Goal: Information Seeking & Learning: Understand process/instructions

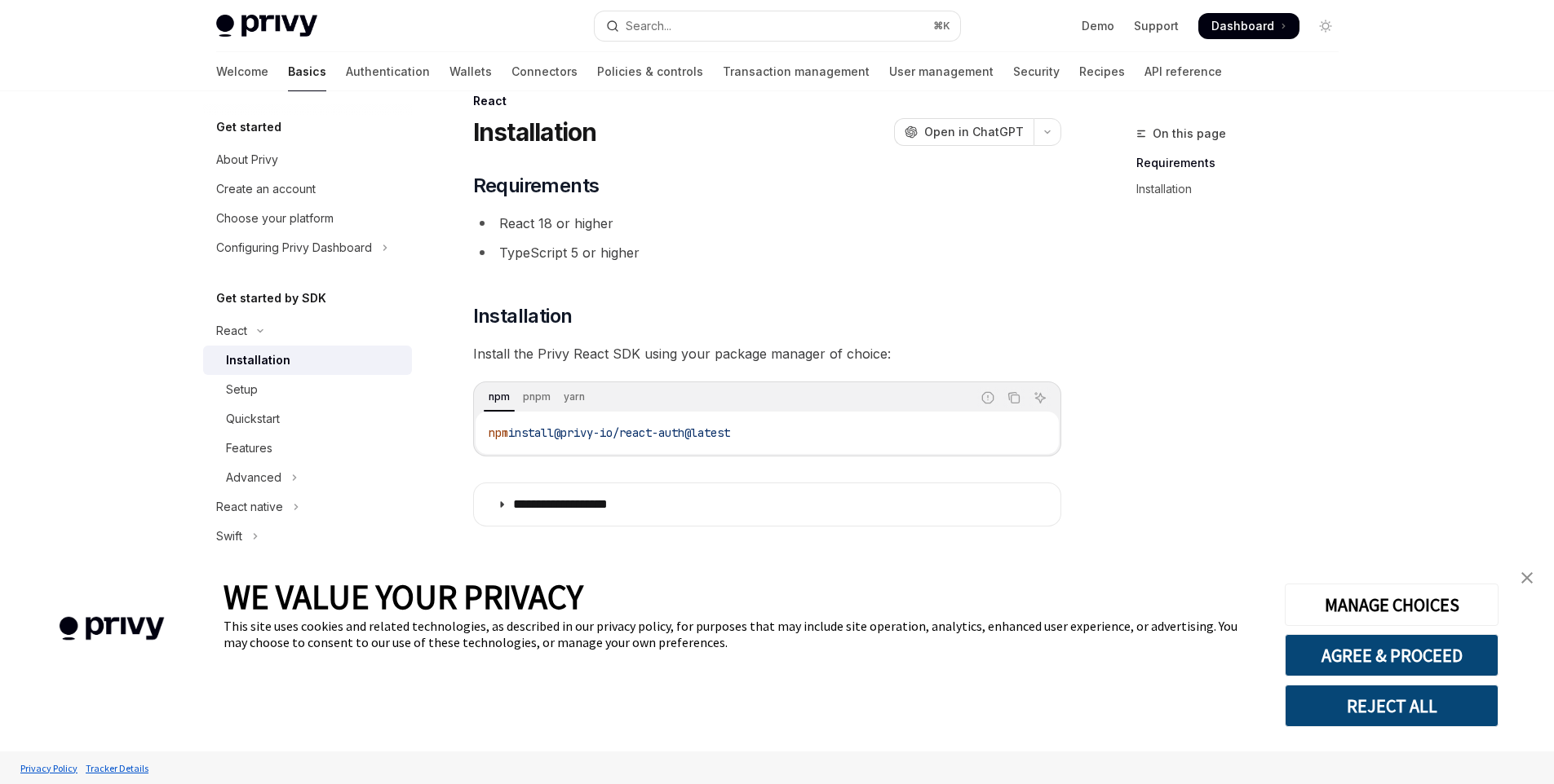
scroll to position [35, 0]
drag, startPoint x: 773, startPoint y: 427, endPoint x: 463, endPoint y: 421, distance: 310.1
click at [463, 421] on div "**********" at bounding box center [614, 438] width 901 height 699
copy span "npm install @privy-io/react-auth@latest"
click at [523, 438] on code "npm install @privy-io/react-auth@latest" at bounding box center [766, 431] width 557 height 19
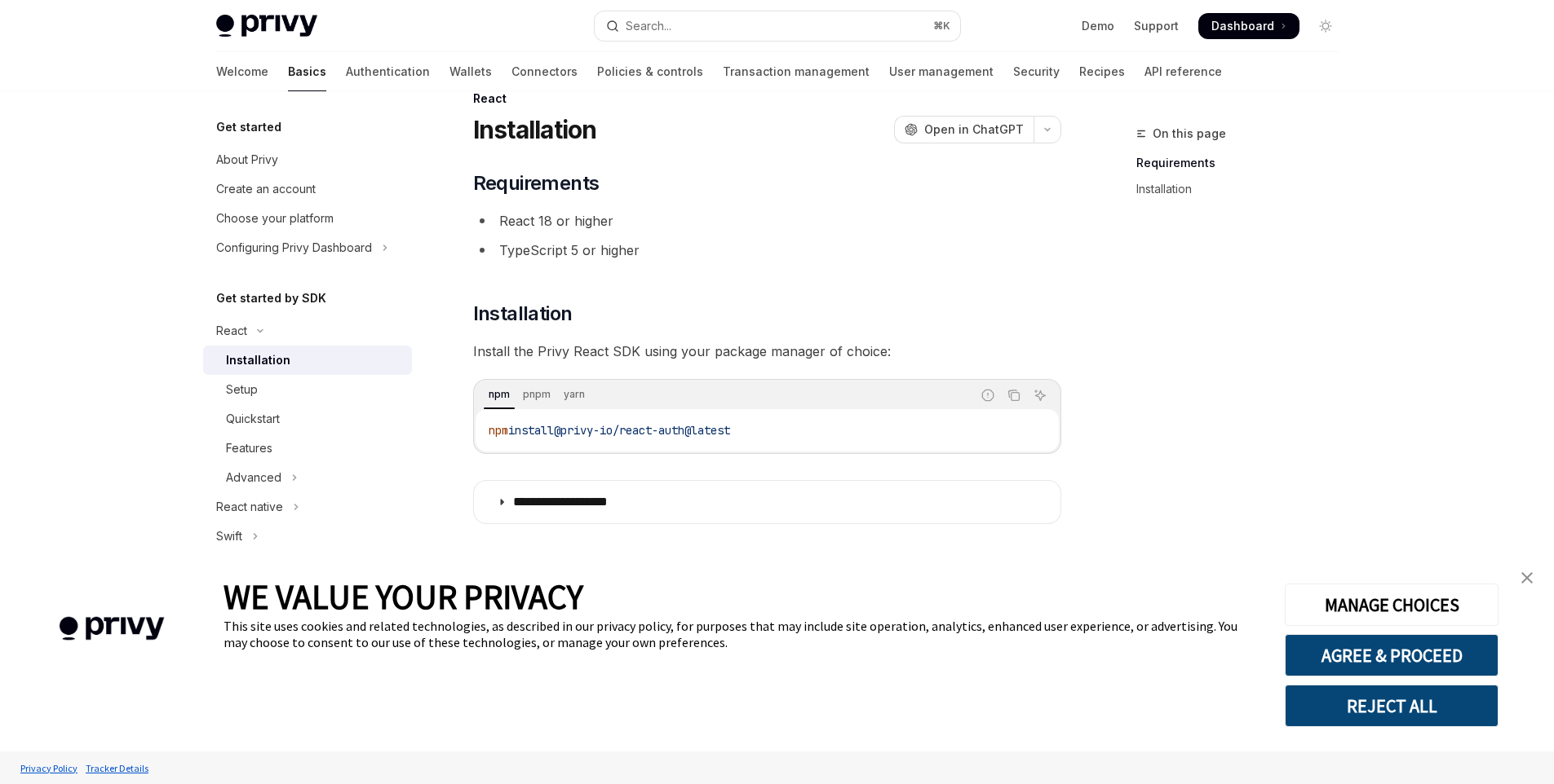
drag, startPoint x: 572, startPoint y: 431, endPoint x: 841, endPoint y: 433, distance: 269.0
click at [841, 433] on code "npm install @privy-io/react-auth@latest" at bounding box center [766, 431] width 557 height 19
copy span "@privy-io/react-auth@latest"
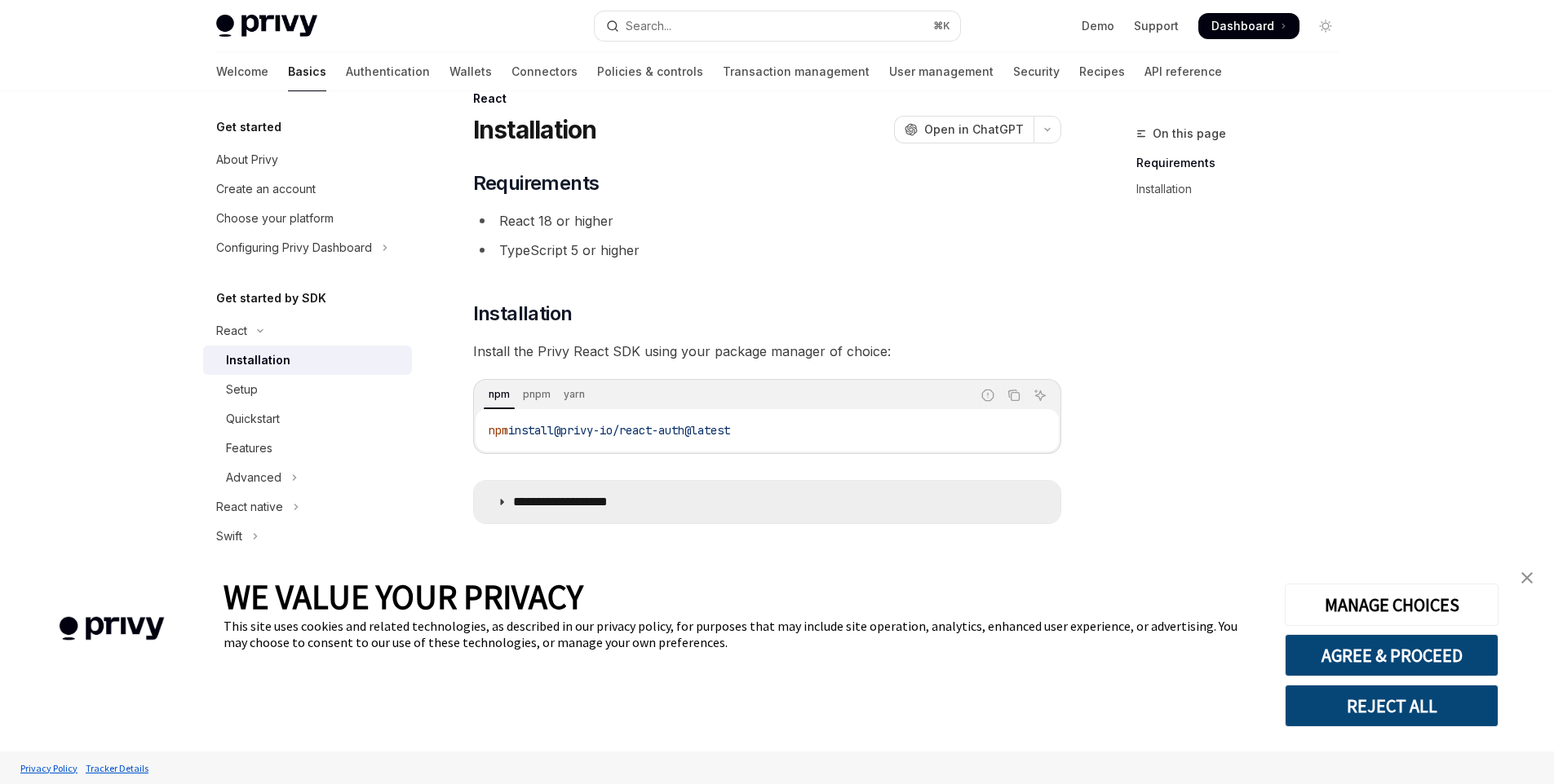
click at [501, 499] on icon at bounding box center [501, 502] width 10 height 10
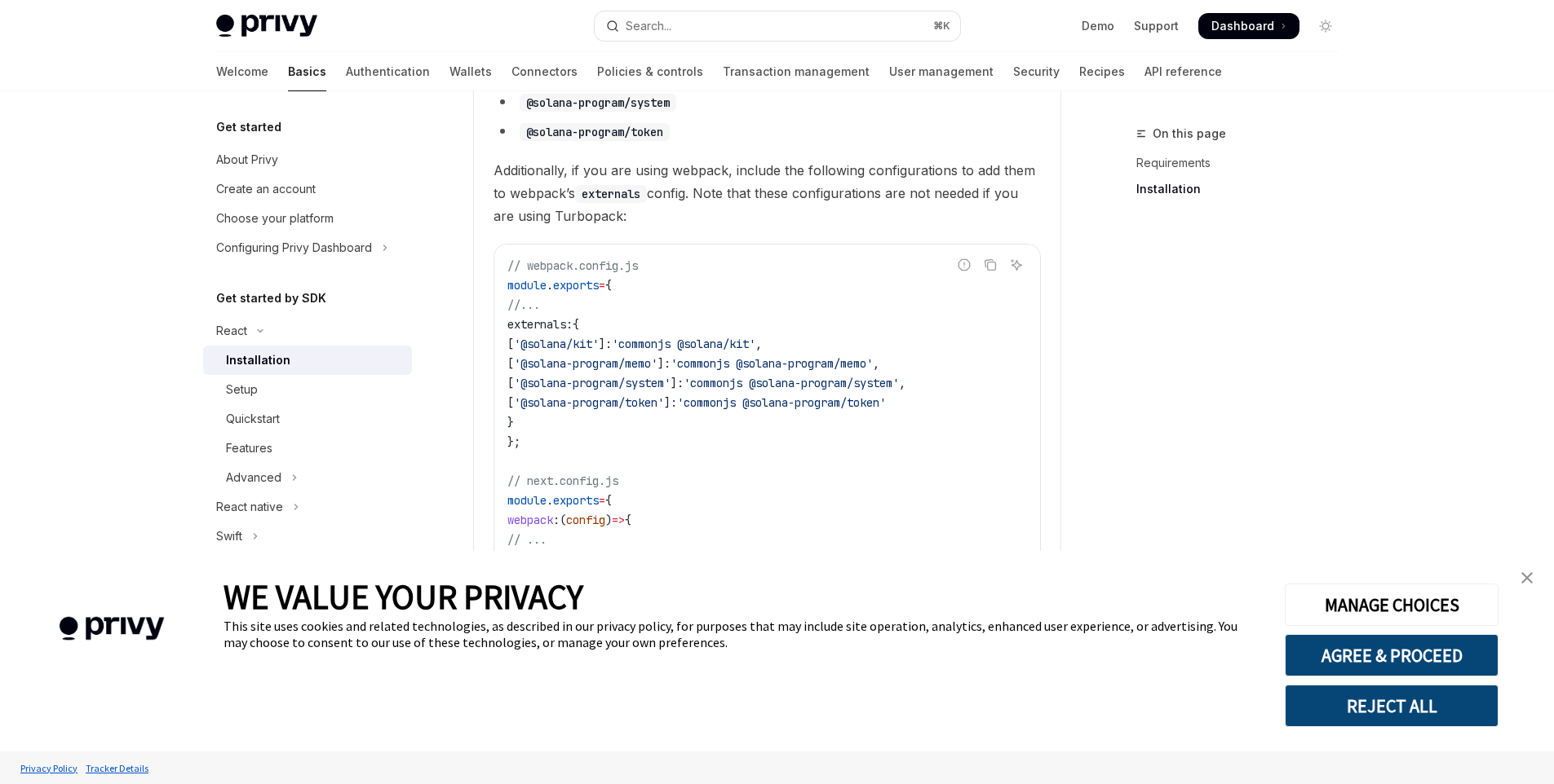
scroll to position [796, 0]
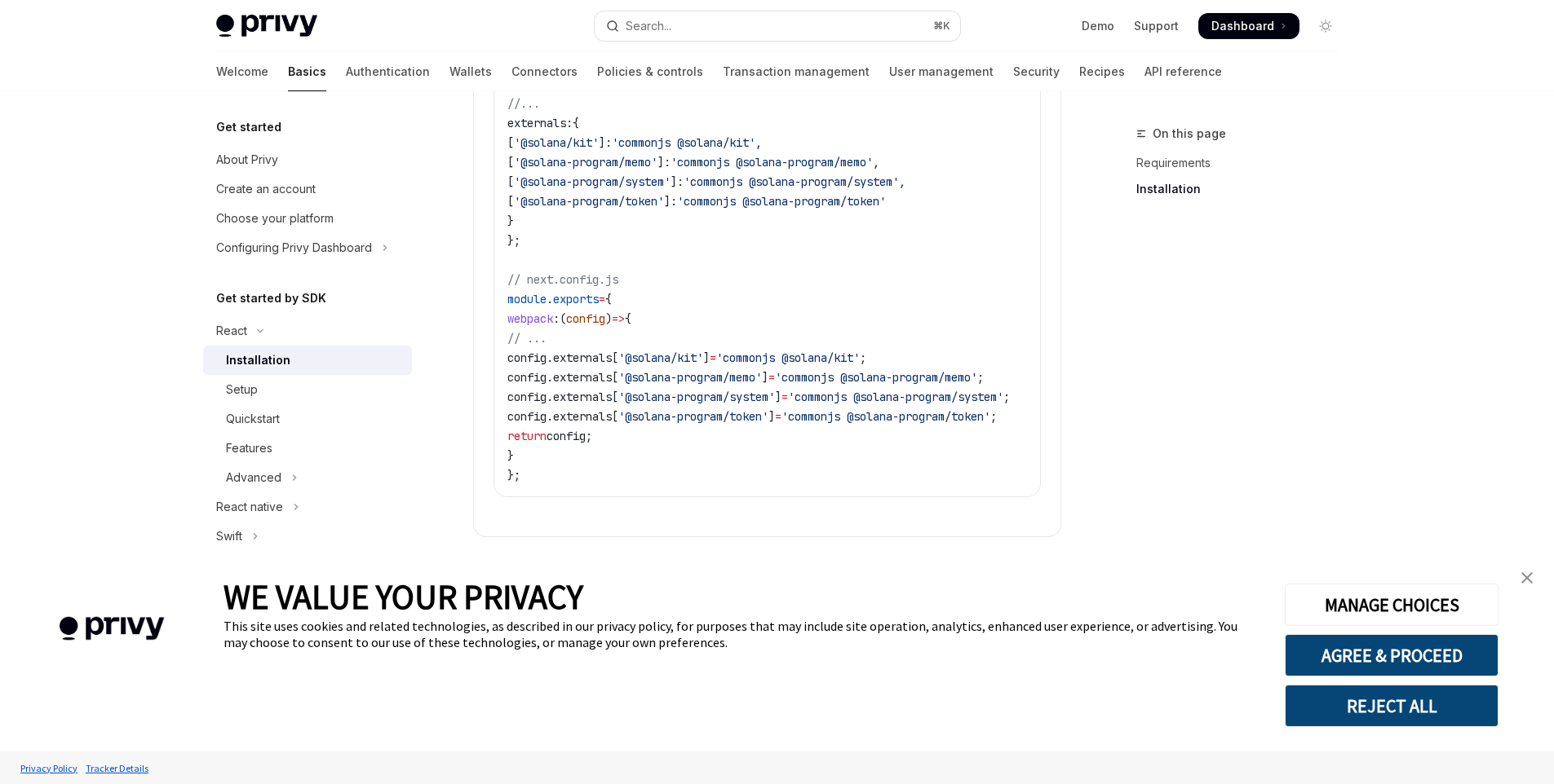
click at [1414, 700] on button "REJECT ALL" at bounding box center [1392, 706] width 214 height 42
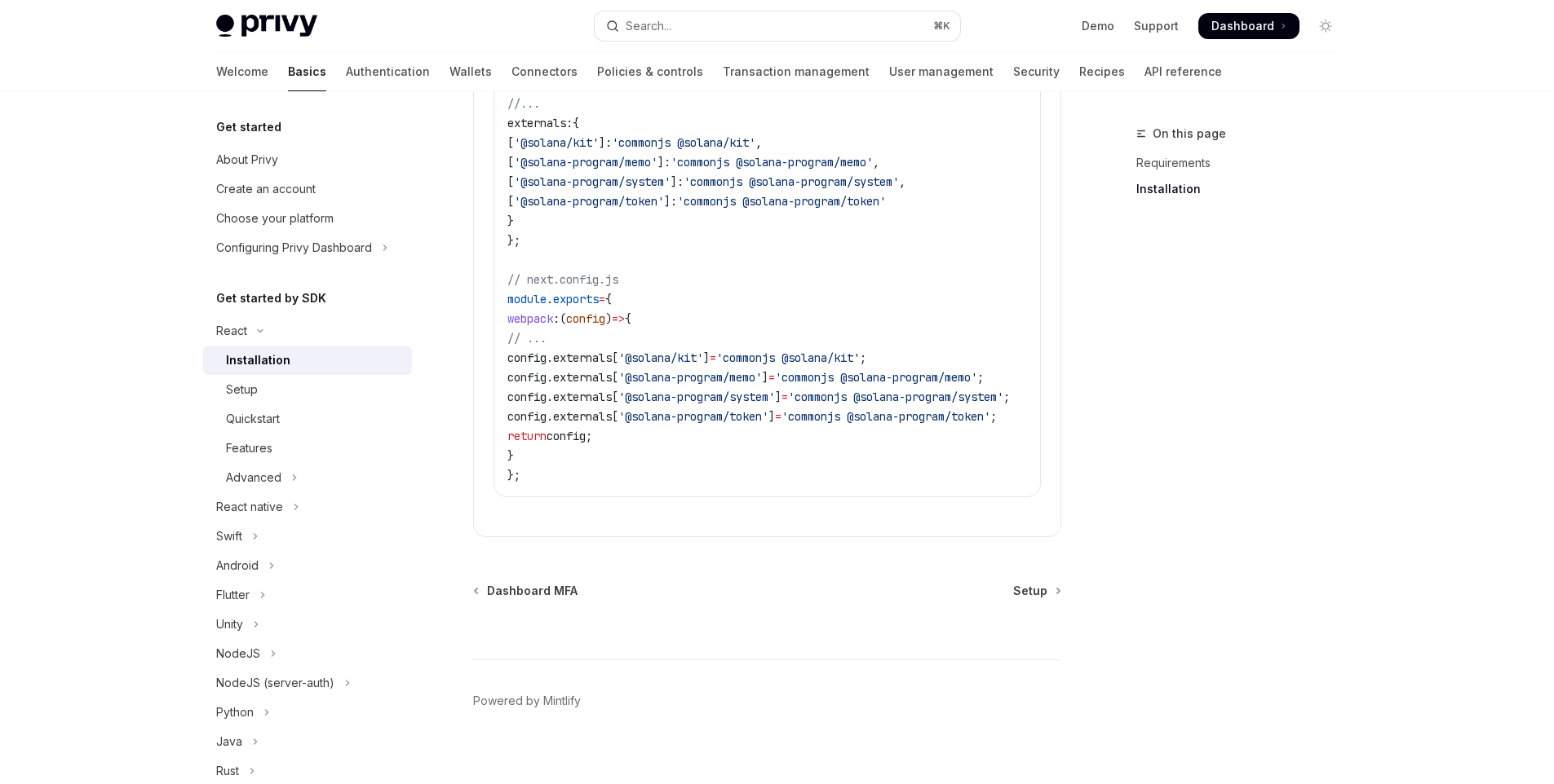
click at [1414, 700] on button "REJECT ALL" at bounding box center [1392, 706] width 214 height 42
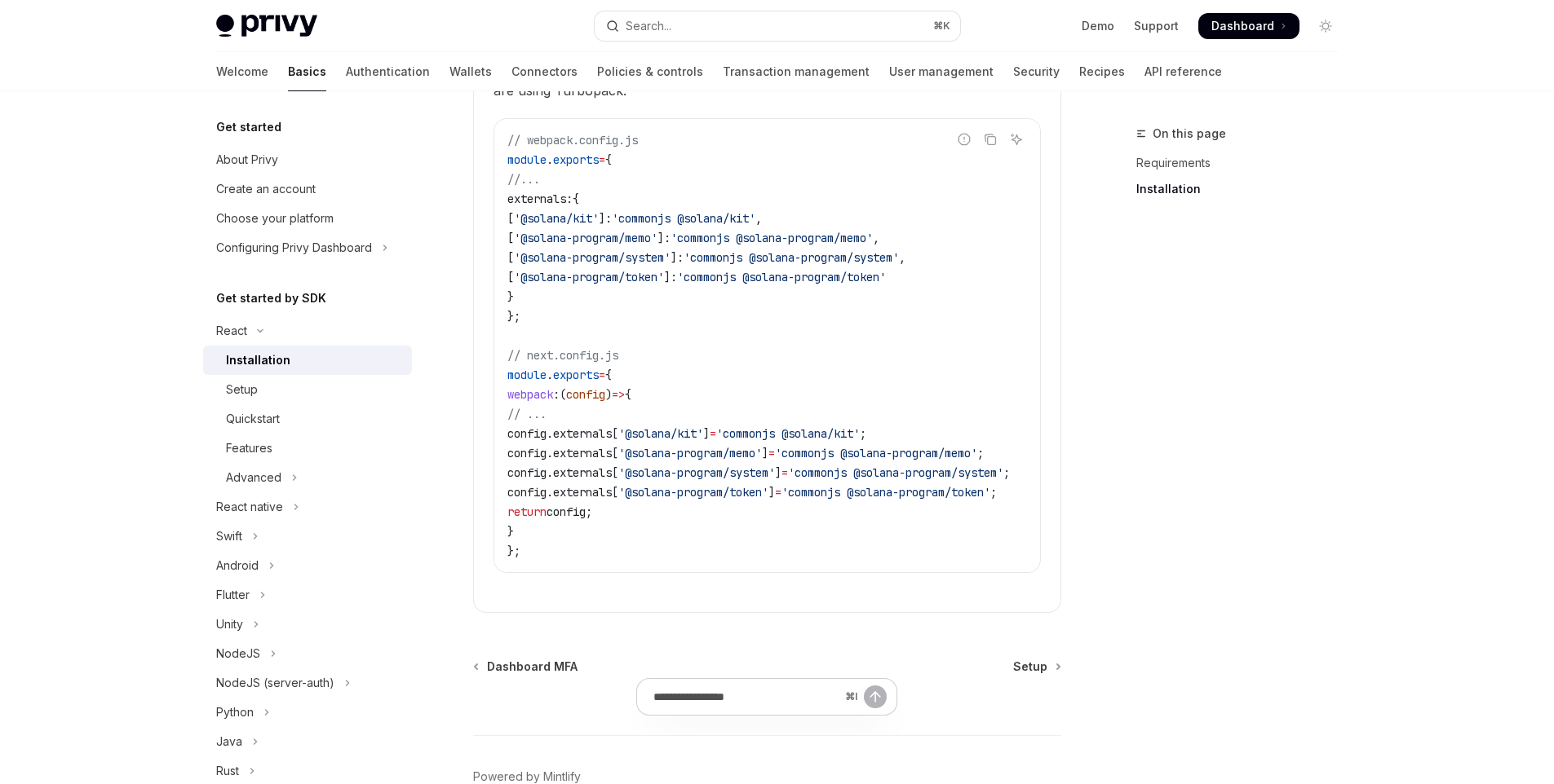
scroll to position [796, 0]
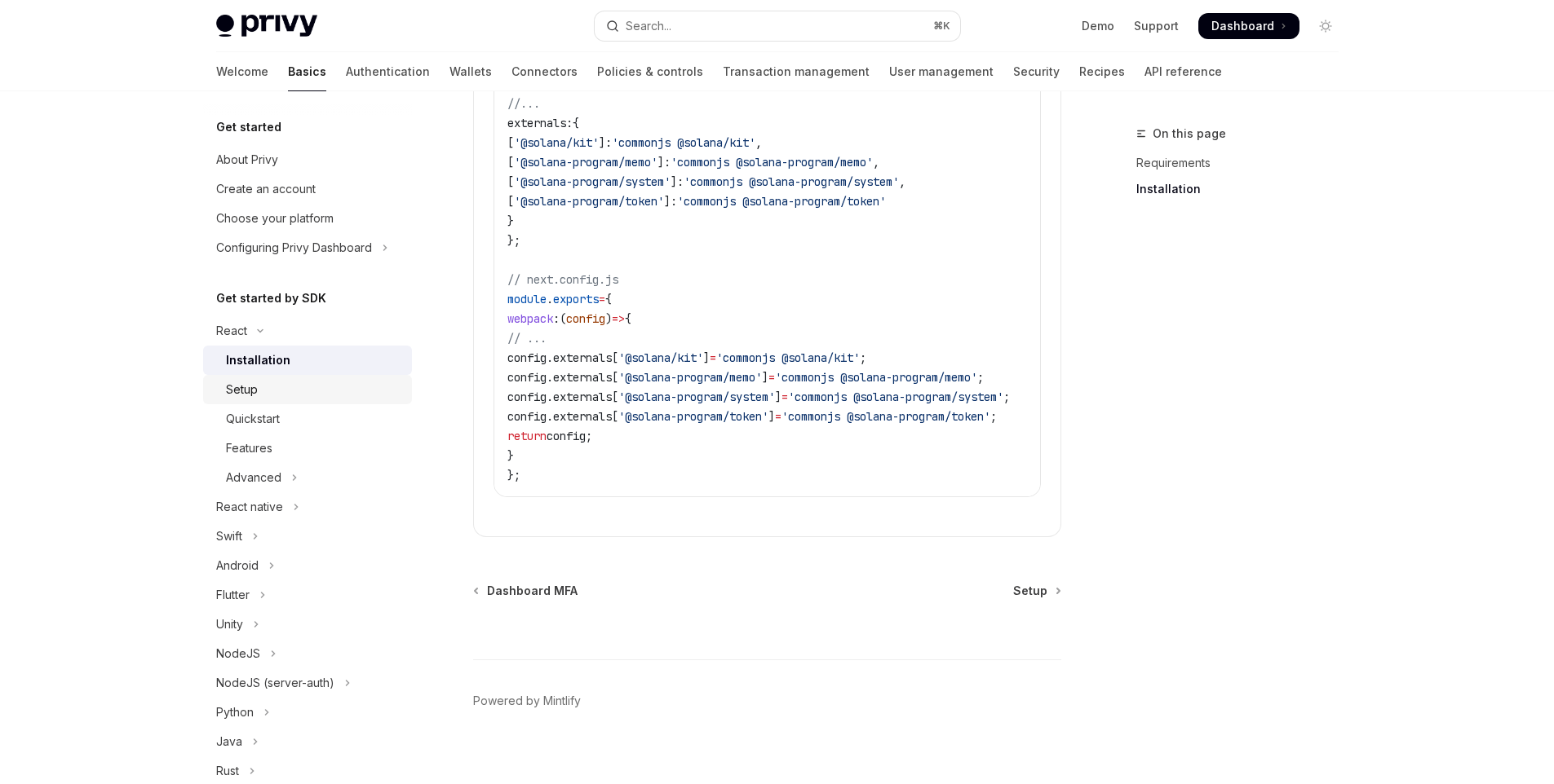
click at [284, 393] on div "Setup" at bounding box center [314, 390] width 176 height 19
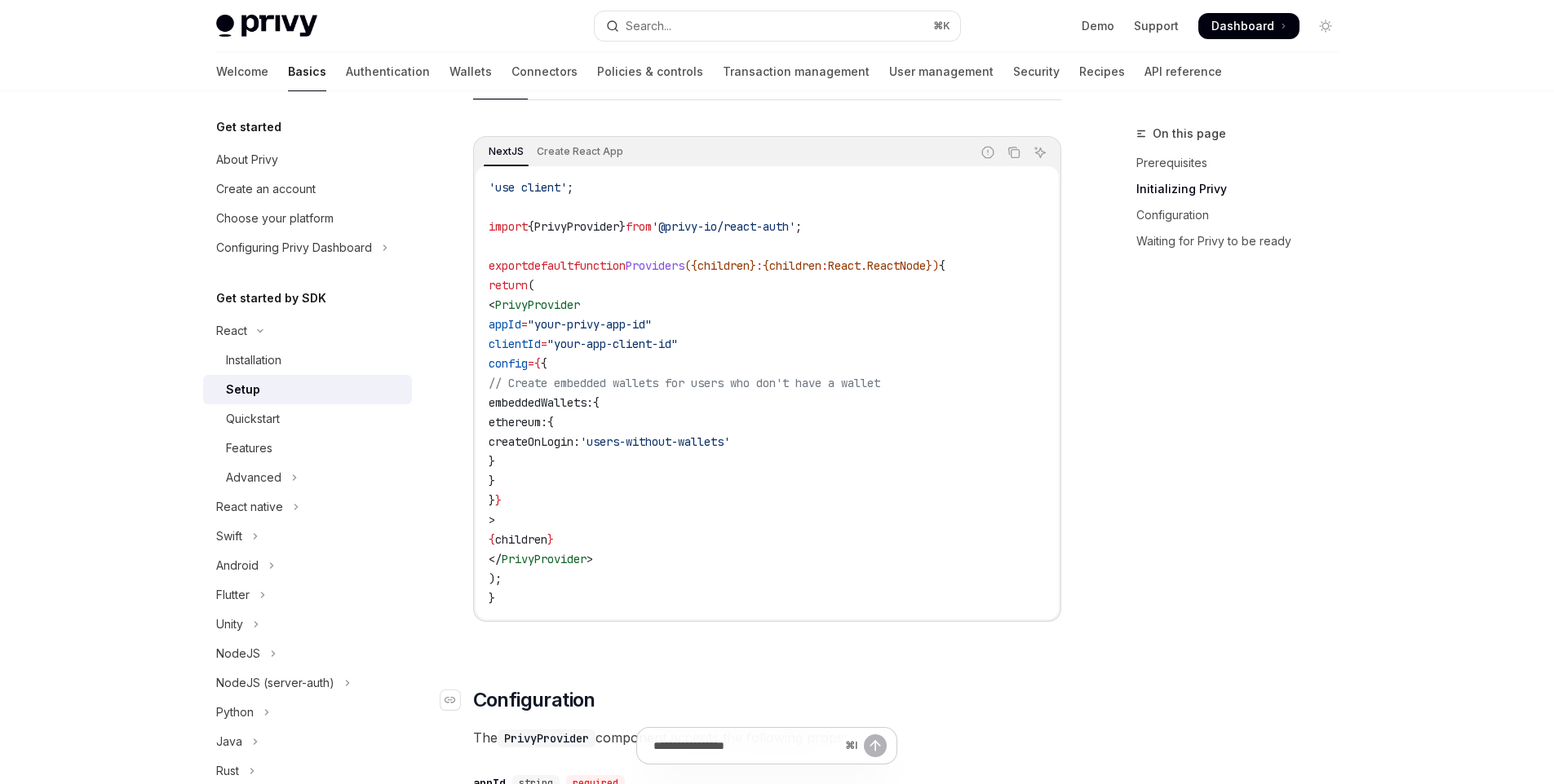
scroll to position [539, 0]
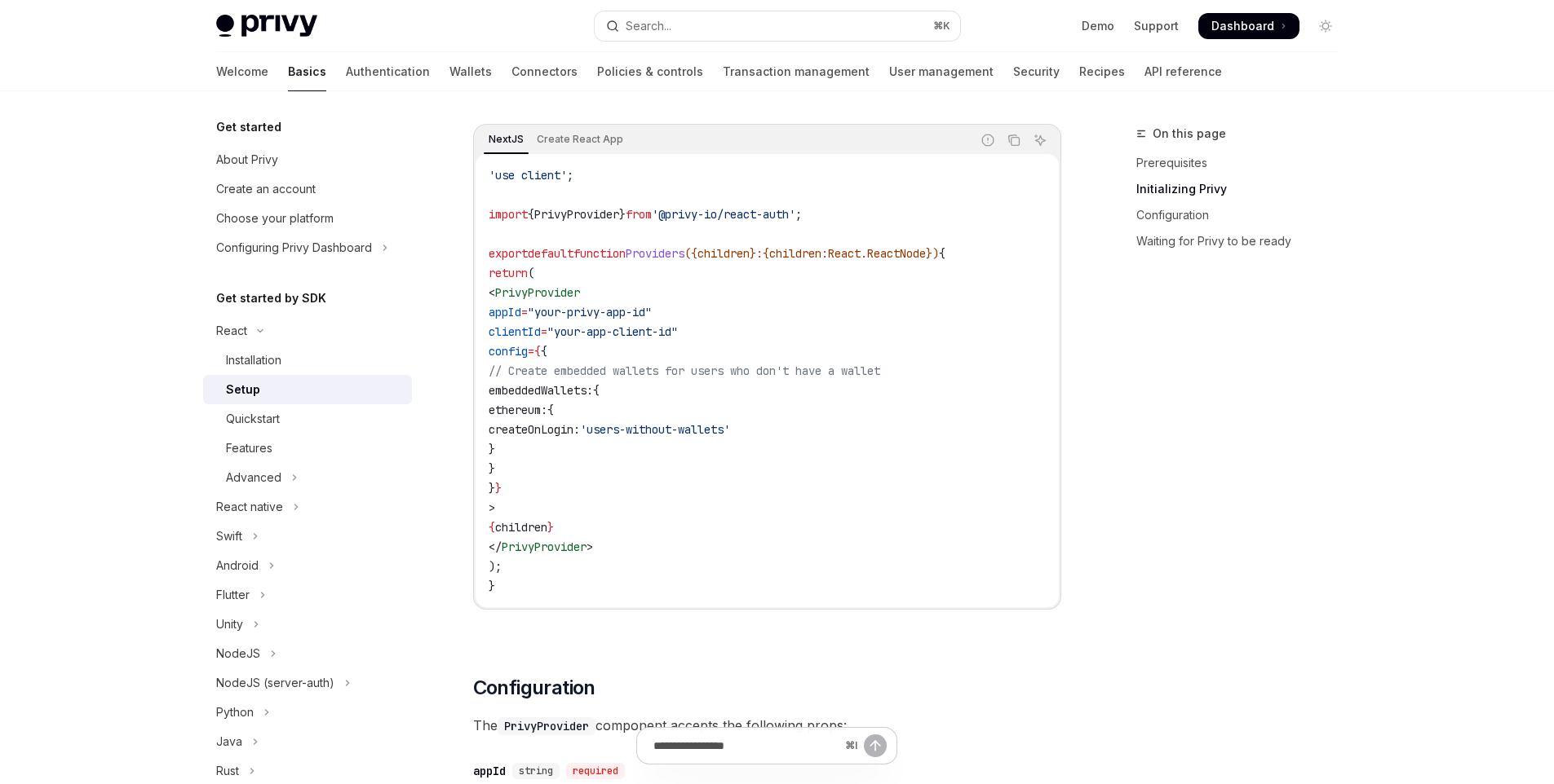
drag, startPoint x: 513, startPoint y: 520, endPoint x: 644, endPoint y: 542, distance: 132.8
click at [644, 542] on code "'use client' ; import { PrivyProvider } from '@privy-io/react-auth' ; export de…" at bounding box center [766, 380] width 557 height 431
copy code "< PrivyProvider appId = "your-privy-app-id" clientId = "your-app-client-id" con…"
click at [547, 354] on span "{" at bounding box center [543, 350] width 7 height 14
drag, startPoint x: 512, startPoint y: 294, endPoint x: 649, endPoint y: 557, distance: 296.5
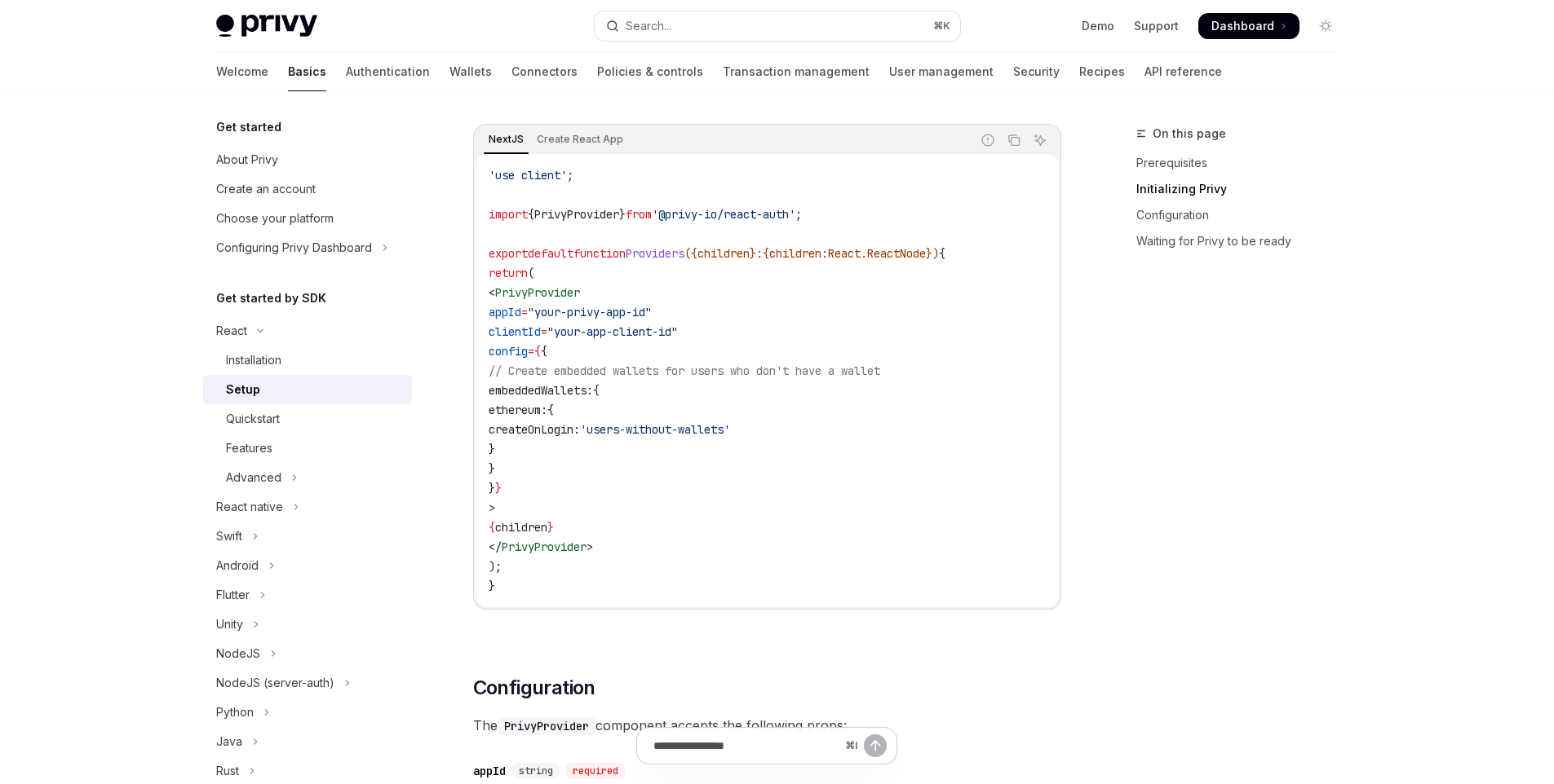
click at [649, 558] on code "'use client' ; import { PrivyProvider } from '@privy-io/react-auth' ; export de…" at bounding box center [766, 380] width 557 height 431
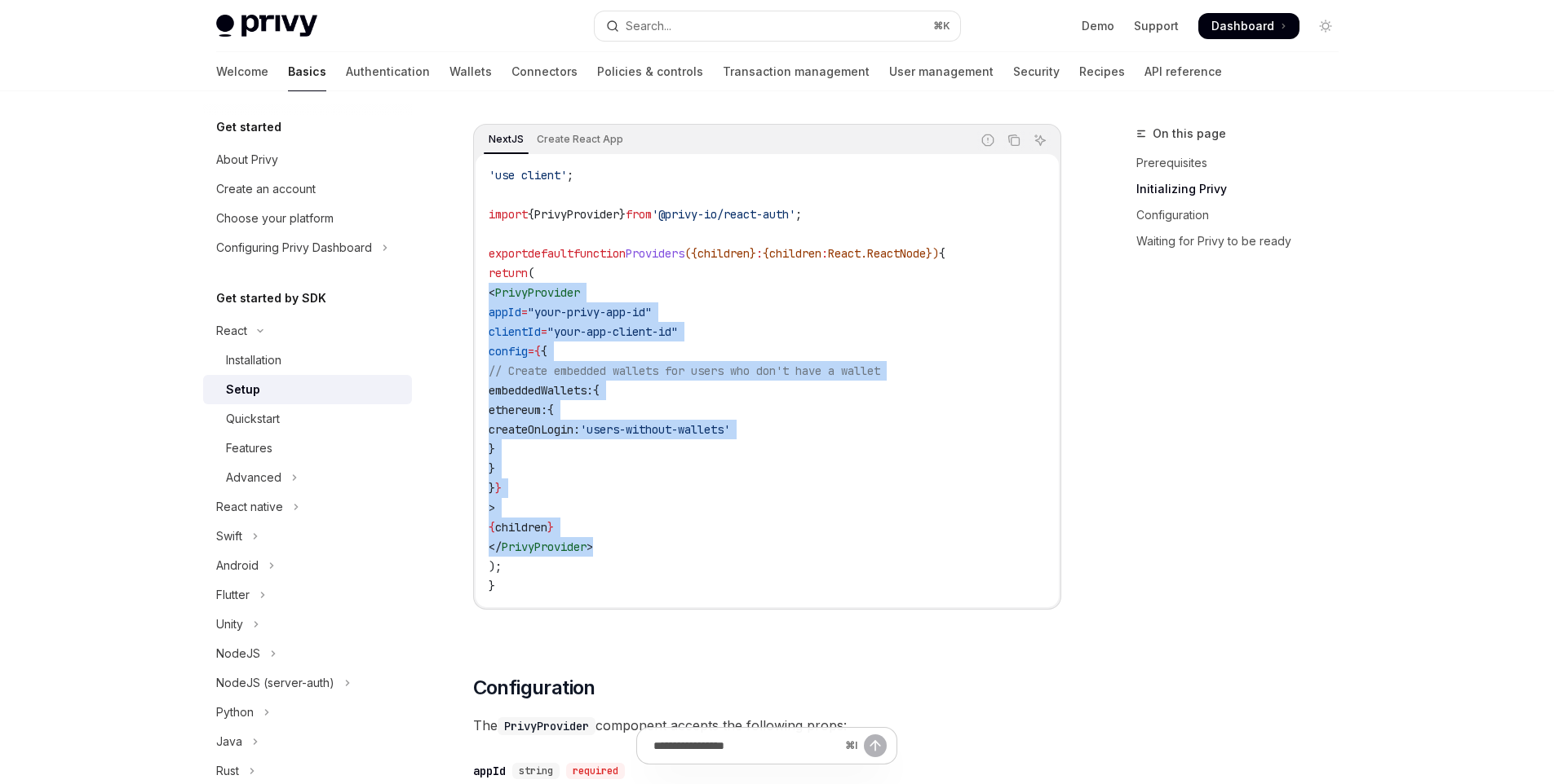
drag, startPoint x: 636, startPoint y: 544, endPoint x: 450, endPoint y: 287, distance: 317.2
copy code "< PrivyProvider appId = "your-privy-app-id" clientId = "your-app-client-id" con…"
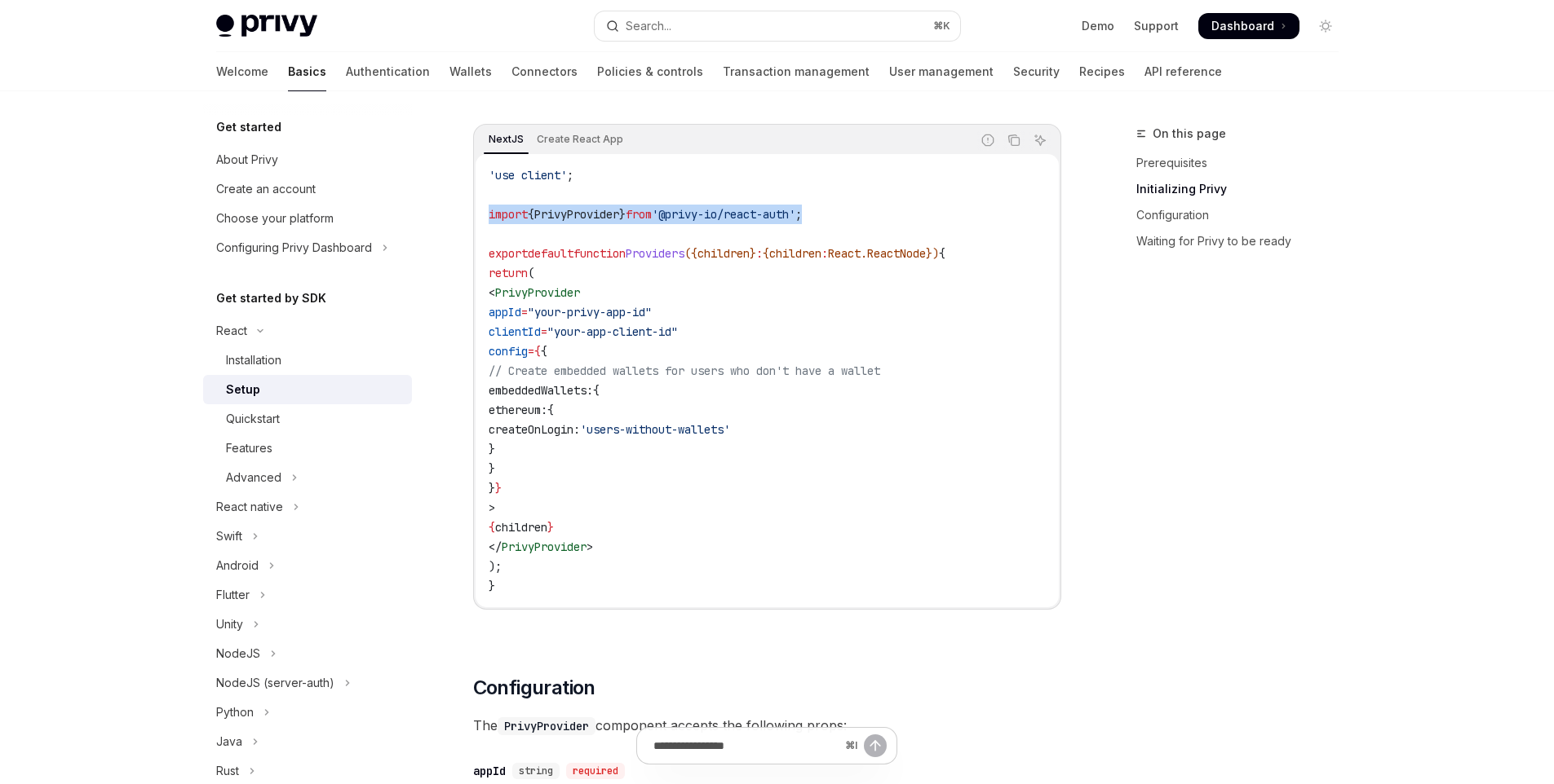
drag, startPoint x: 859, startPoint y: 215, endPoint x: 472, endPoint y: 216, distance: 387.0
copy span "import { PrivyProvider } from '@privy-io/react-auth' ;"
click at [1259, 26] on span "Dashboard" at bounding box center [1243, 26] width 63 height 16
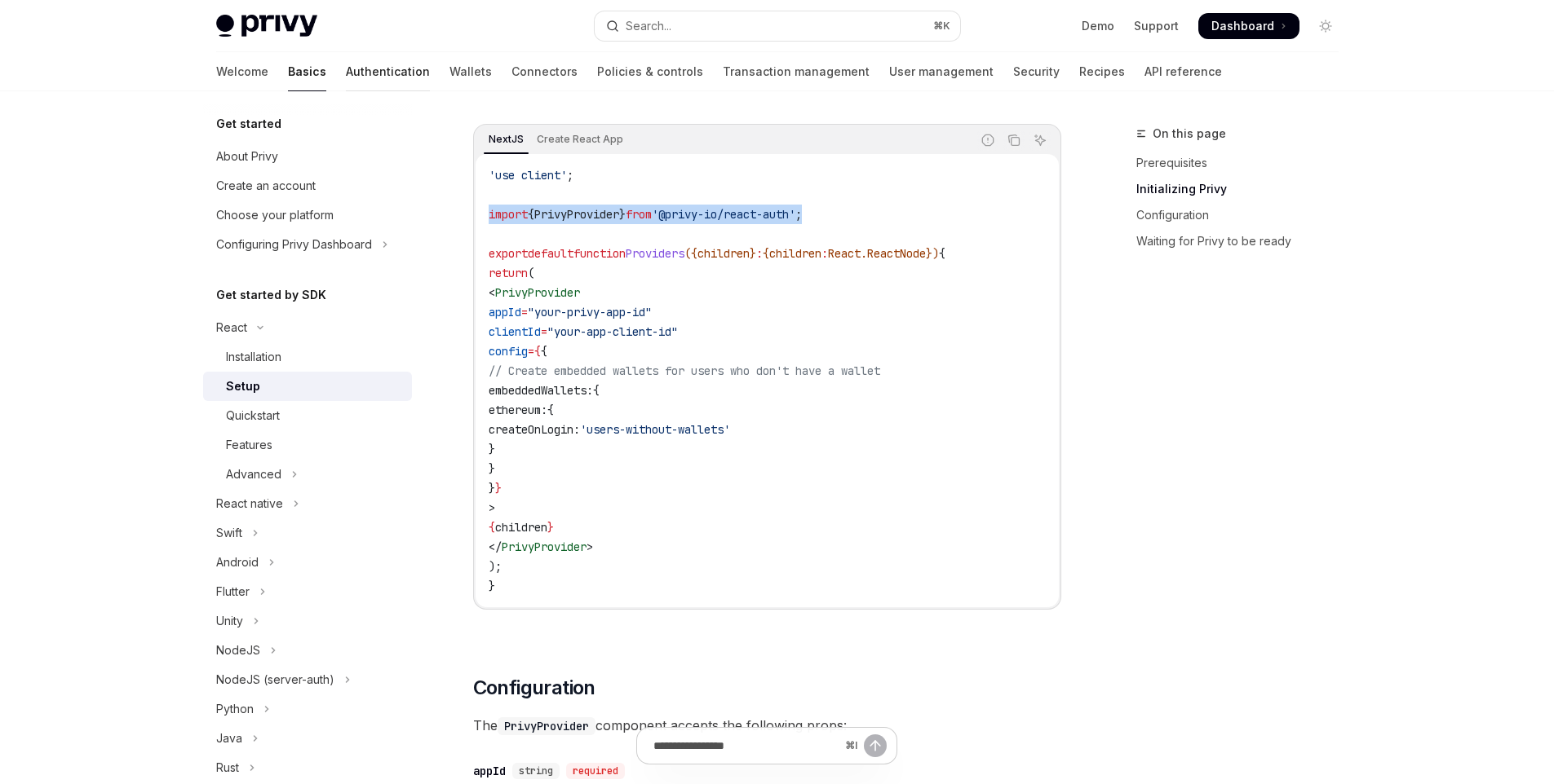
click at [346, 82] on link "Authentication" at bounding box center [388, 72] width 84 height 39
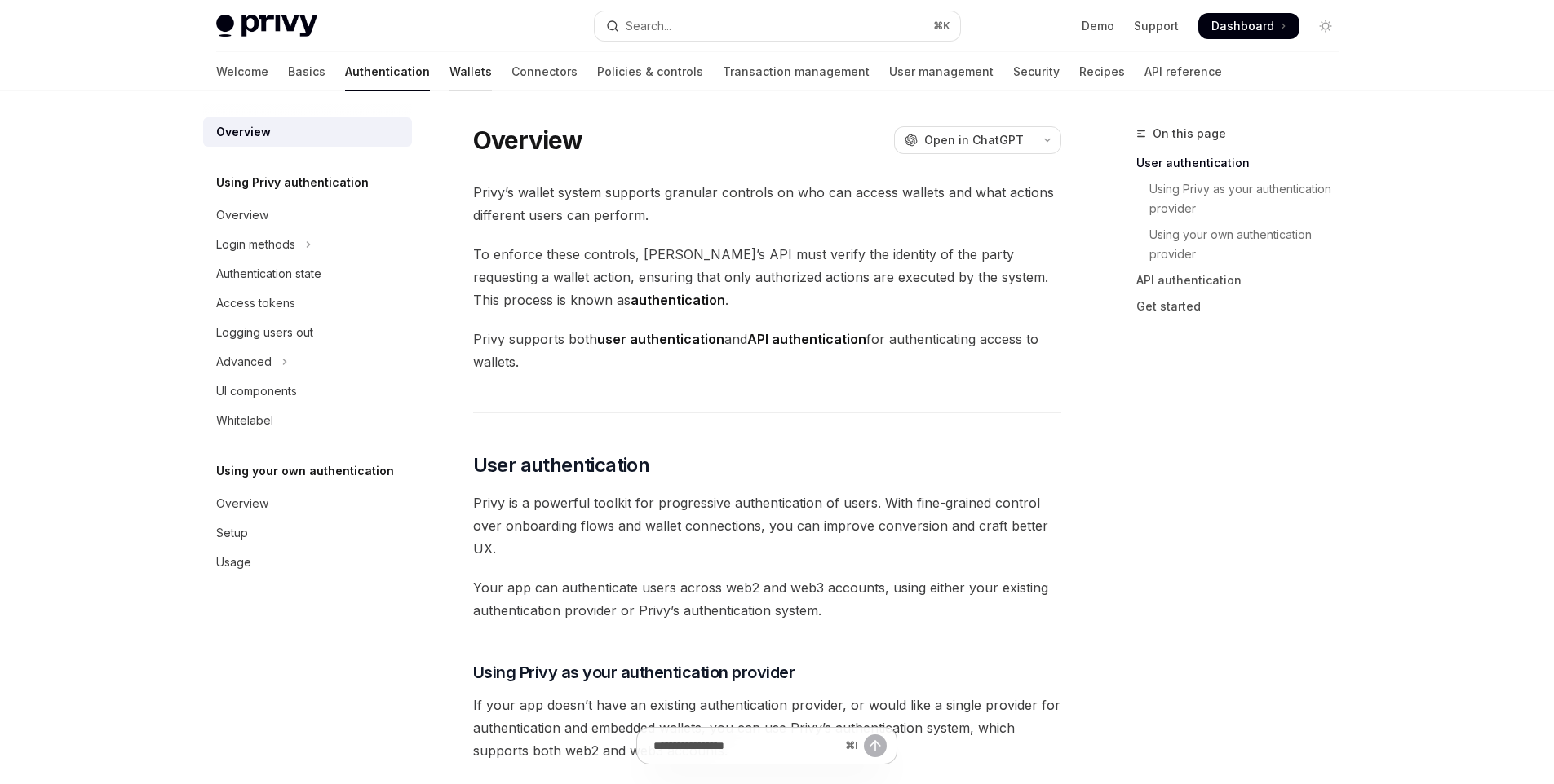
click at [450, 74] on link "Wallets" at bounding box center [471, 72] width 42 height 39
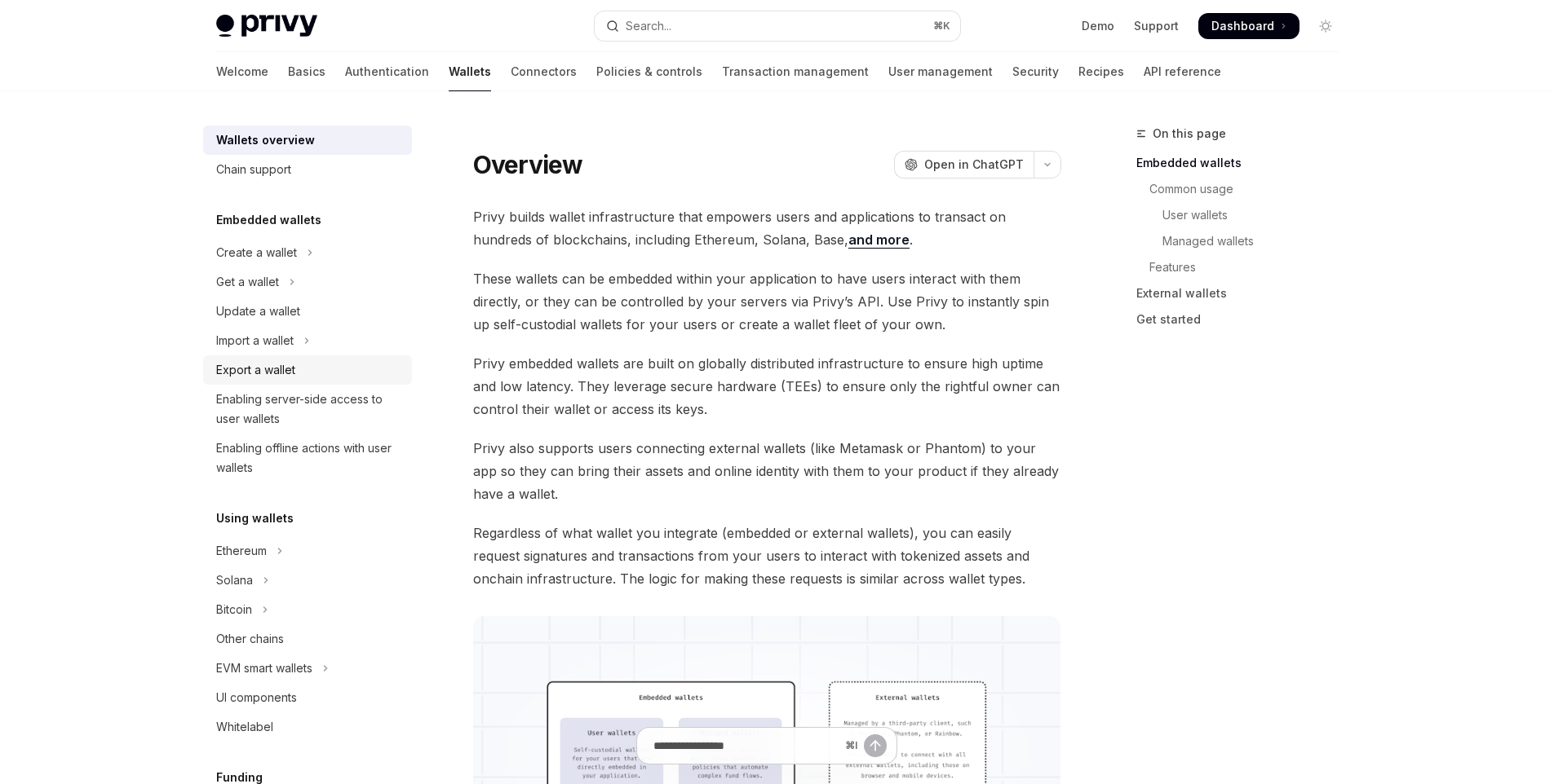
click at [282, 365] on div "Export a wallet" at bounding box center [255, 370] width 79 height 19
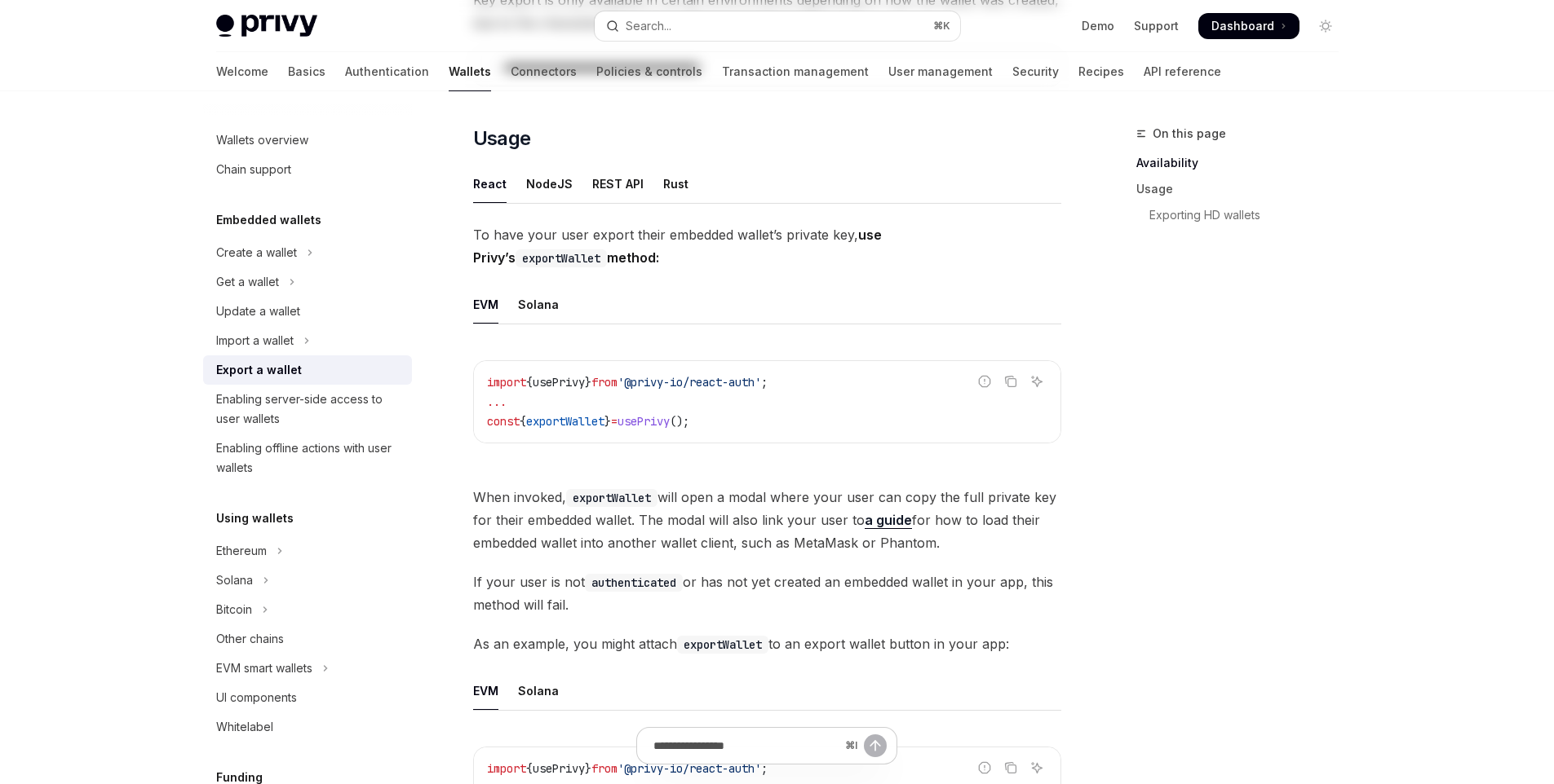
scroll to position [373, 0]
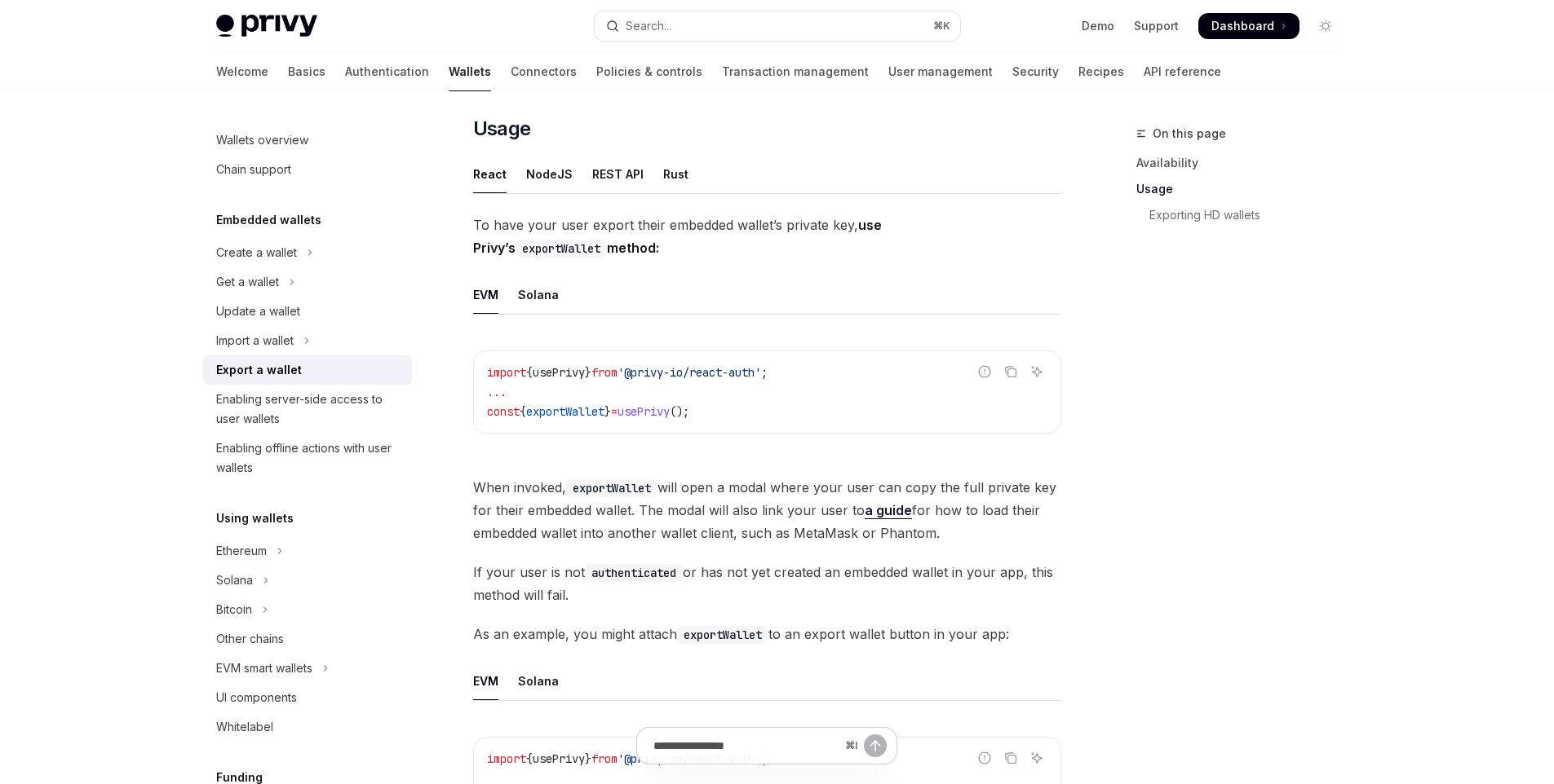
click at [729, 411] on code "import { usePrivy } from '@privy-io/react-auth' ; ... const { exportWallet } = …" at bounding box center [767, 392] width 561 height 58
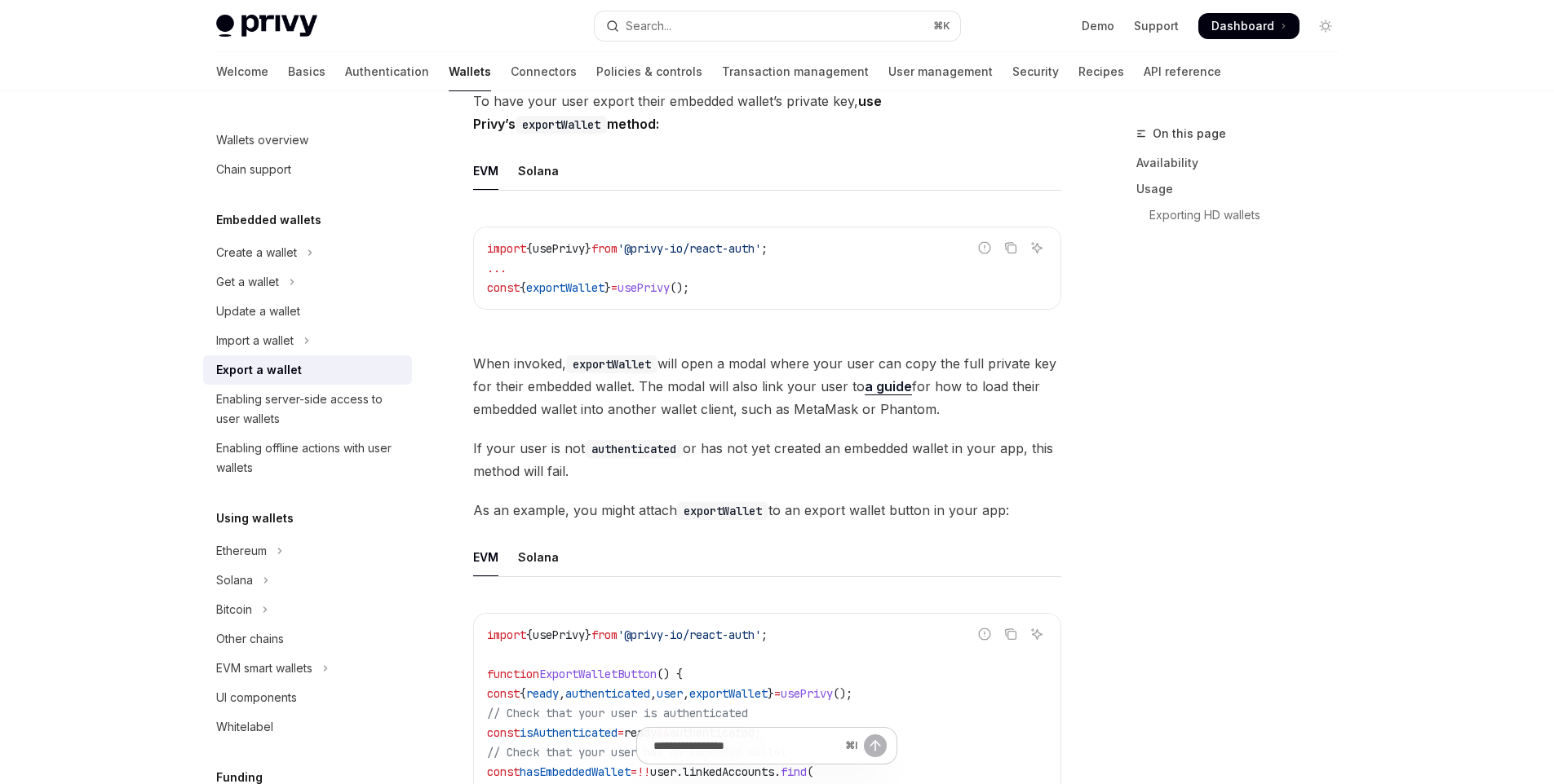
scroll to position [517, 0]
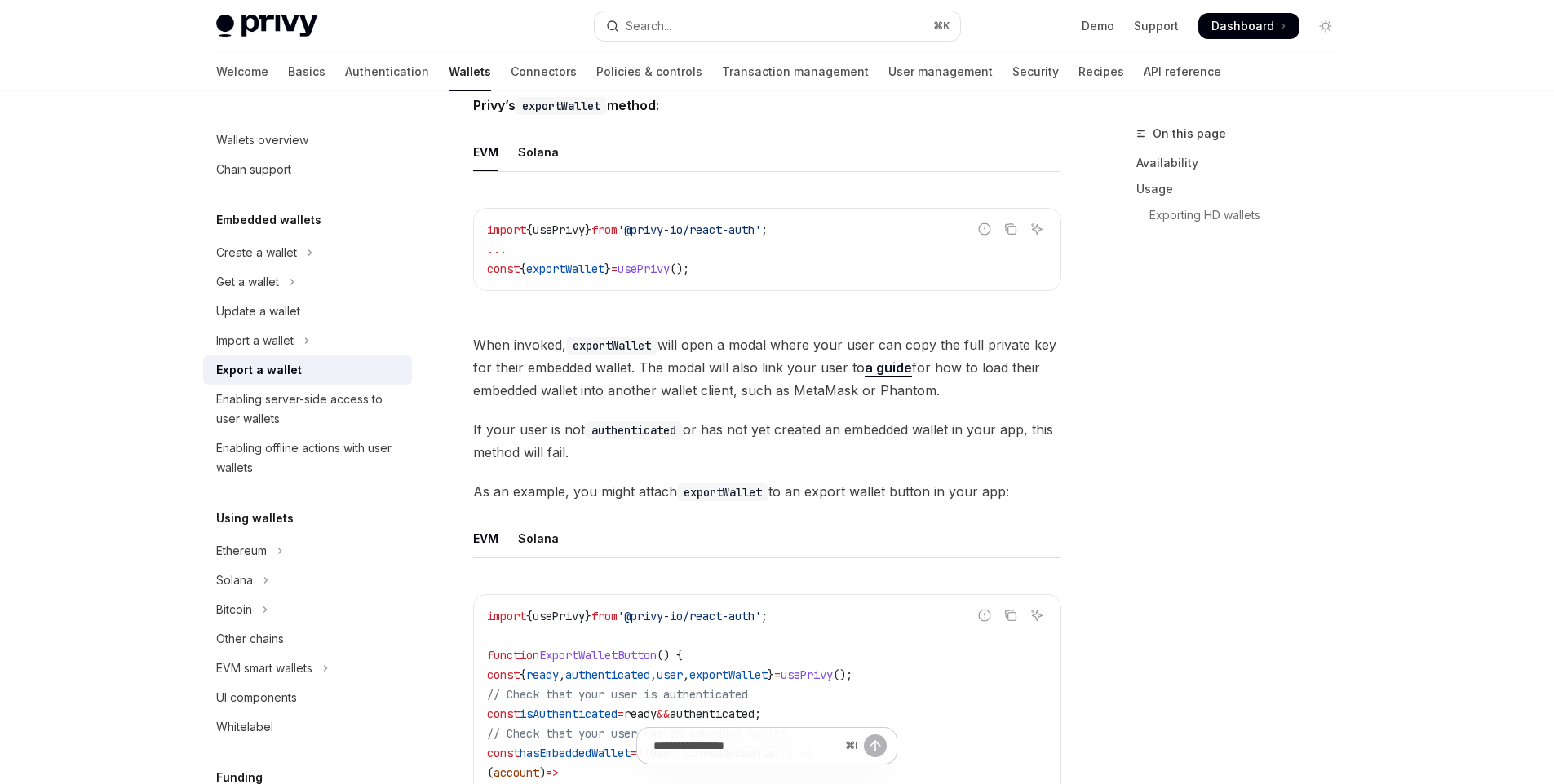
click at [549, 537] on div "Solana" at bounding box center [538, 539] width 41 height 38
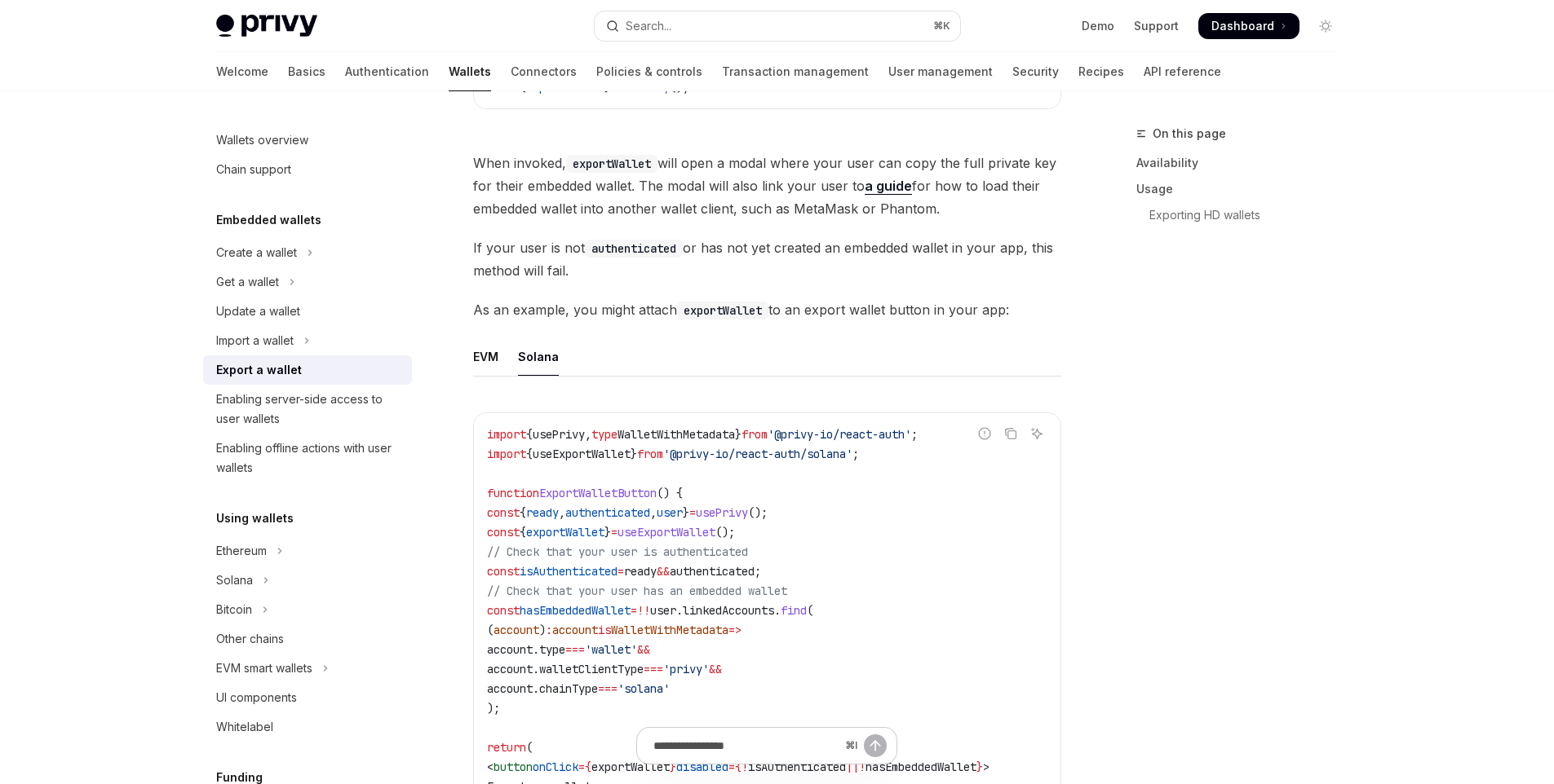
scroll to position [699, 0]
click at [797, 530] on code "import { usePrivy , type WalletWithMetadata } from '@privy-io/react-auth' ; imp…" at bounding box center [767, 639] width 561 height 431
drag, startPoint x: 823, startPoint y: 527, endPoint x: 485, endPoint y: 530, distance: 338.0
click at [485, 530] on div "import { usePrivy , type WalletWithMetadata } from '@privy-io/react-auth' ; imp…" at bounding box center [767, 639] width 586 height 454
copy span "const { exportWallet } = useExportWallet ();"
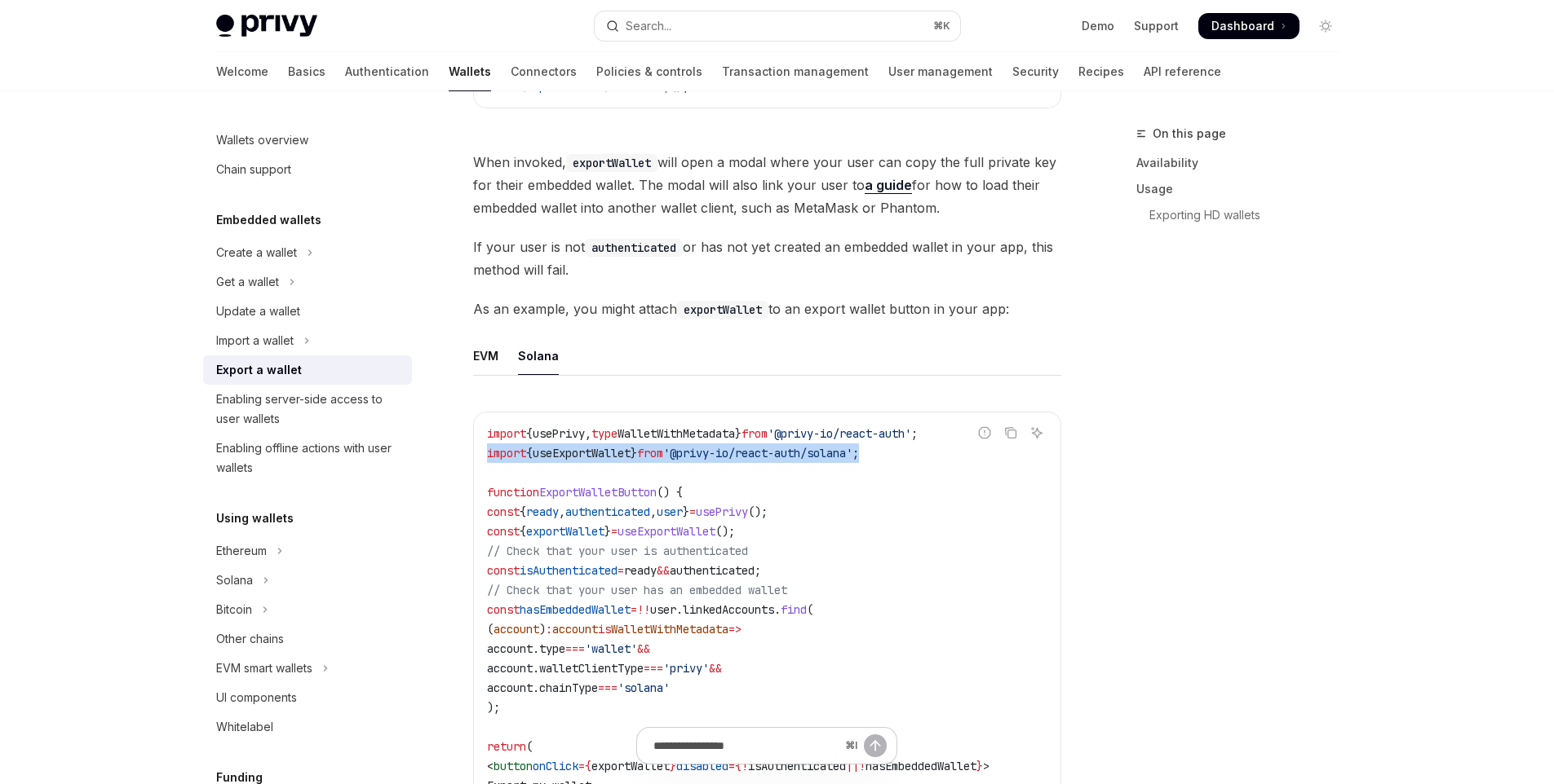
drag, startPoint x: 908, startPoint y: 454, endPoint x: 474, endPoint y: 455, distance: 434.0
click at [474, 455] on div "import { usePrivy , type WalletWithMetadata } from '@privy-io/react-auth' ; imp…" at bounding box center [767, 639] width 586 height 454
copy span "import { useExportWallet } from '@privy-io/react-auth/solana' ;"
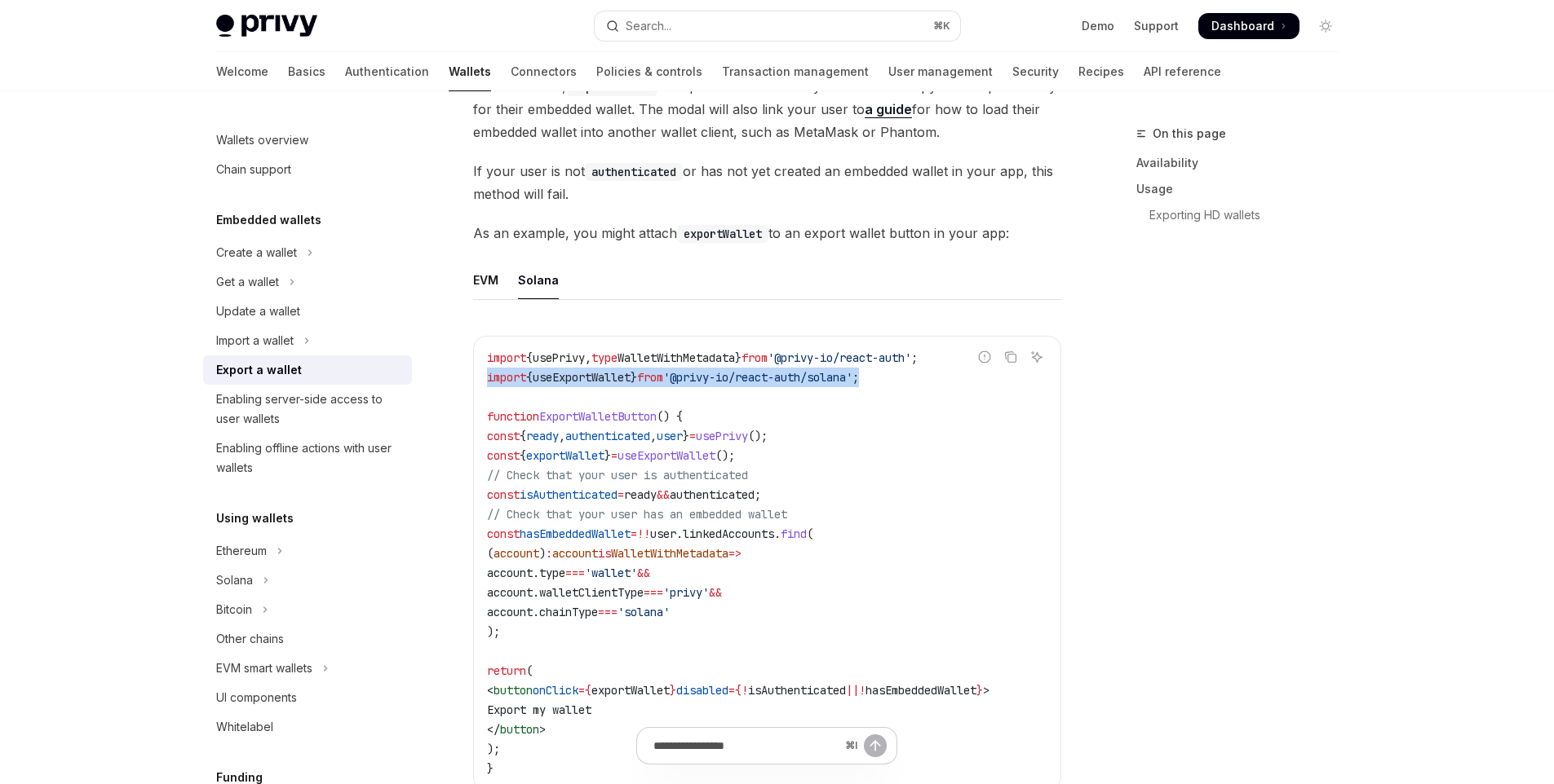
scroll to position [776, 0]
click at [787, 505] on span "// Check that your user has an embedded wallet" at bounding box center [637, 512] width 300 height 14
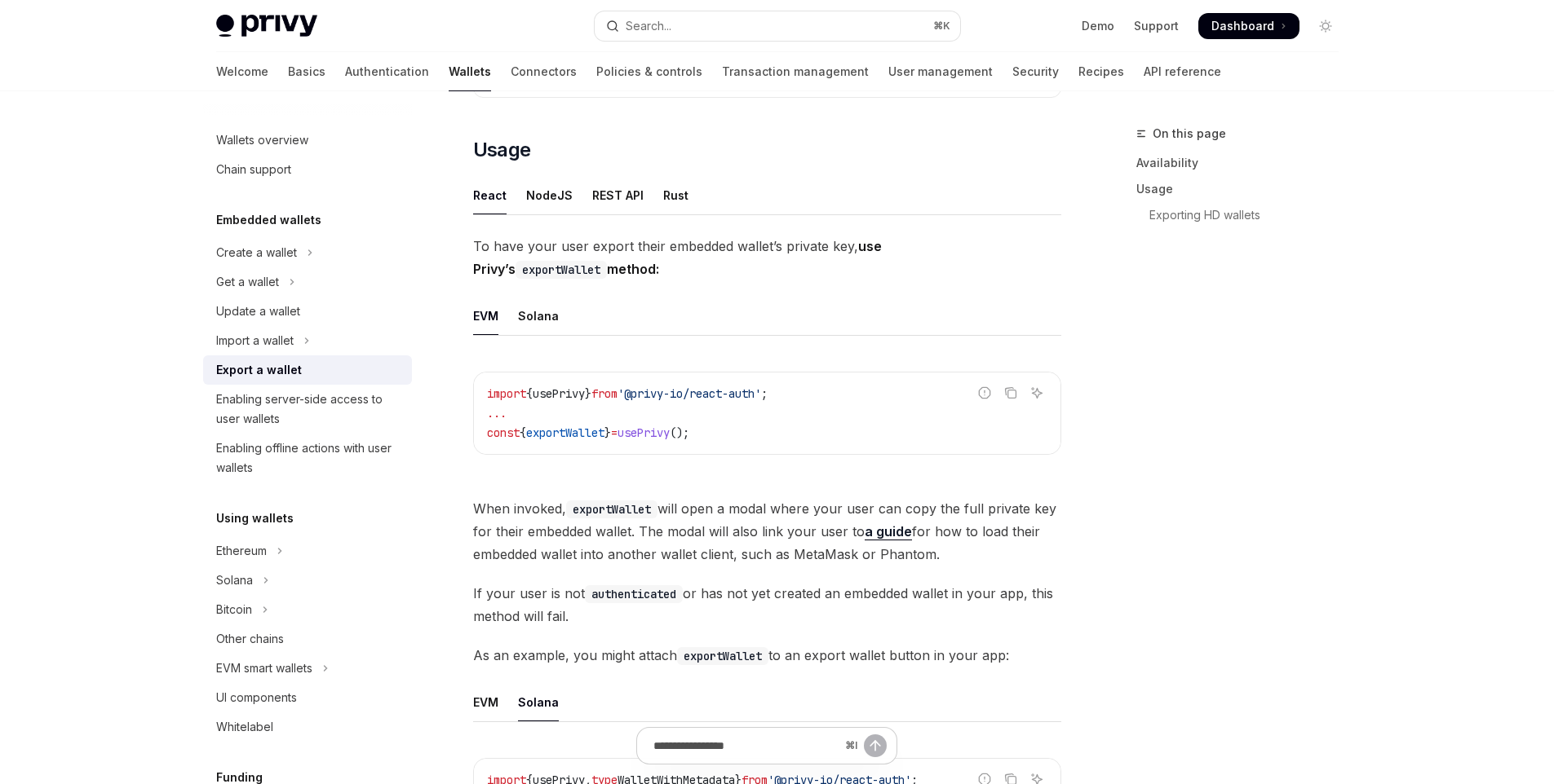
scroll to position [291, 0]
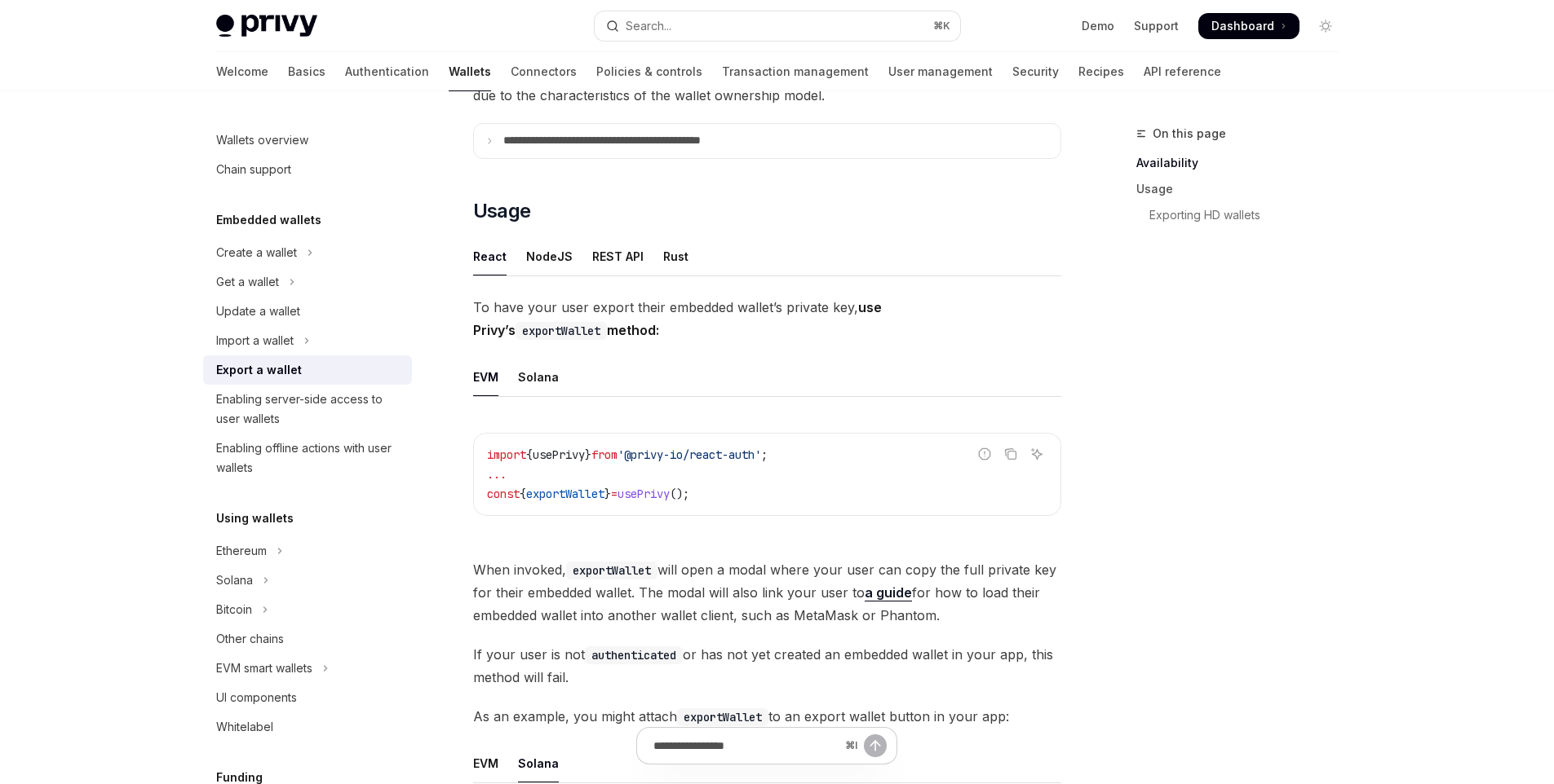
click at [256, 68] on div "Welcome Basics Authentication Wallets Connectors Policies & controls Transactio…" at bounding box center [718, 72] width 1005 height 39
click at [287, 71] on link "Basics" at bounding box center [306, 72] width 37 height 39
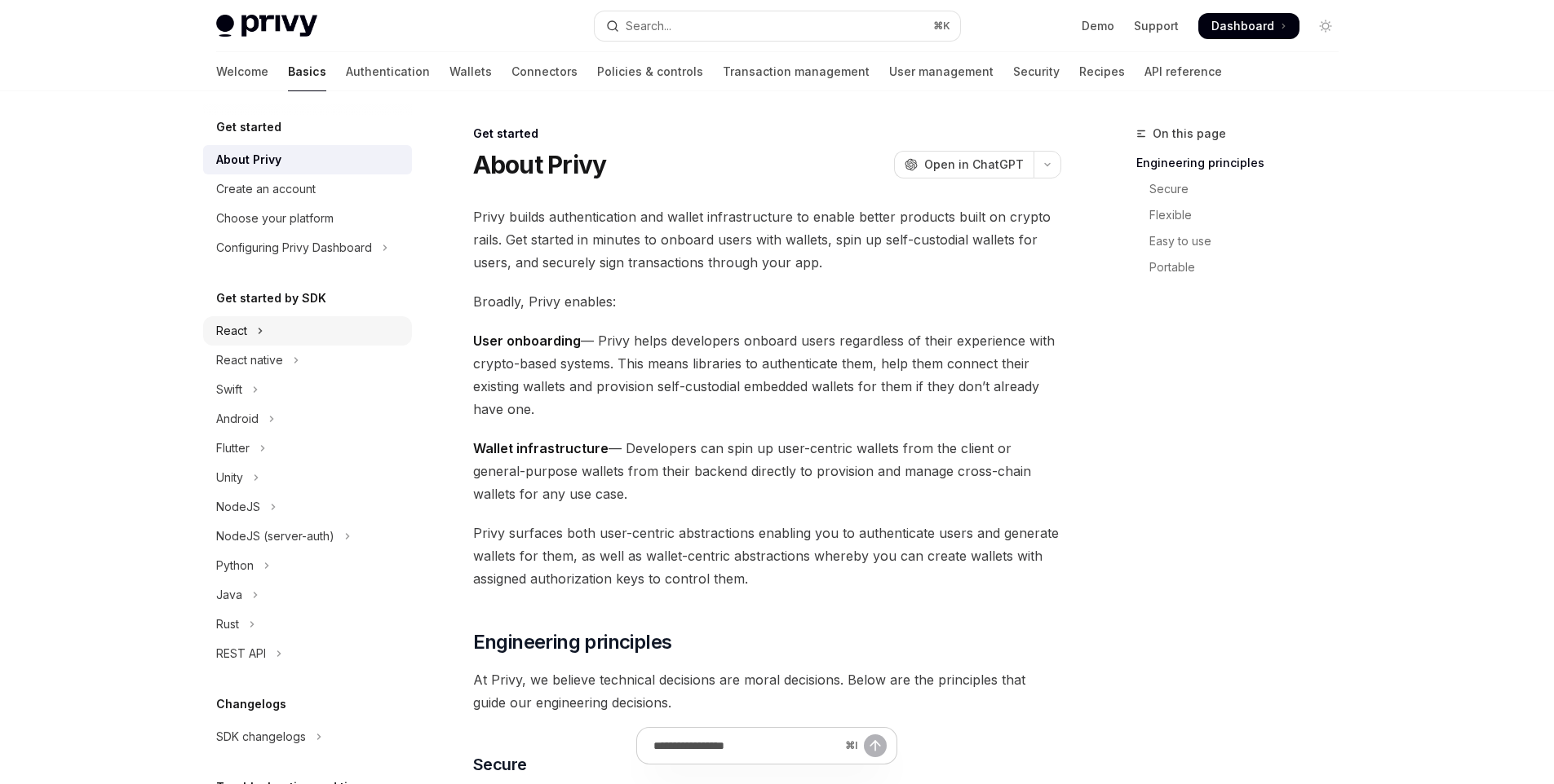
click at [265, 338] on button "React" at bounding box center [308, 330] width 209 height 30
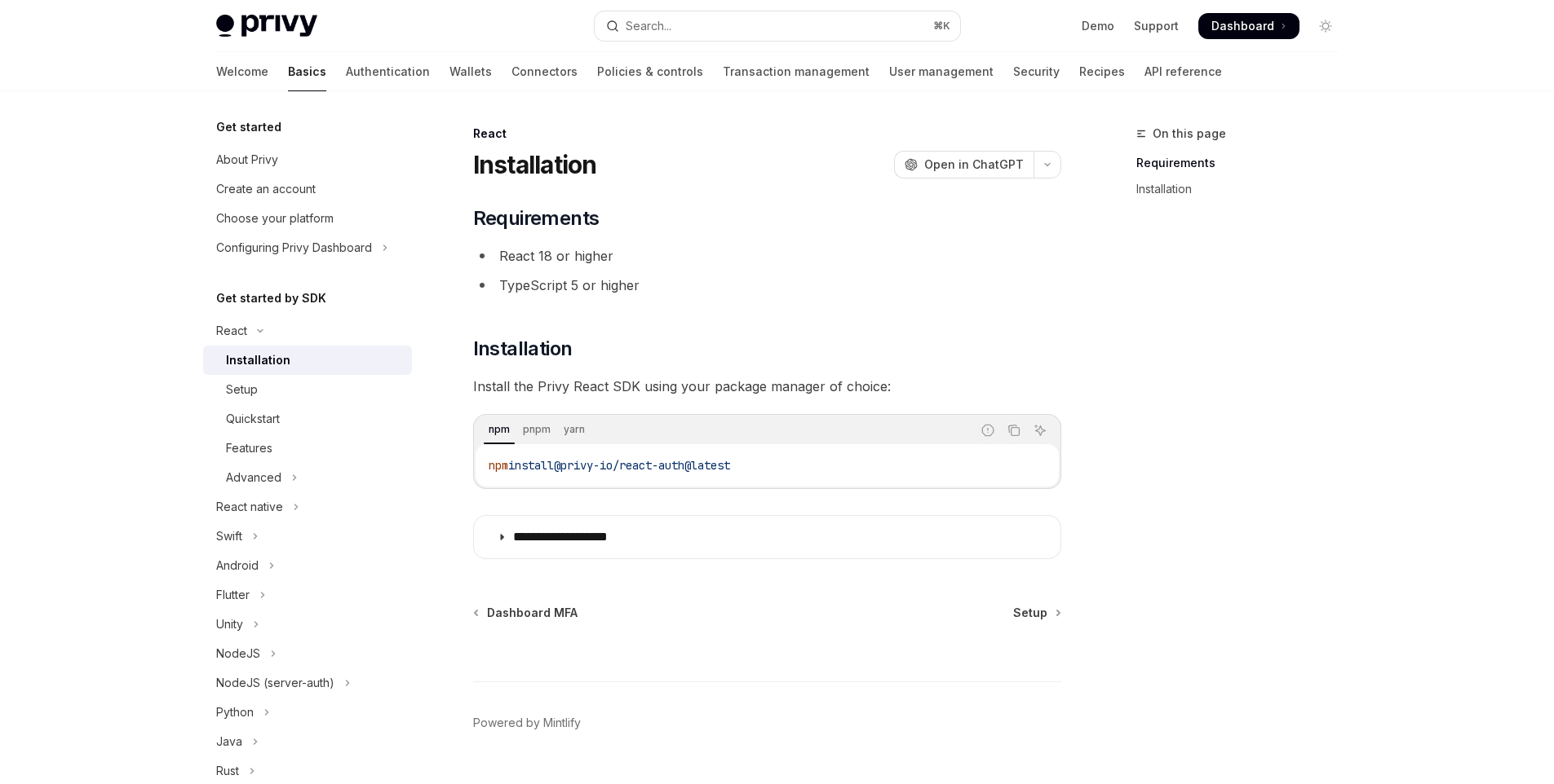
click at [268, 352] on div "Installation" at bounding box center [258, 360] width 64 height 19
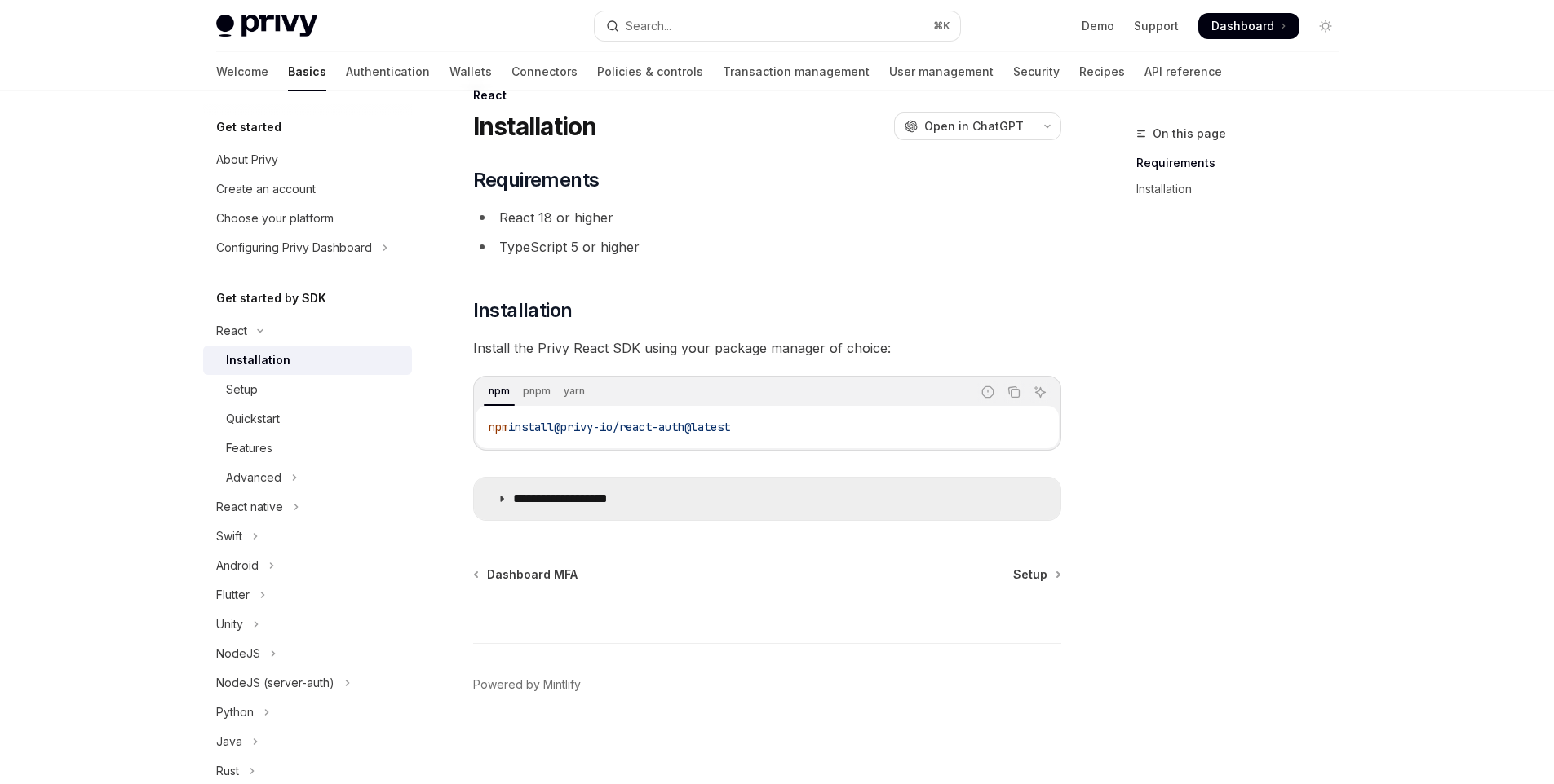
click at [557, 497] on p "**********" at bounding box center [580, 498] width 134 height 16
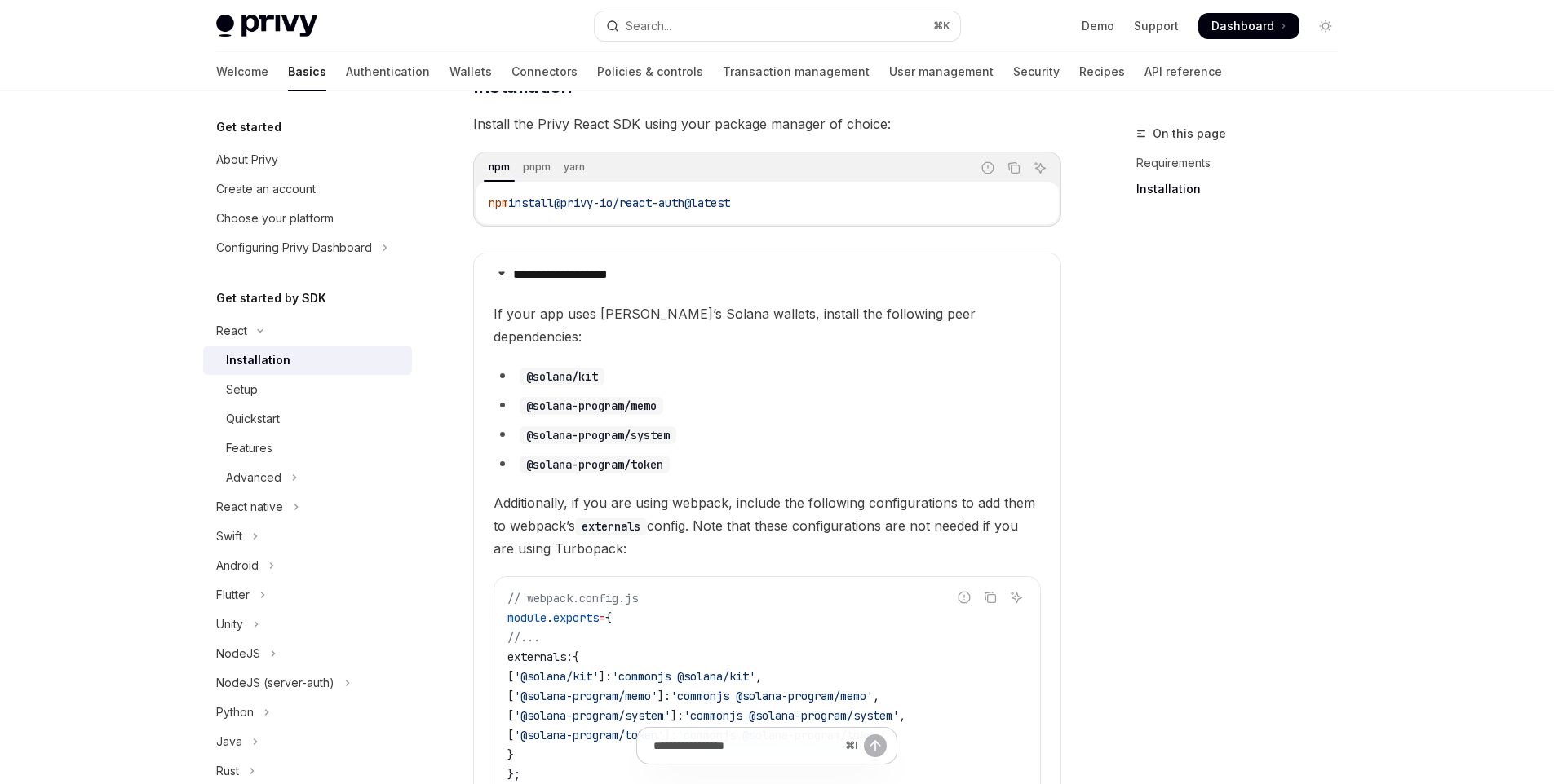
scroll to position [199, 0]
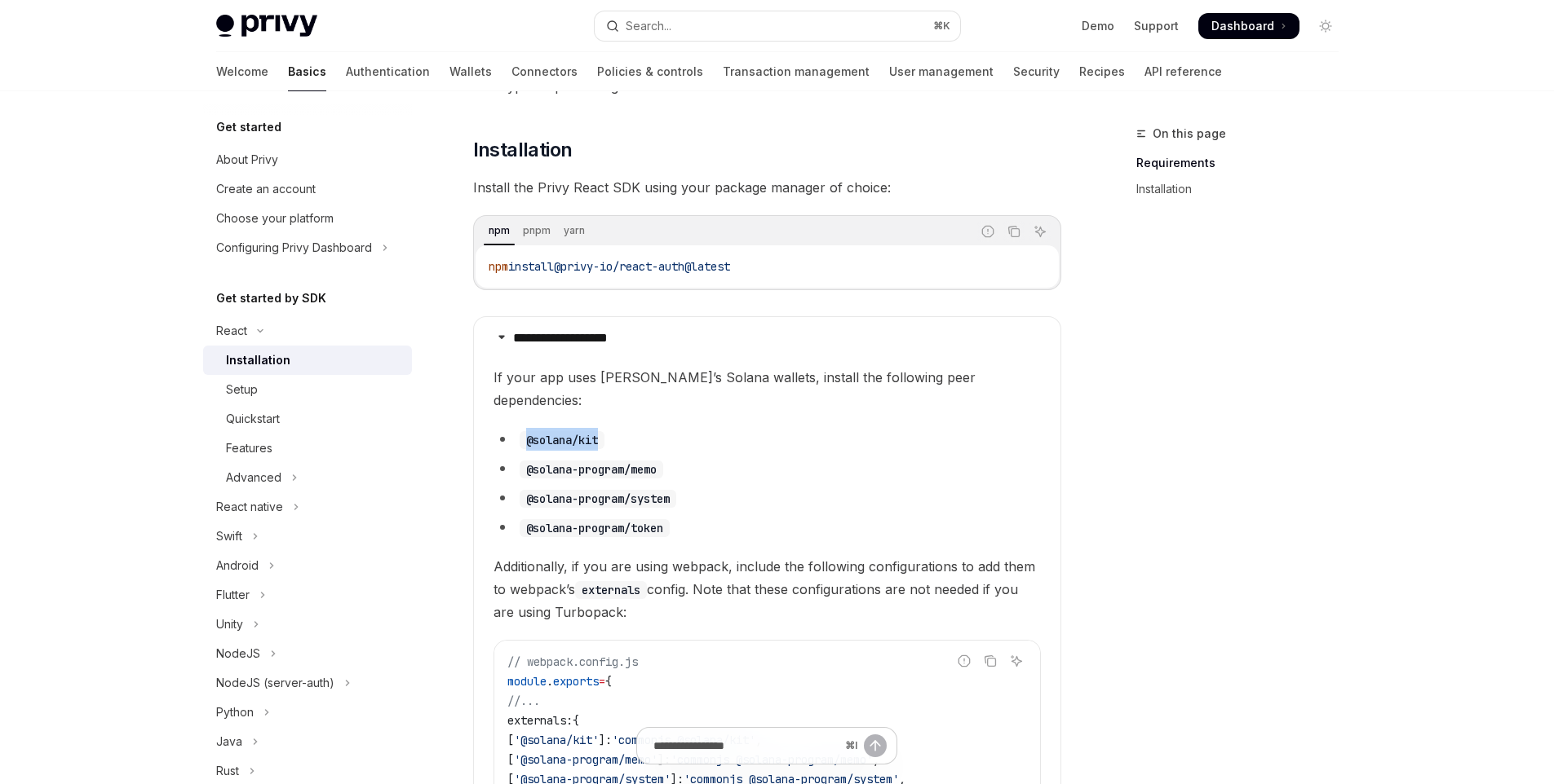
drag, startPoint x: 526, startPoint y: 414, endPoint x: 600, endPoint y: 420, distance: 74.2
click at [600, 432] on code "@solana/kit" at bounding box center [562, 440] width 85 height 18
copy code "@solana/kit"
drag, startPoint x: 643, startPoint y: 446, endPoint x: 524, endPoint y: 449, distance: 119.0
click at [524, 457] on li "@solana-program/memo" at bounding box center [767, 469] width 547 height 23
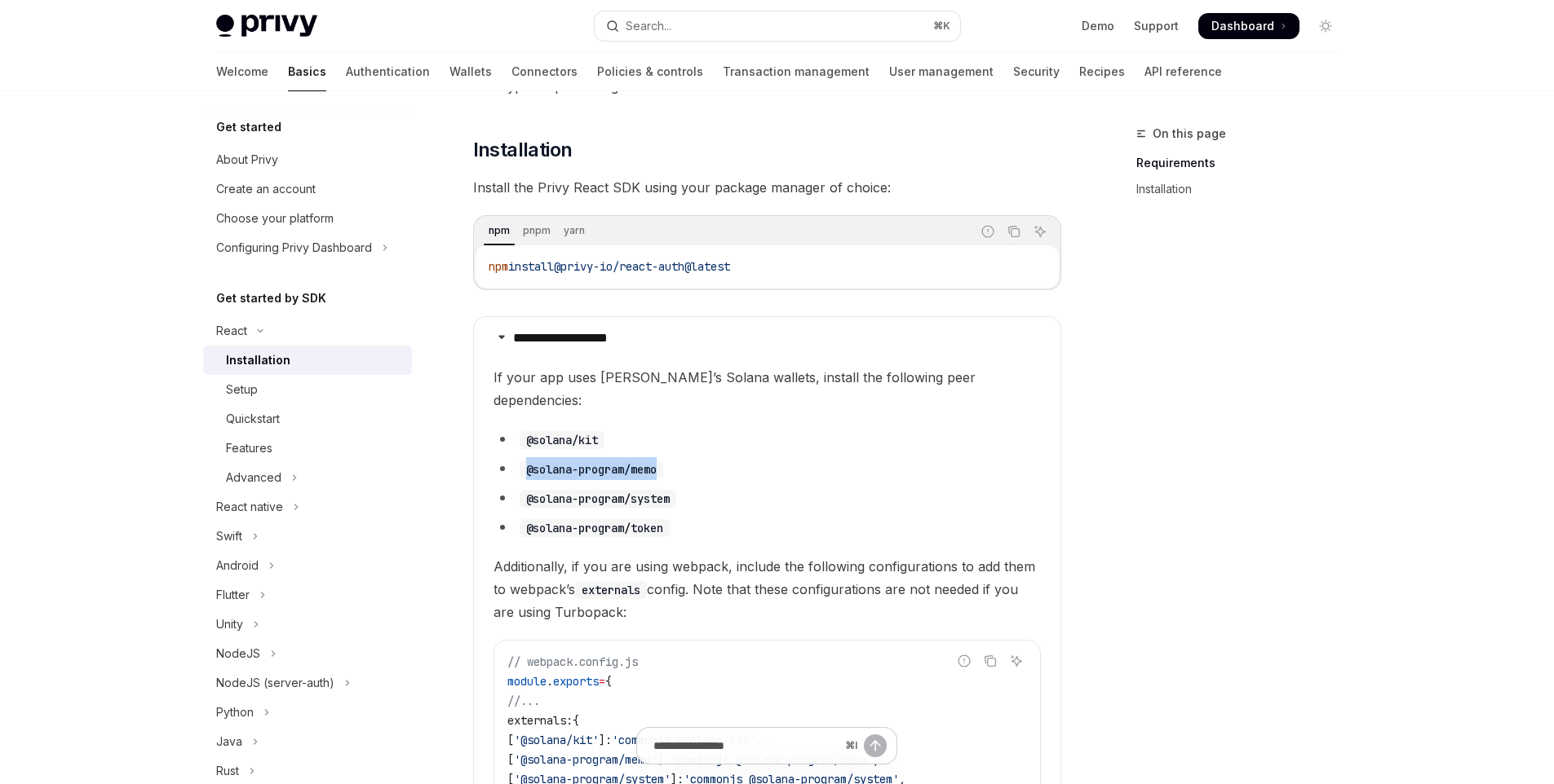
copy code "@solana-program/memo"
drag, startPoint x: 526, startPoint y: 477, endPoint x: 711, endPoint y: 480, distance: 185.0
click at [711, 487] on li "@solana-program/system" at bounding box center [767, 498] width 547 height 23
copy code "@solana-program/system"
drag, startPoint x: 527, startPoint y: 505, endPoint x: 699, endPoint y: 510, distance: 172.1
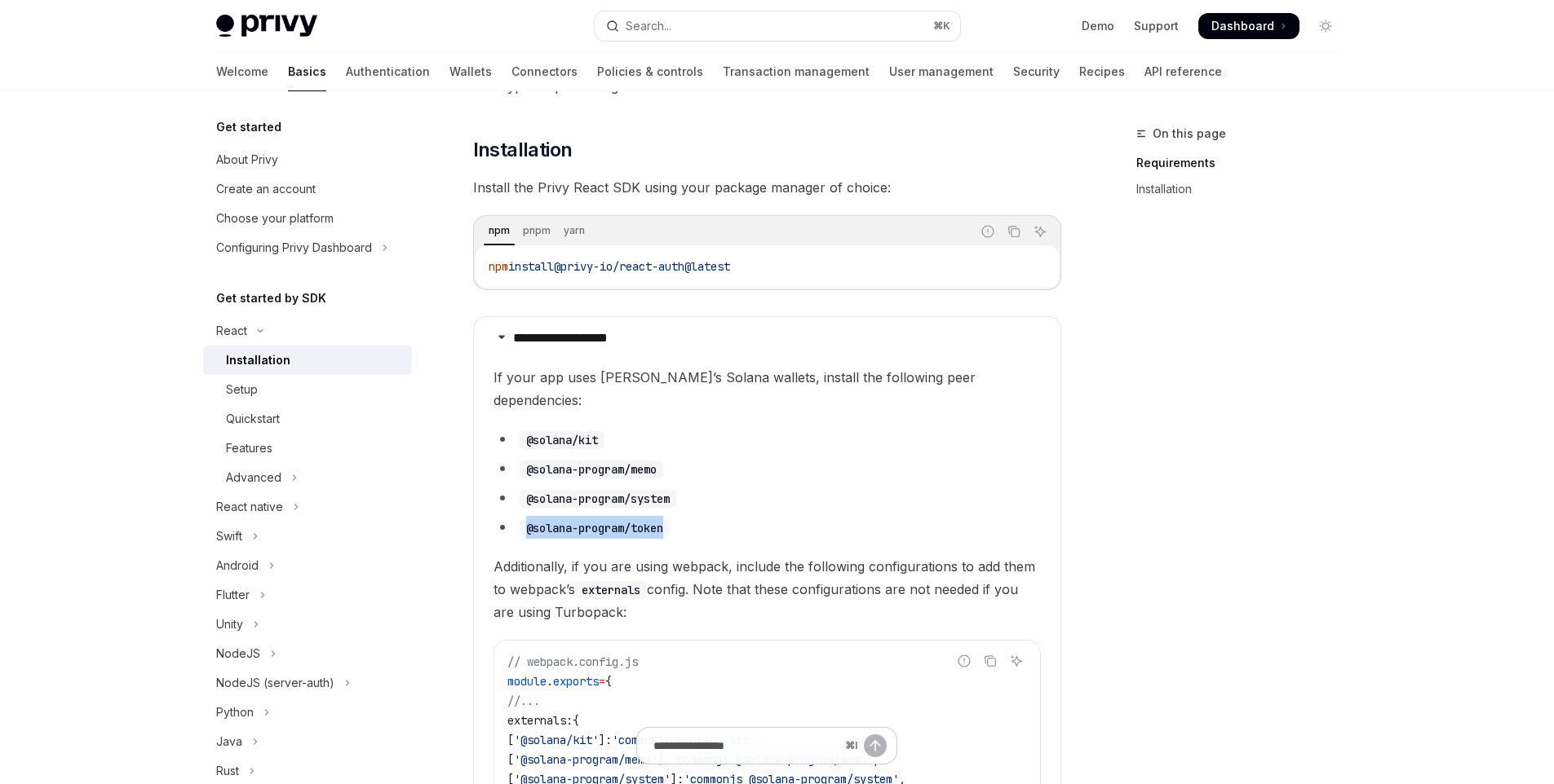
click at [700, 517] on li "@solana-program/token" at bounding box center [767, 528] width 547 height 23
copy code "@solana-program/token"
click at [263, 392] on div "Setup" at bounding box center [314, 390] width 176 height 19
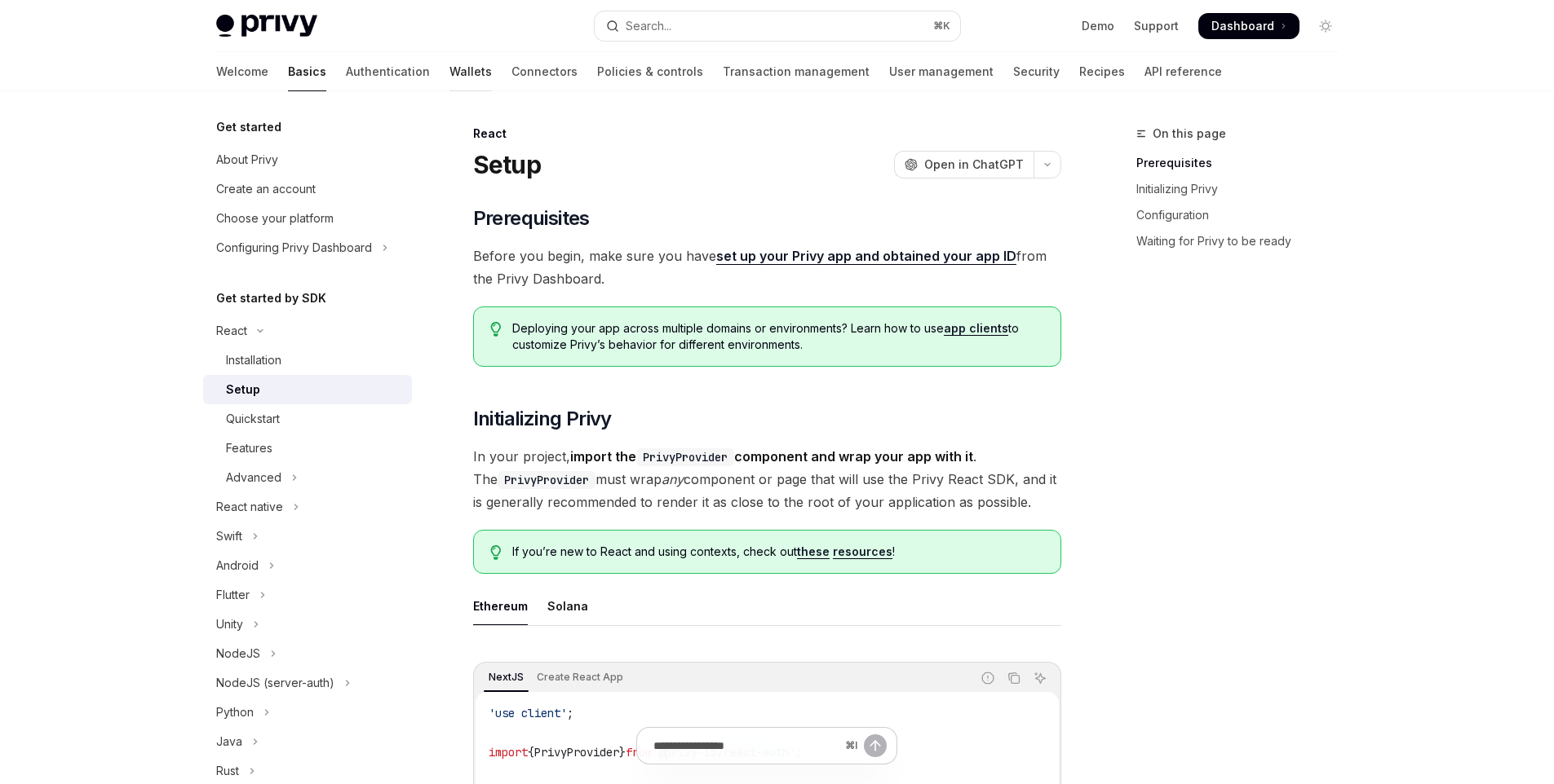
click at [450, 68] on link "Wallets" at bounding box center [471, 72] width 42 height 39
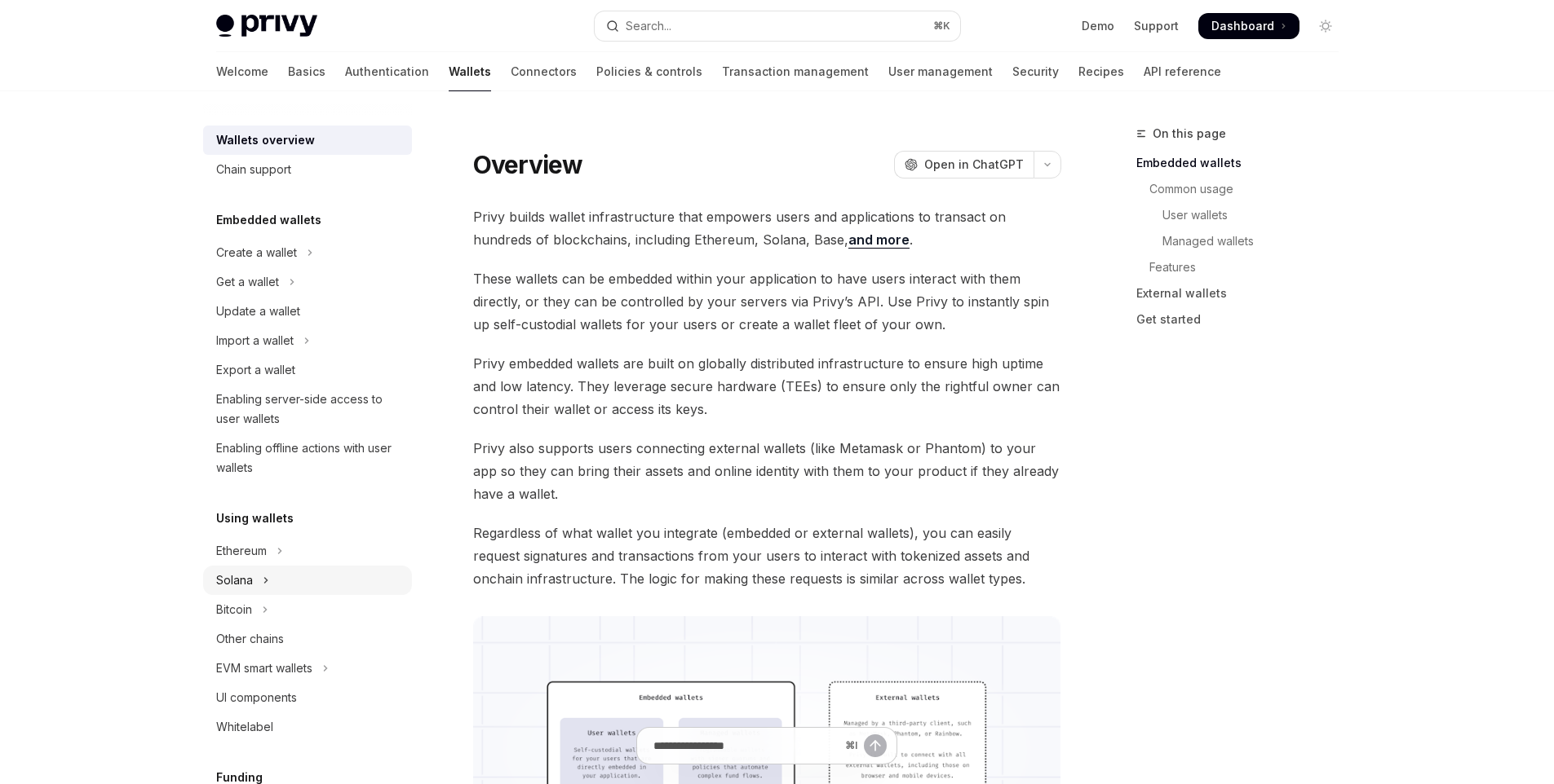
click at [274, 583] on button "Solana" at bounding box center [308, 581] width 209 height 30
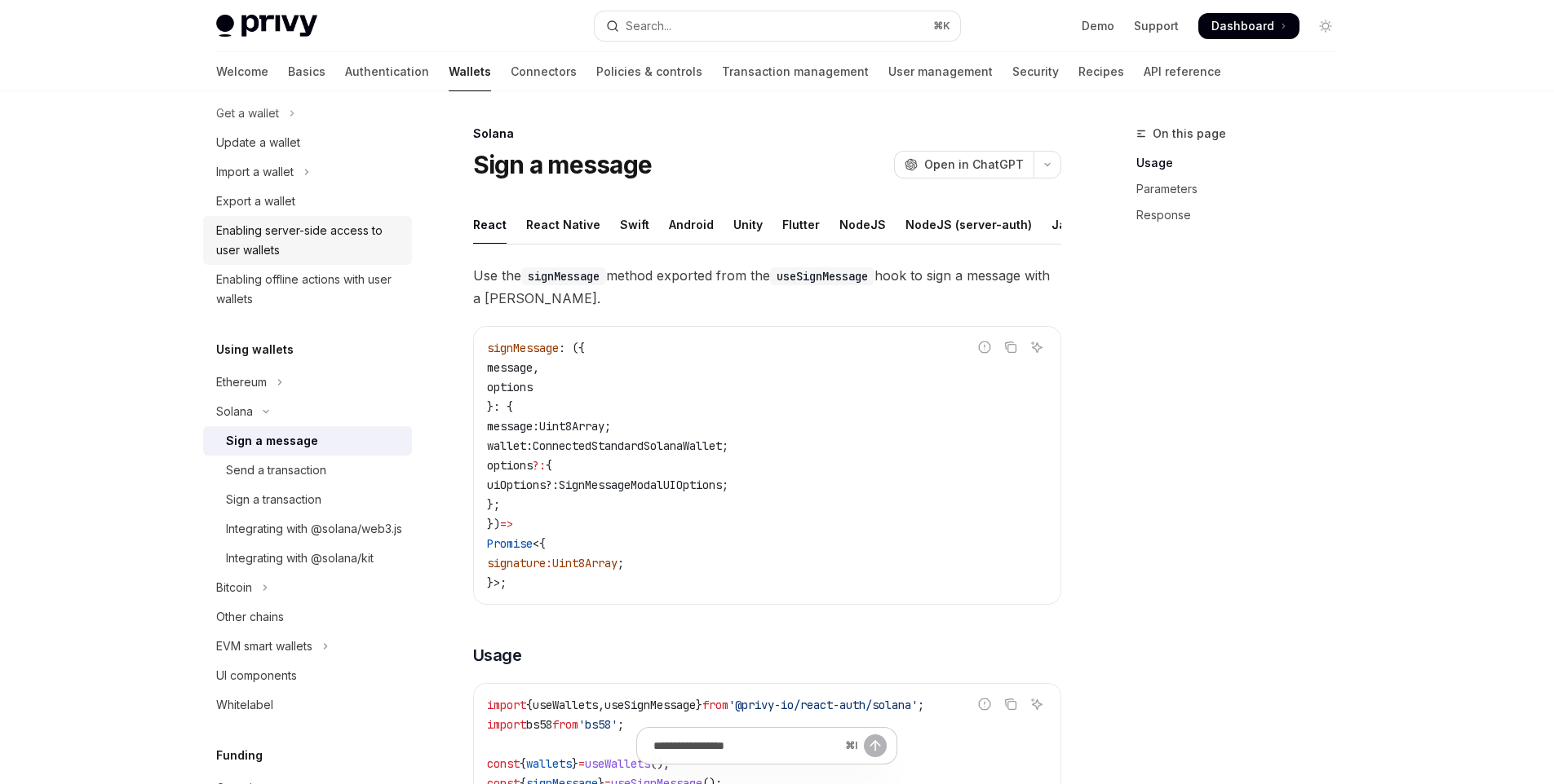
scroll to position [167, 0]
click at [298, 501] on div "Sign a transaction" at bounding box center [274, 501] width 96 height 19
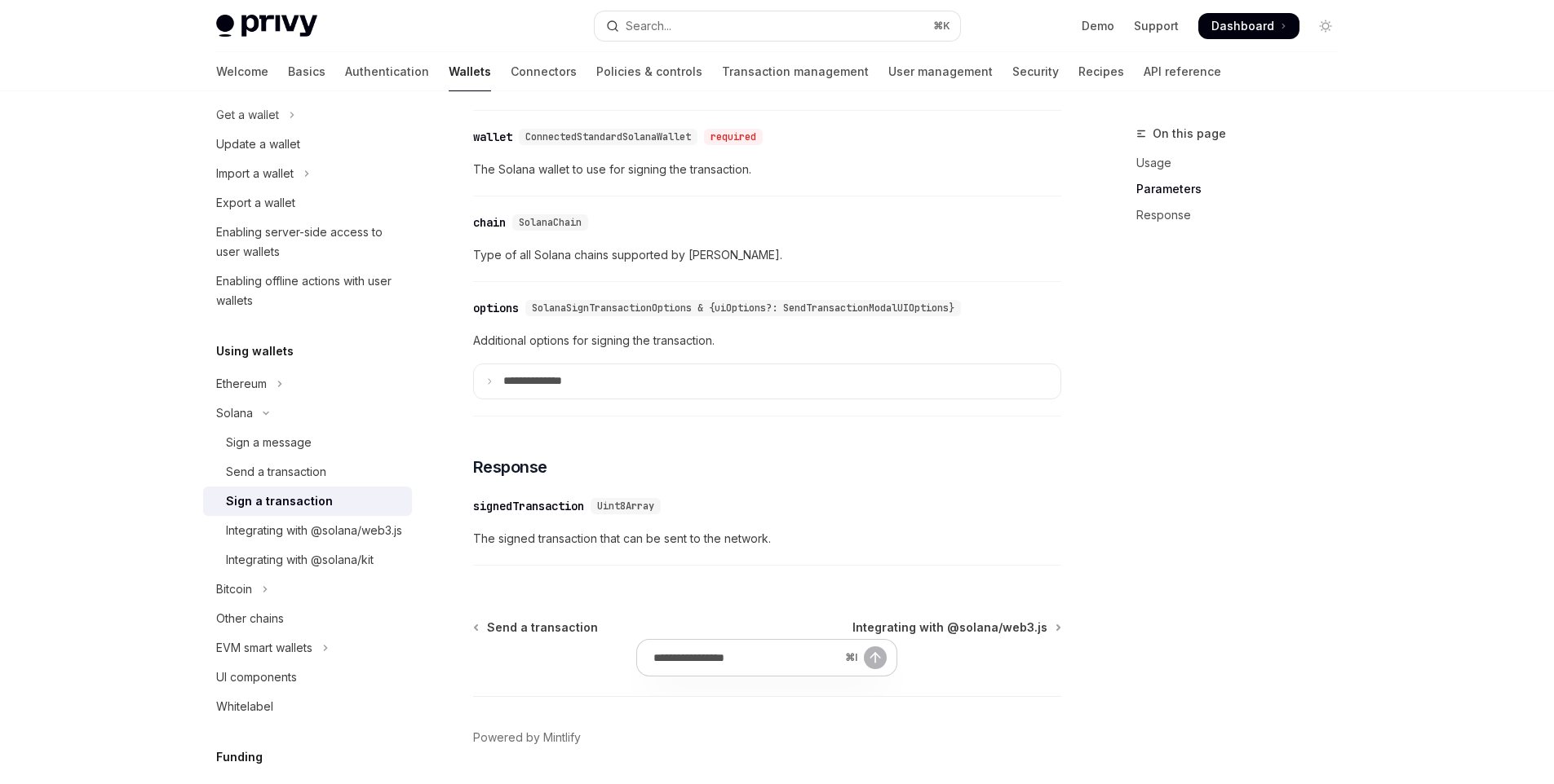
scroll to position [1325, 0]
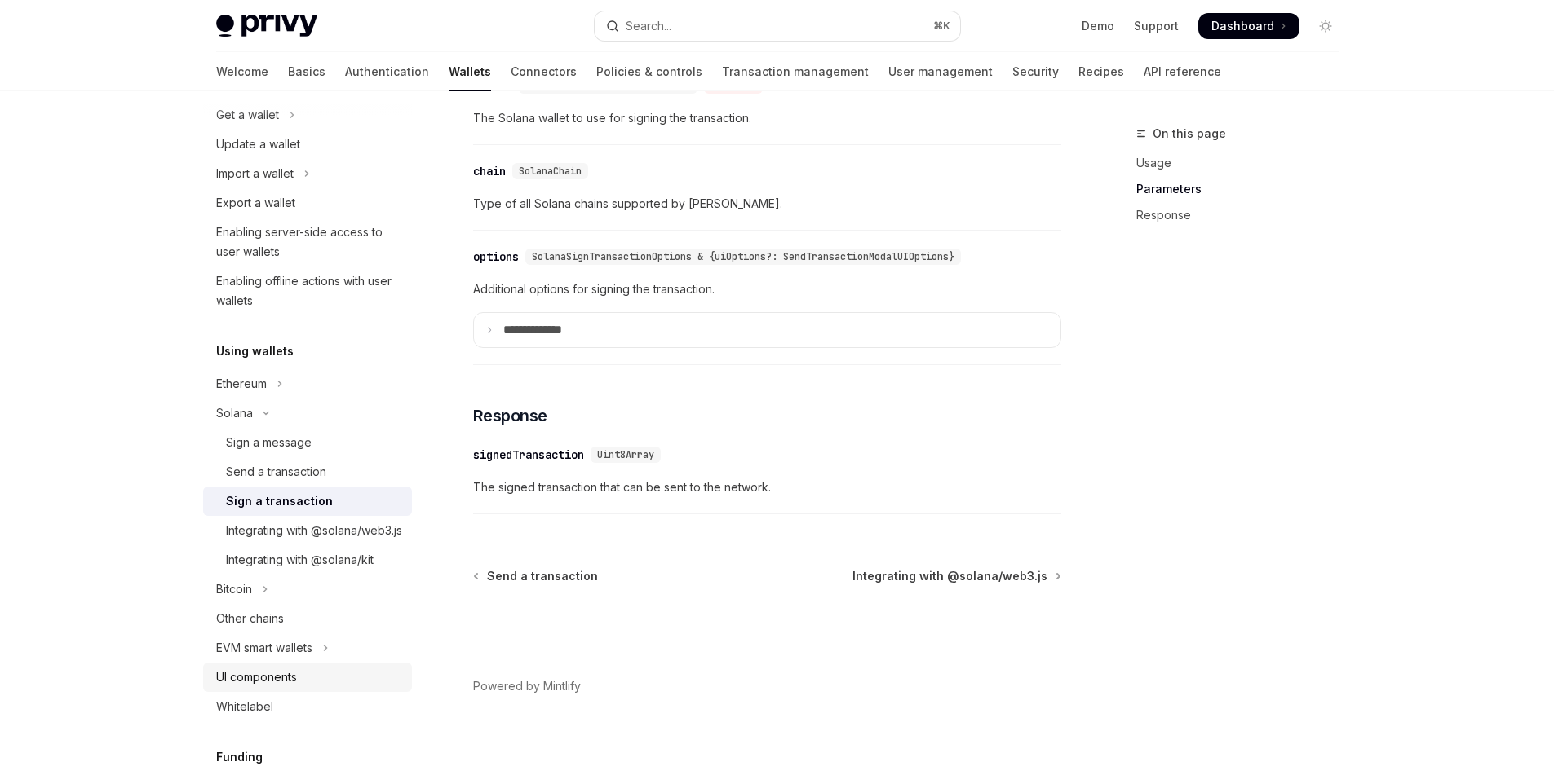
click at [246, 688] on div "UI components" at bounding box center [256, 677] width 81 height 19
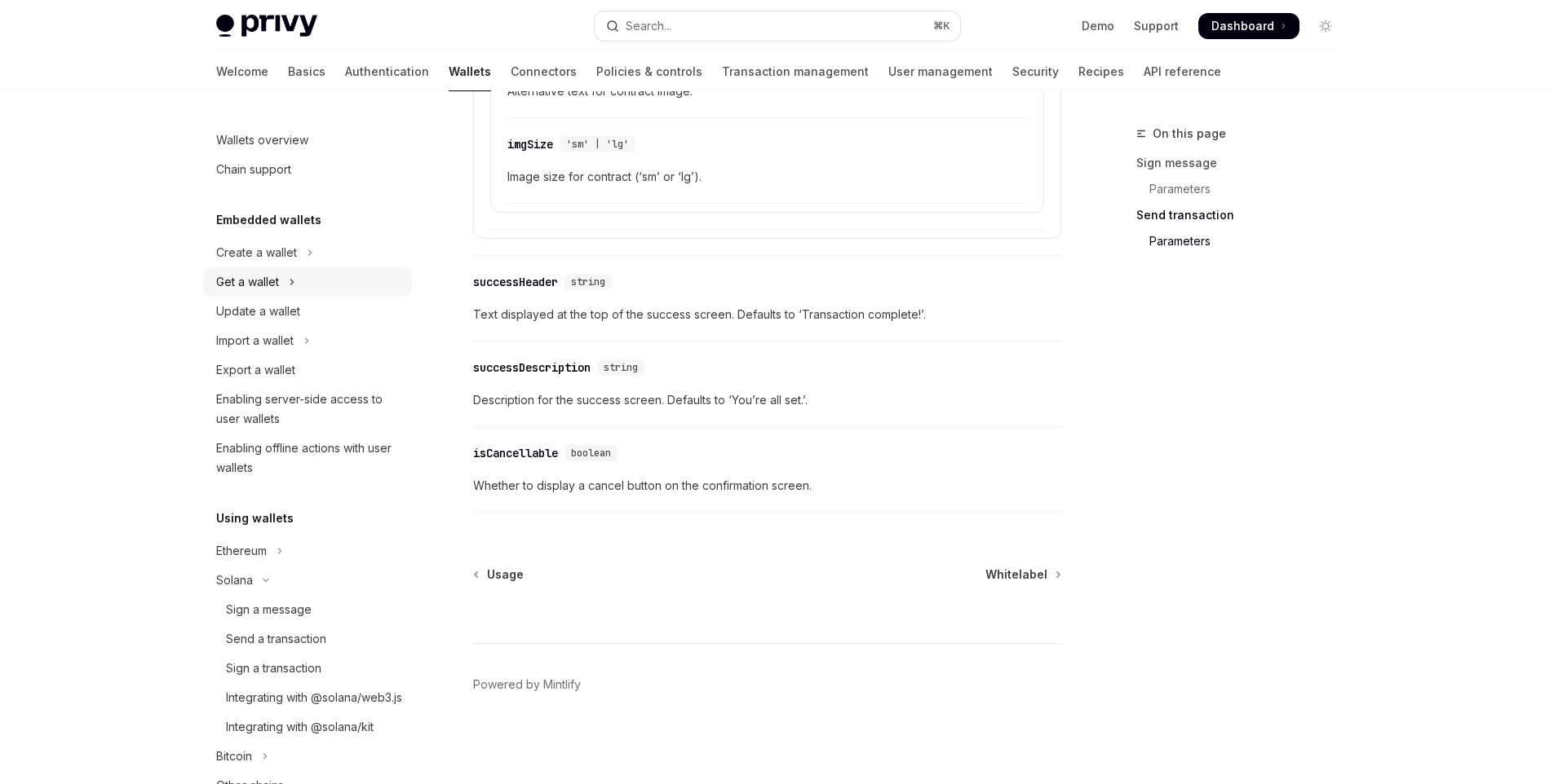
click at [266, 273] on div "Get a wallet" at bounding box center [247, 282] width 63 height 19
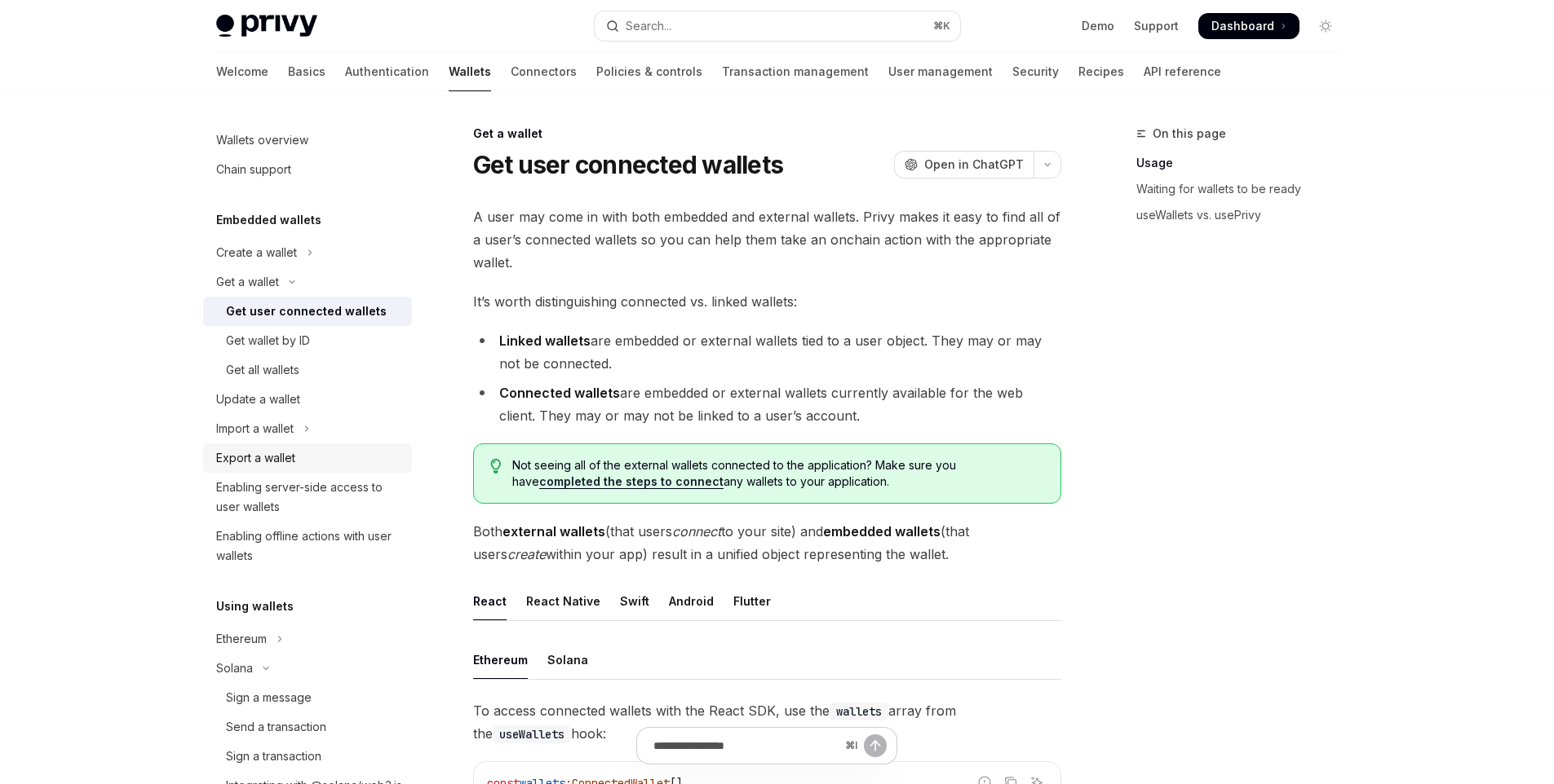
click at [266, 450] on div "Export a wallet" at bounding box center [255, 458] width 79 height 19
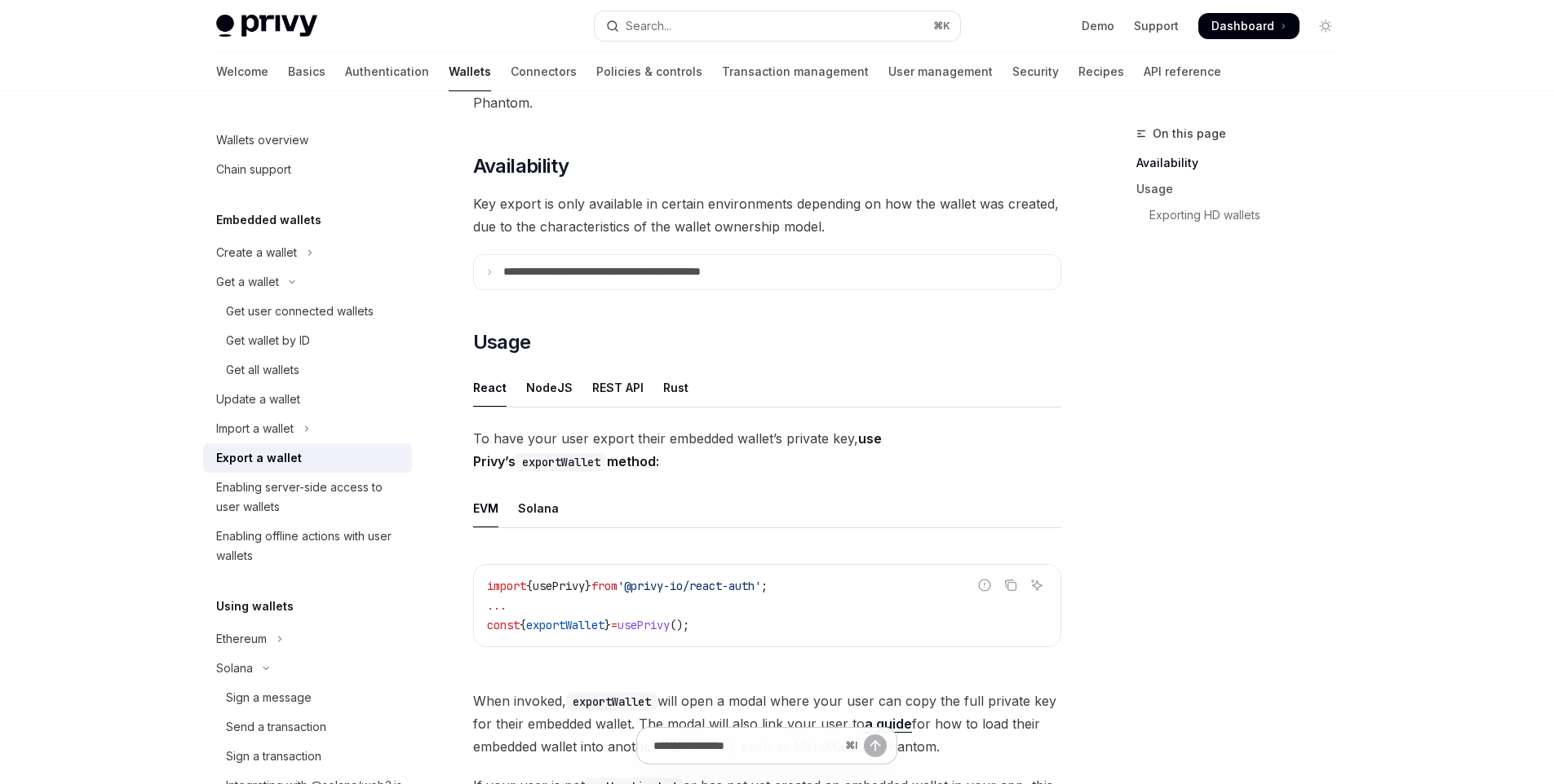
scroll to position [165, 0]
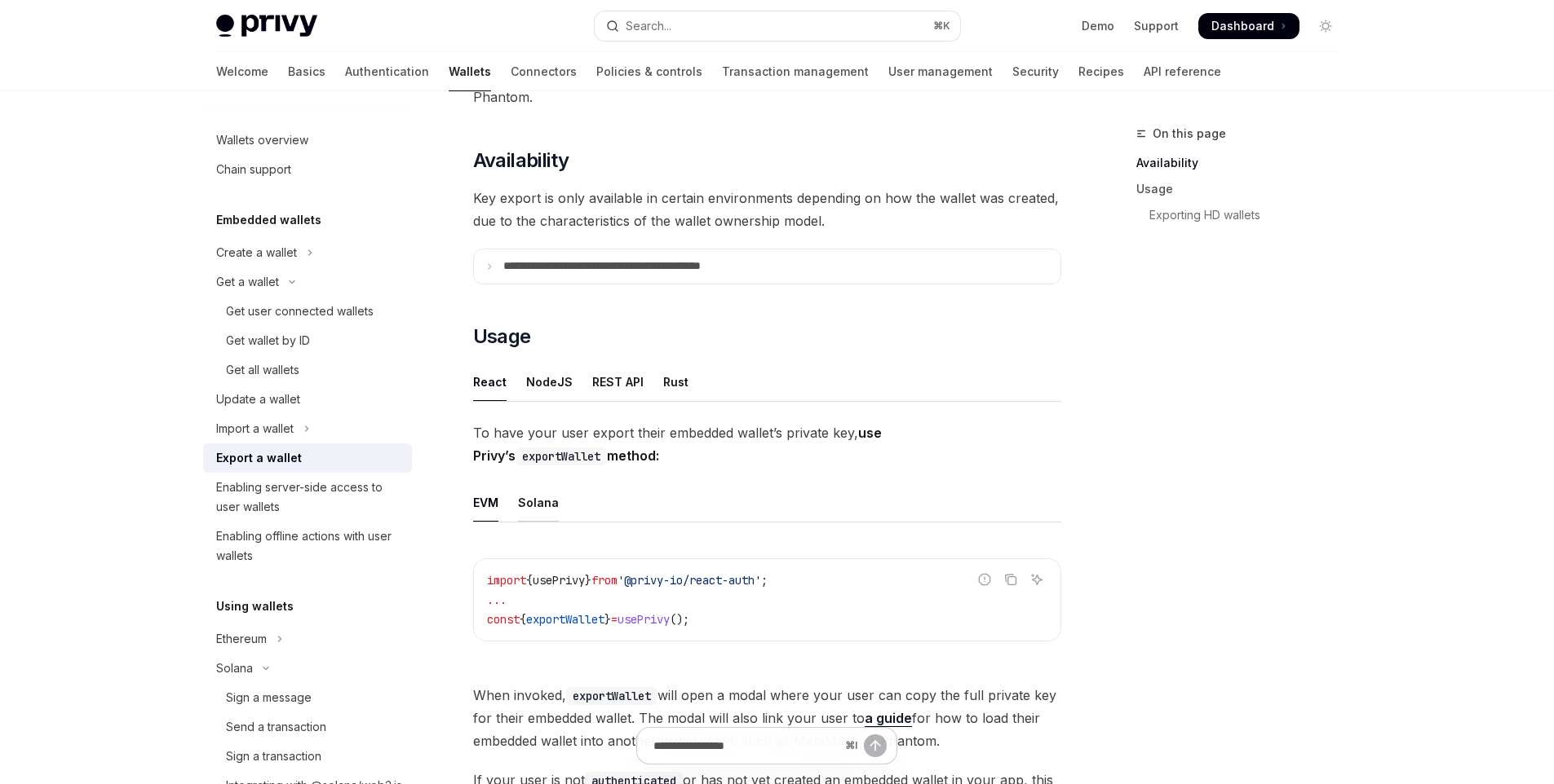
click at [537, 498] on div "Solana" at bounding box center [538, 502] width 41 height 38
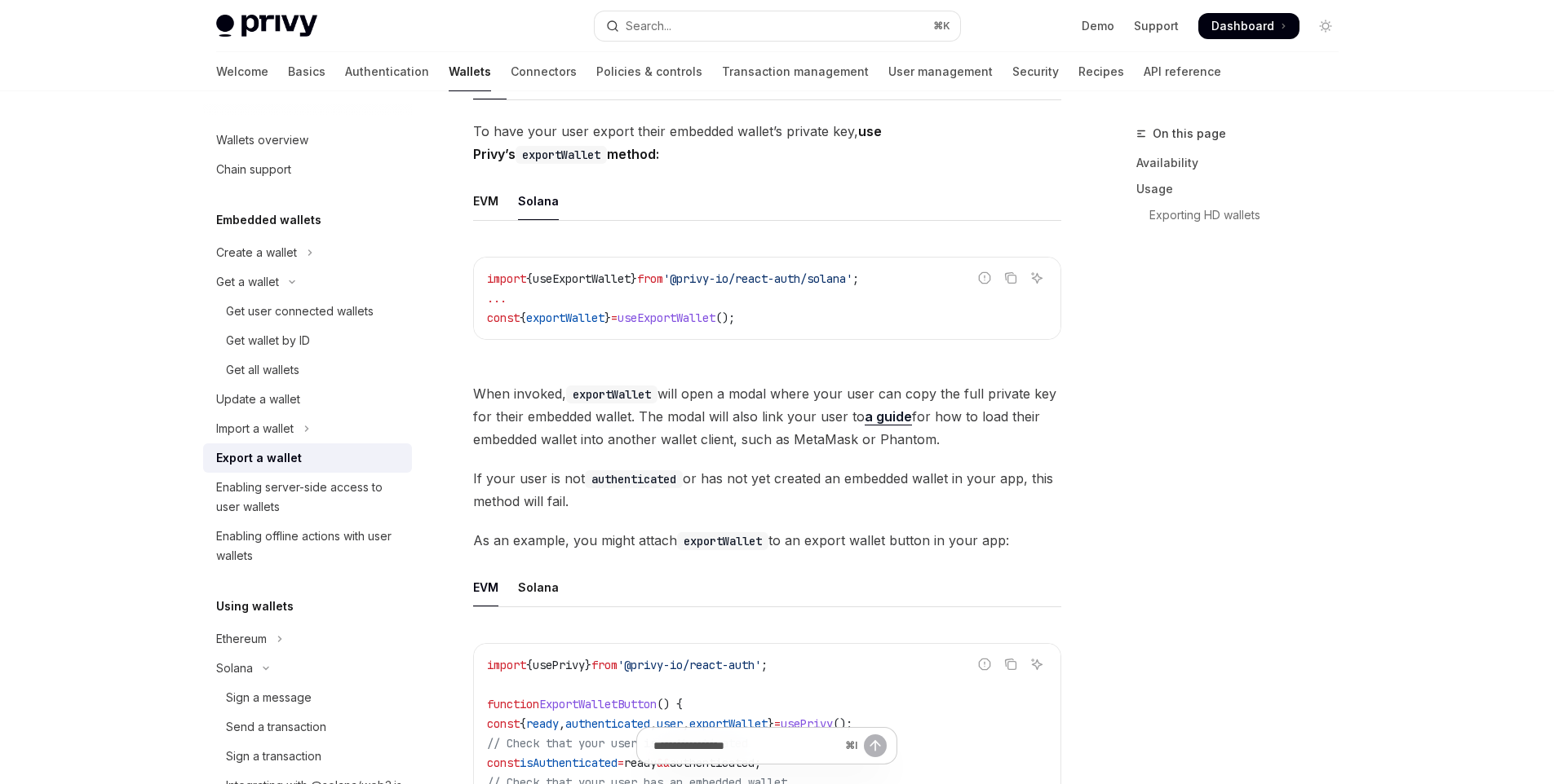
scroll to position [468, 0]
click at [543, 590] on div "Solana" at bounding box center [538, 586] width 41 height 38
type textarea "*"
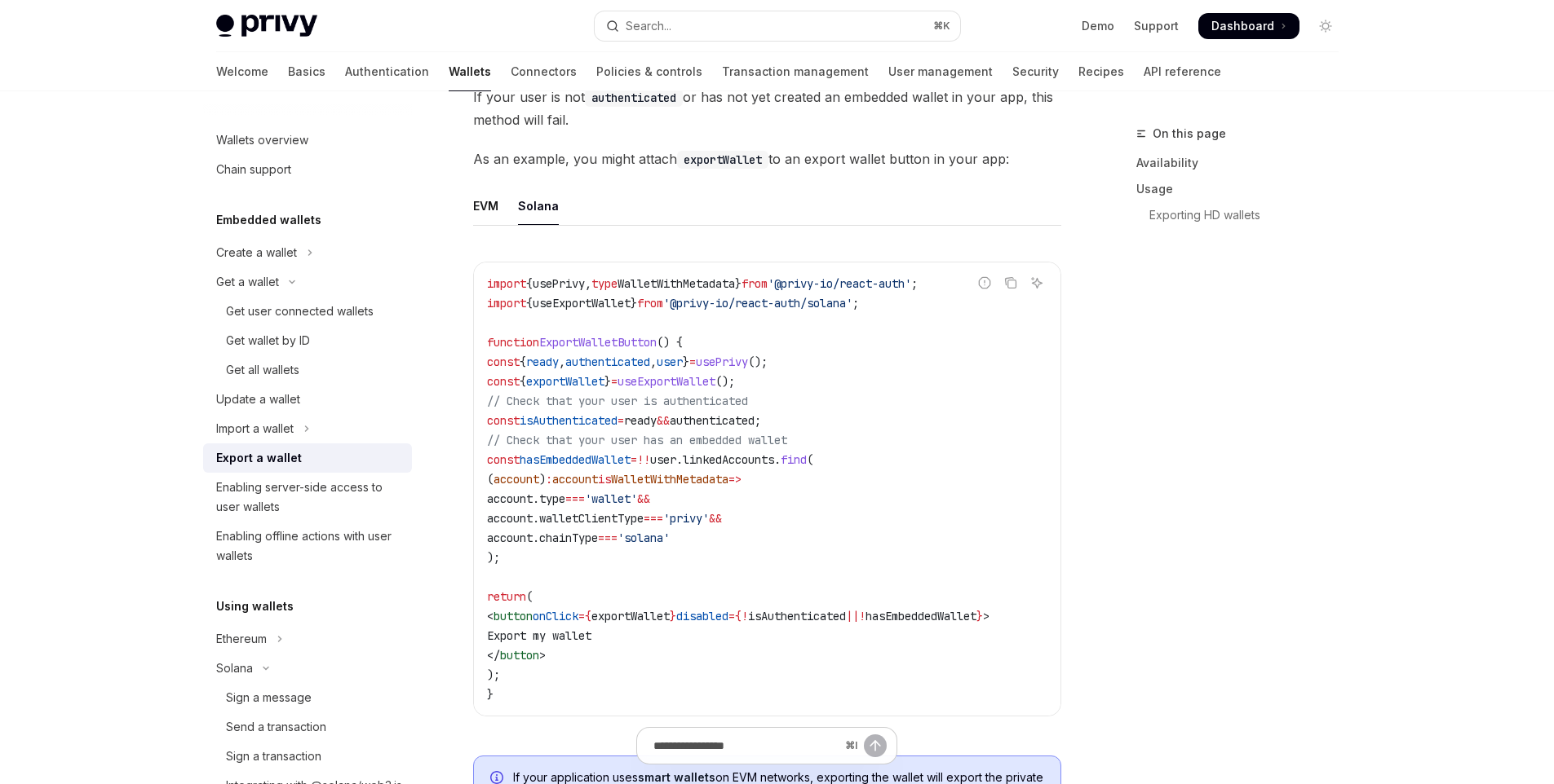
scroll to position [850, 0]
click at [683, 605] on code "import { usePrivy , type WalletWithMetadata } from '@privy-io/react-auth' ; imp…" at bounding box center [767, 488] width 561 height 431
click at [846, 605] on code "import { usePrivy , type WalletWithMetadata } from '@privy-io/react-auth' ; imp…" at bounding box center [767, 488] width 561 height 431
drag, startPoint x: 492, startPoint y: 422, endPoint x: 883, endPoint y: 426, distance: 391.0
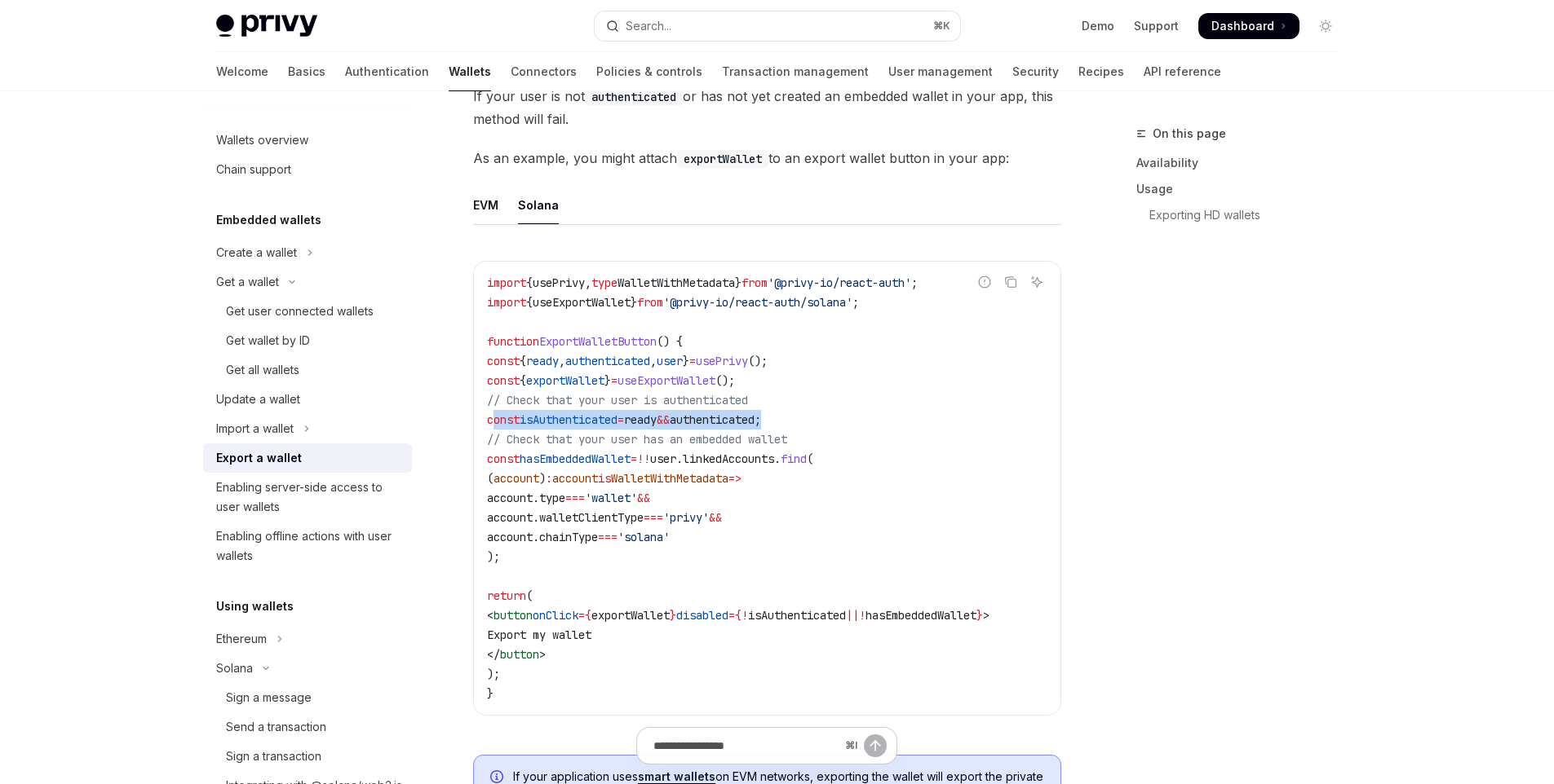
click at [883, 426] on code "import { usePrivy , type WalletWithMetadata } from '@privy-io/react-auth' ; imp…" at bounding box center [767, 488] width 561 height 431
copy span "const isAuthenticated = ready && authenticated ;"
drag, startPoint x: 488, startPoint y: 461, endPoint x: 575, endPoint y: 564, distance: 134.8
click at [575, 564] on code "import { usePrivy , type WalletWithMetadata } from '@privy-io/react-auth' ; imp…" at bounding box center [767, 488] width 561 height 431
click at [683, 355] on span "user" at bounding box center [669, 361] width 26 height 14
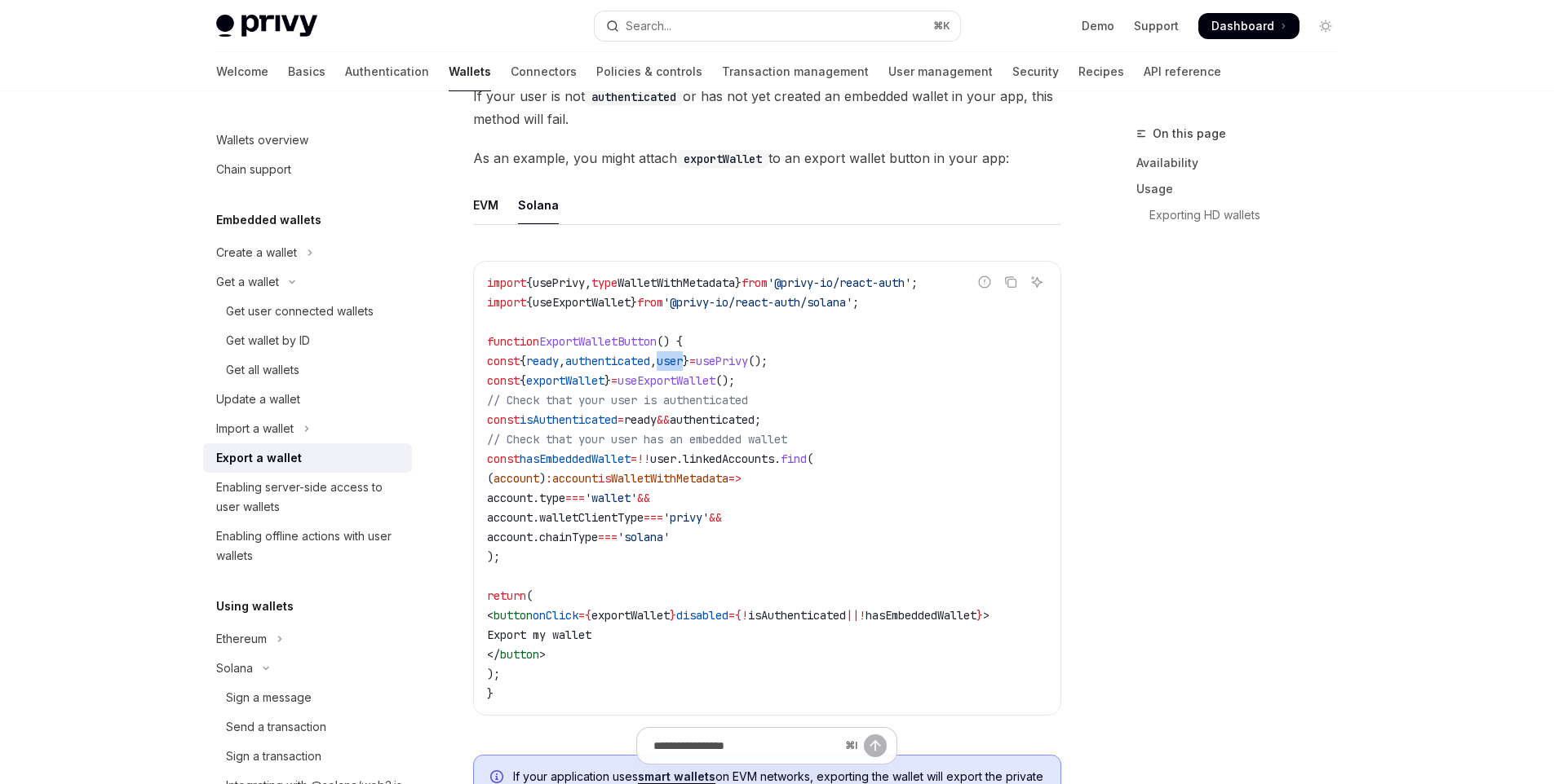
click at [683, 355] on span "user" at bounding box center [669, 361] width 26 height 14
click at [655, 614] on span "exportWallet" at bounding box center [630, 615] width 78 height 14
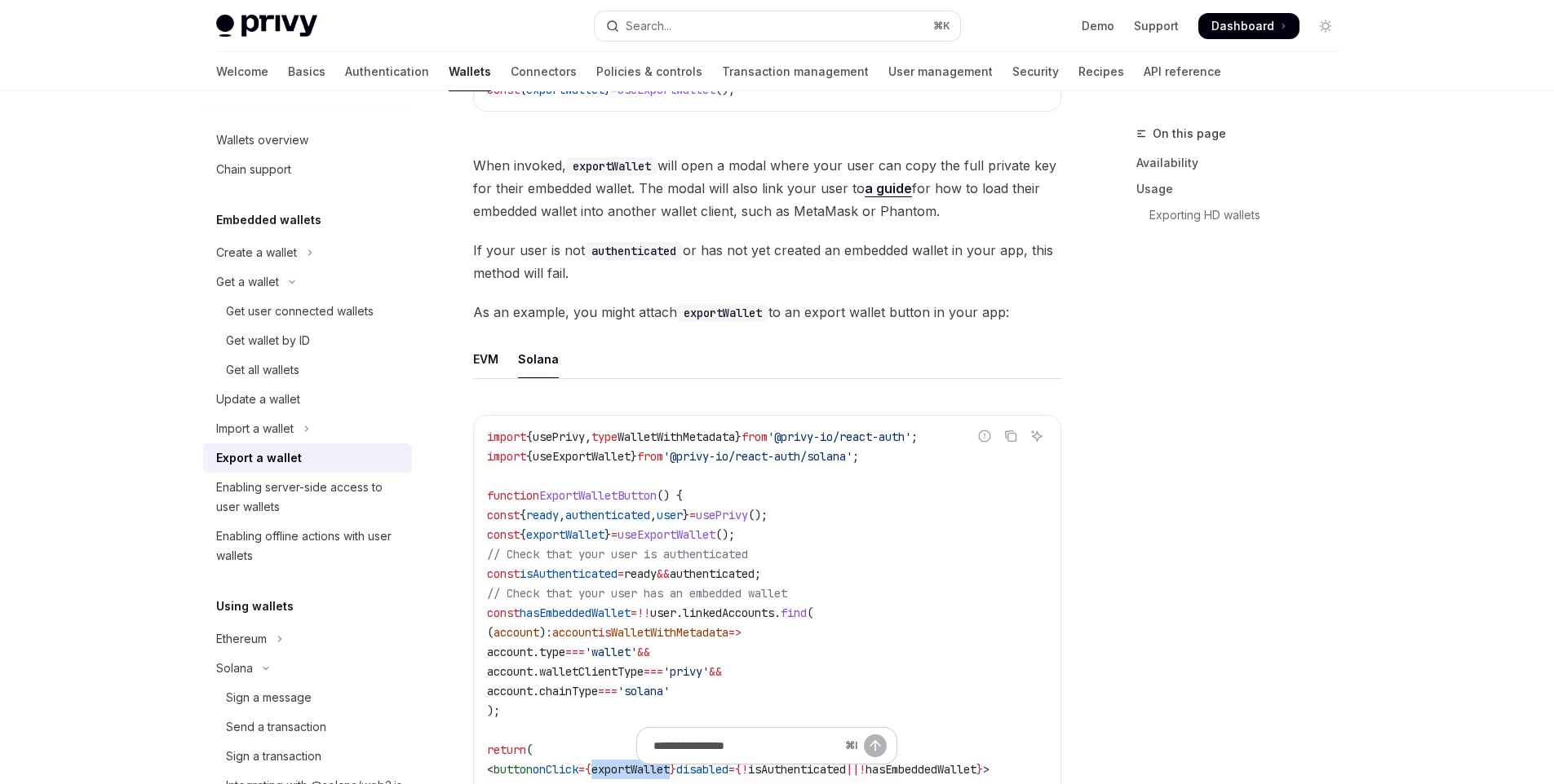
scroll to position [0, 0]
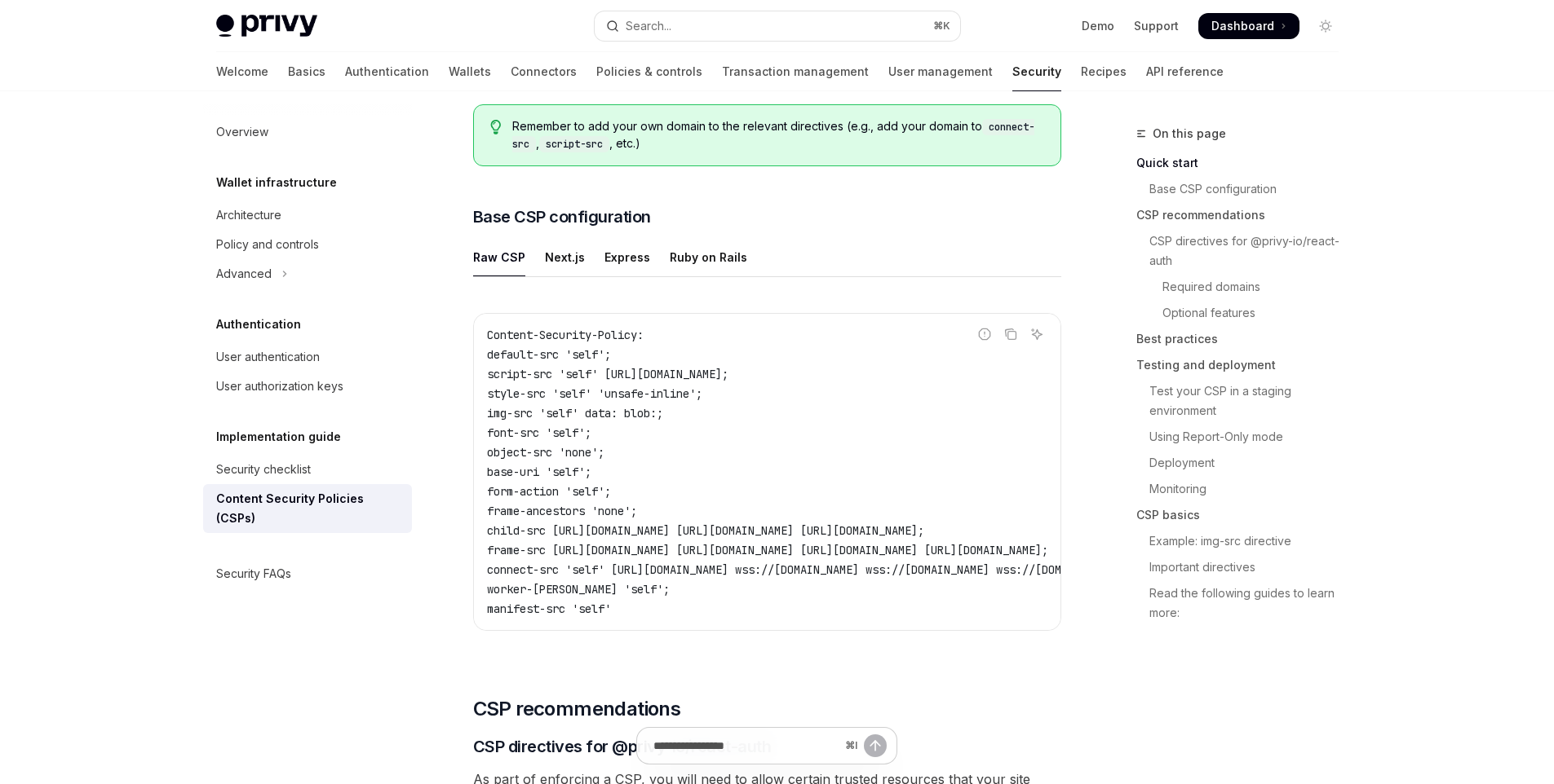
scroll to position [343, 0]
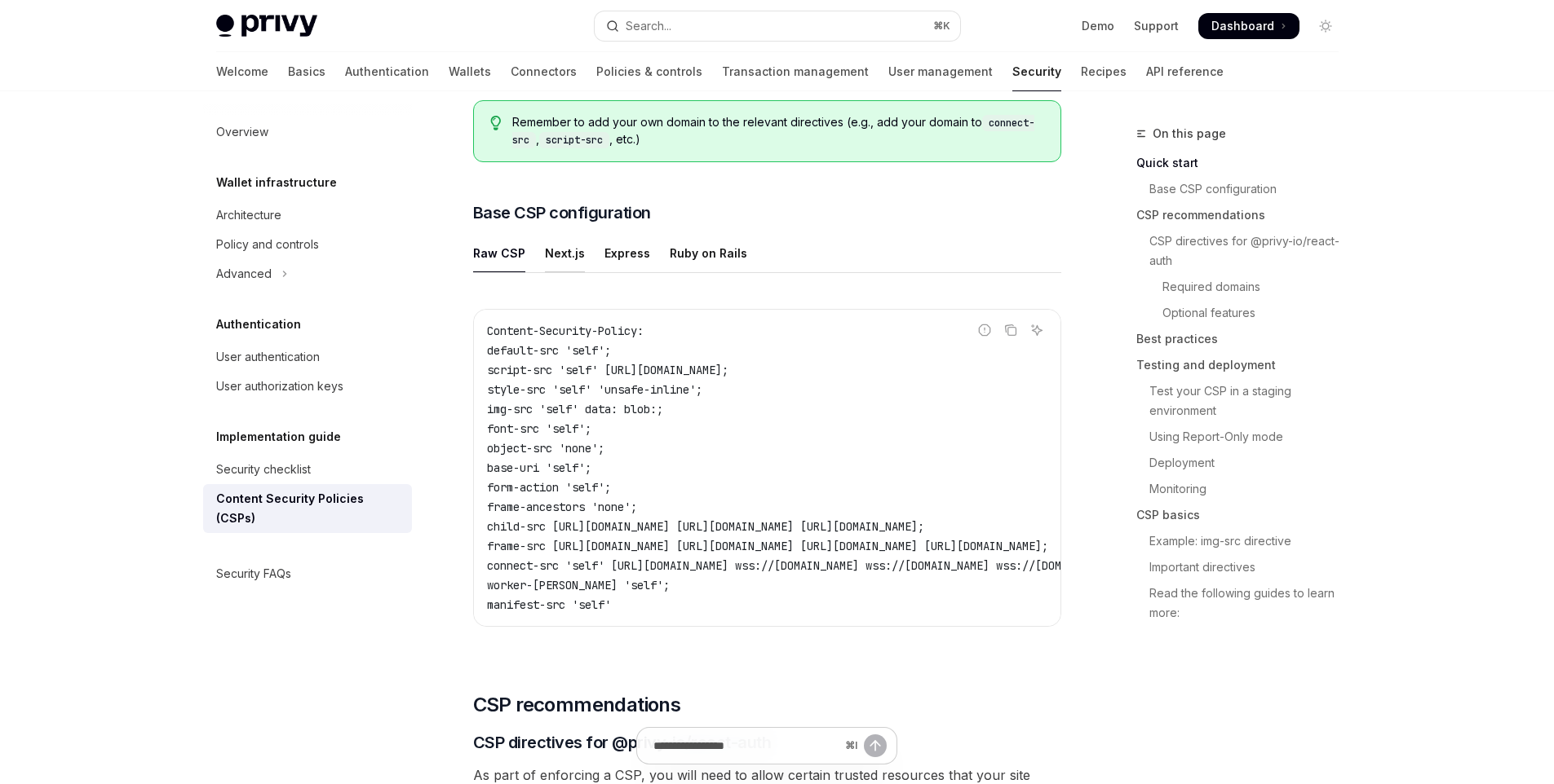
click at [561, 256] on div "Next.js" at bounding box center [564, 253] width 40 height 38
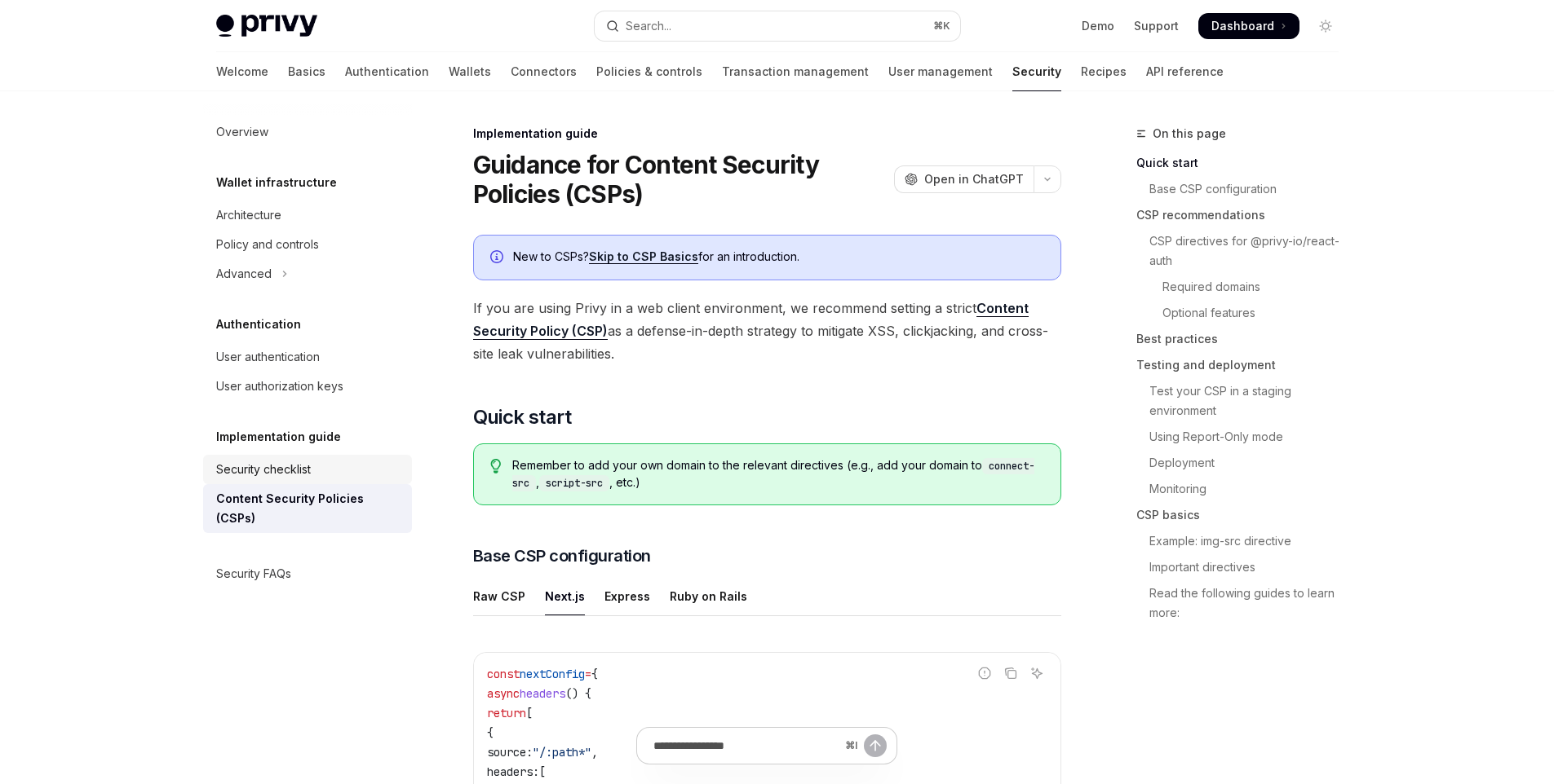
click at [316, 476] on div "Security checklist" at bounding box center [309, 470] width 186 height 19
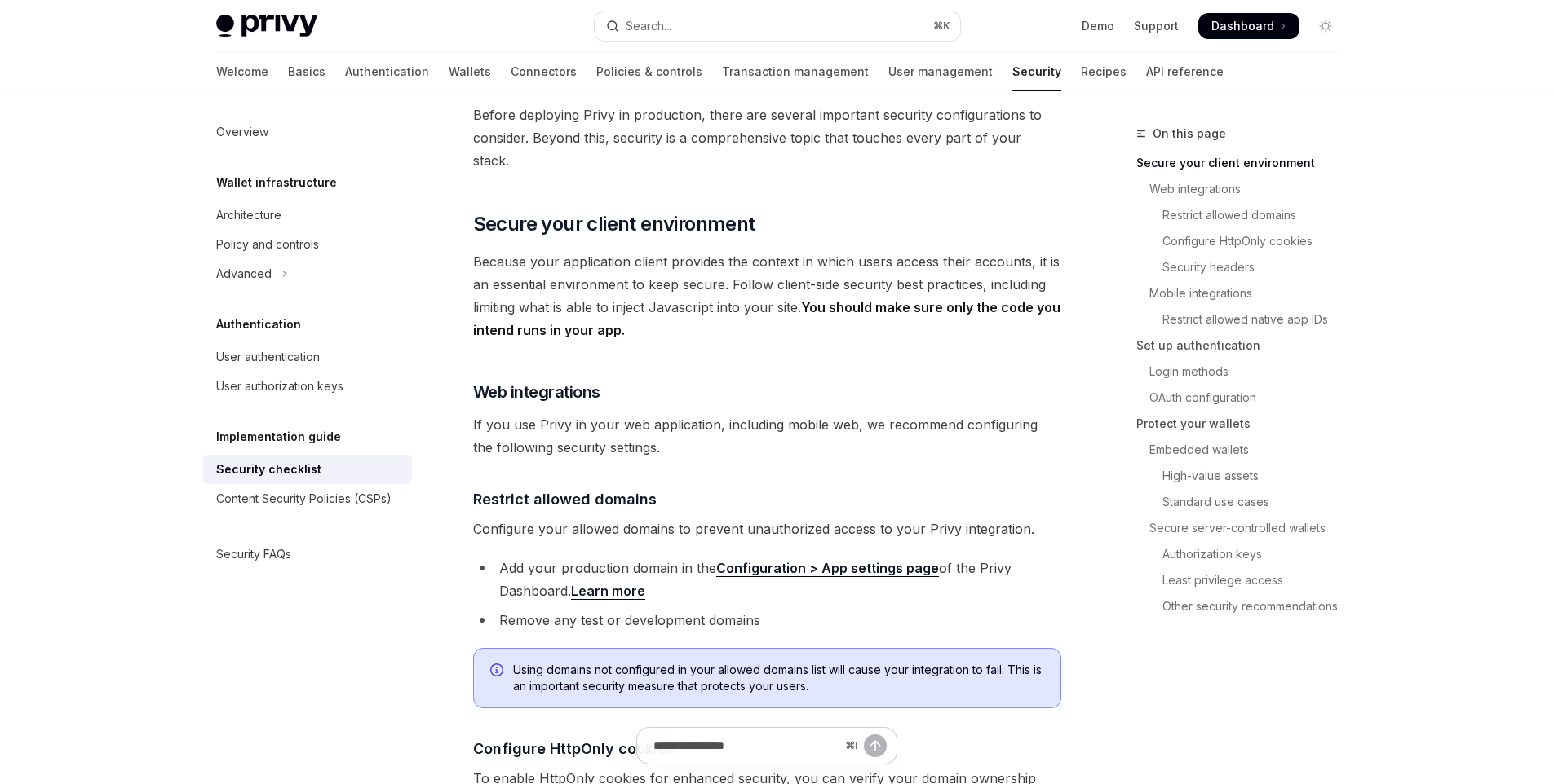
scroll to position [209, 0]
click at [309, 367] on link "User authentication" at bounding box center [308, 357] width 209 height 30
type textarea "*"
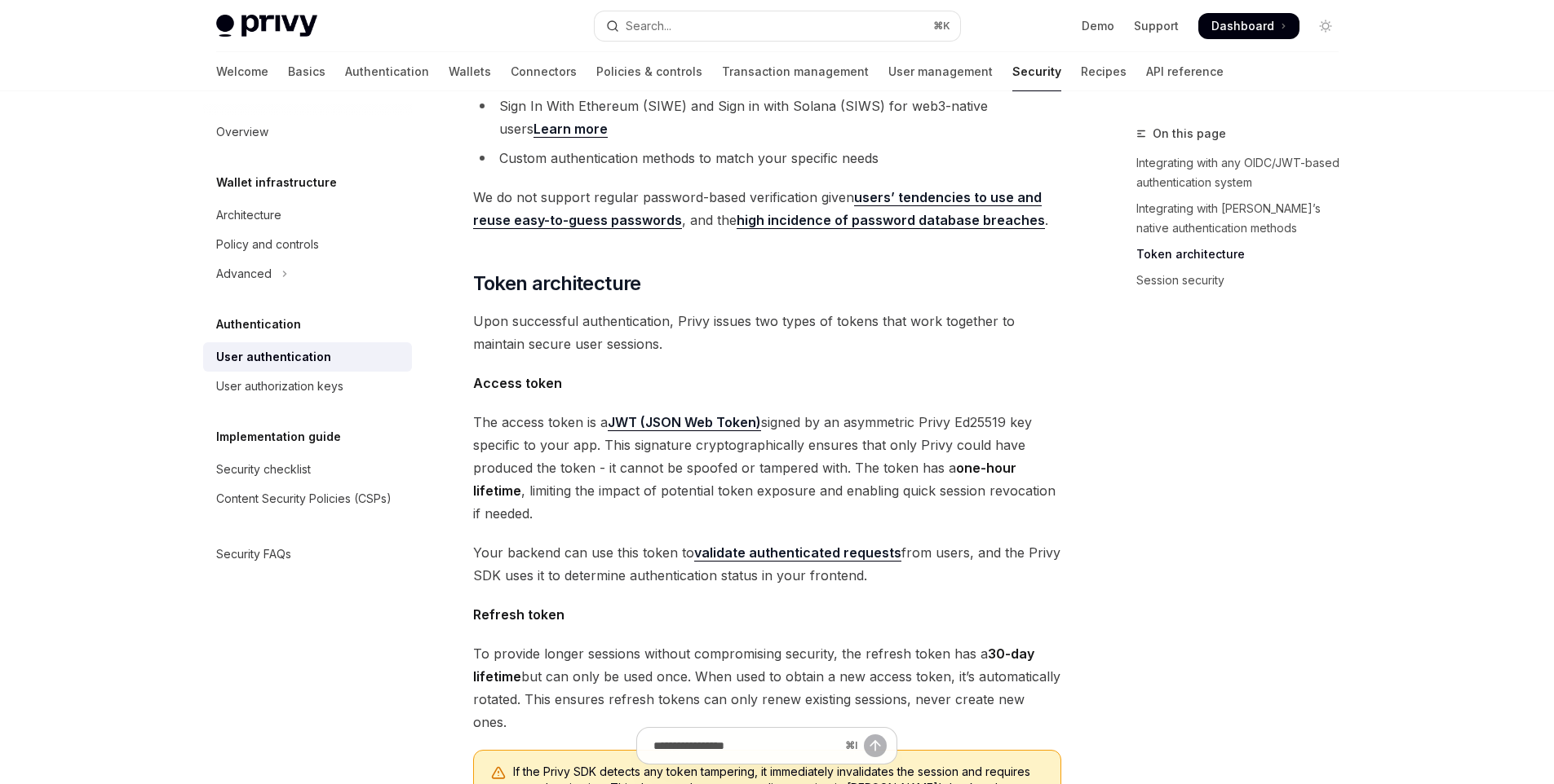
scroll to position [947, 0]
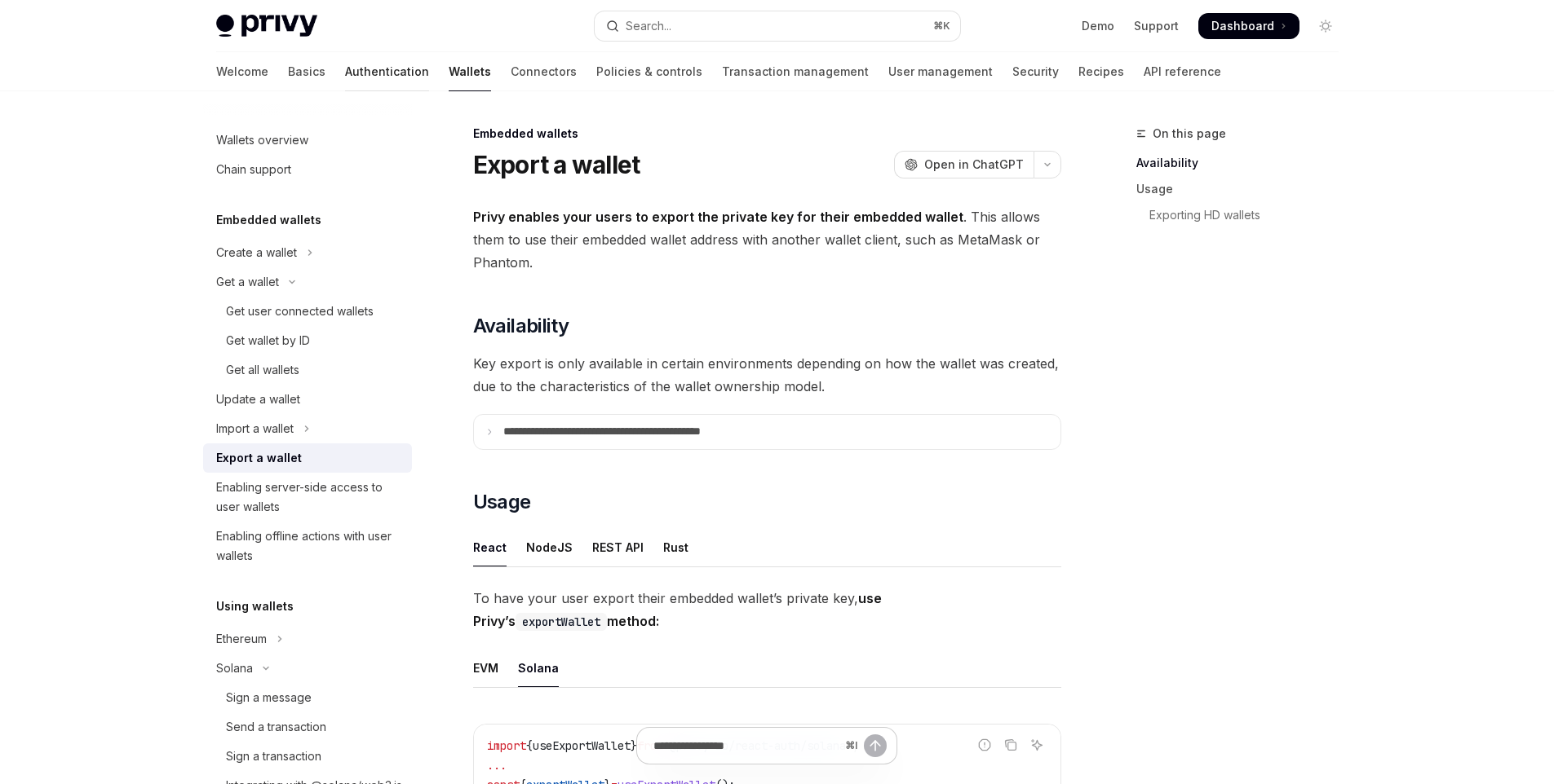
click at [345, 72] on link "Authentication" at bounding box center [387, 72] width 84 height 39
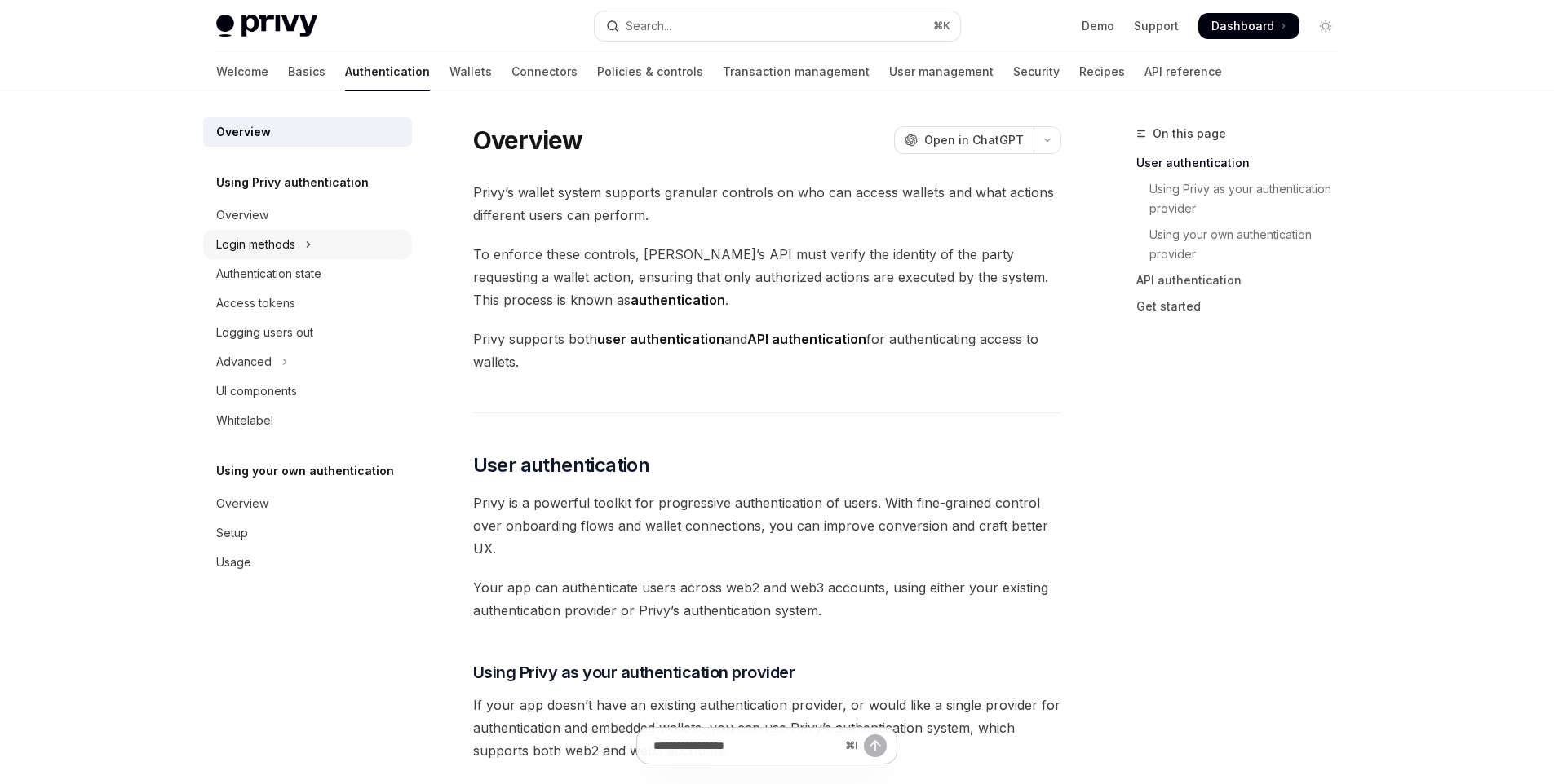
click at [264, 248] on div "Login methods" at bounding box center [255, 244] width 79 height 19
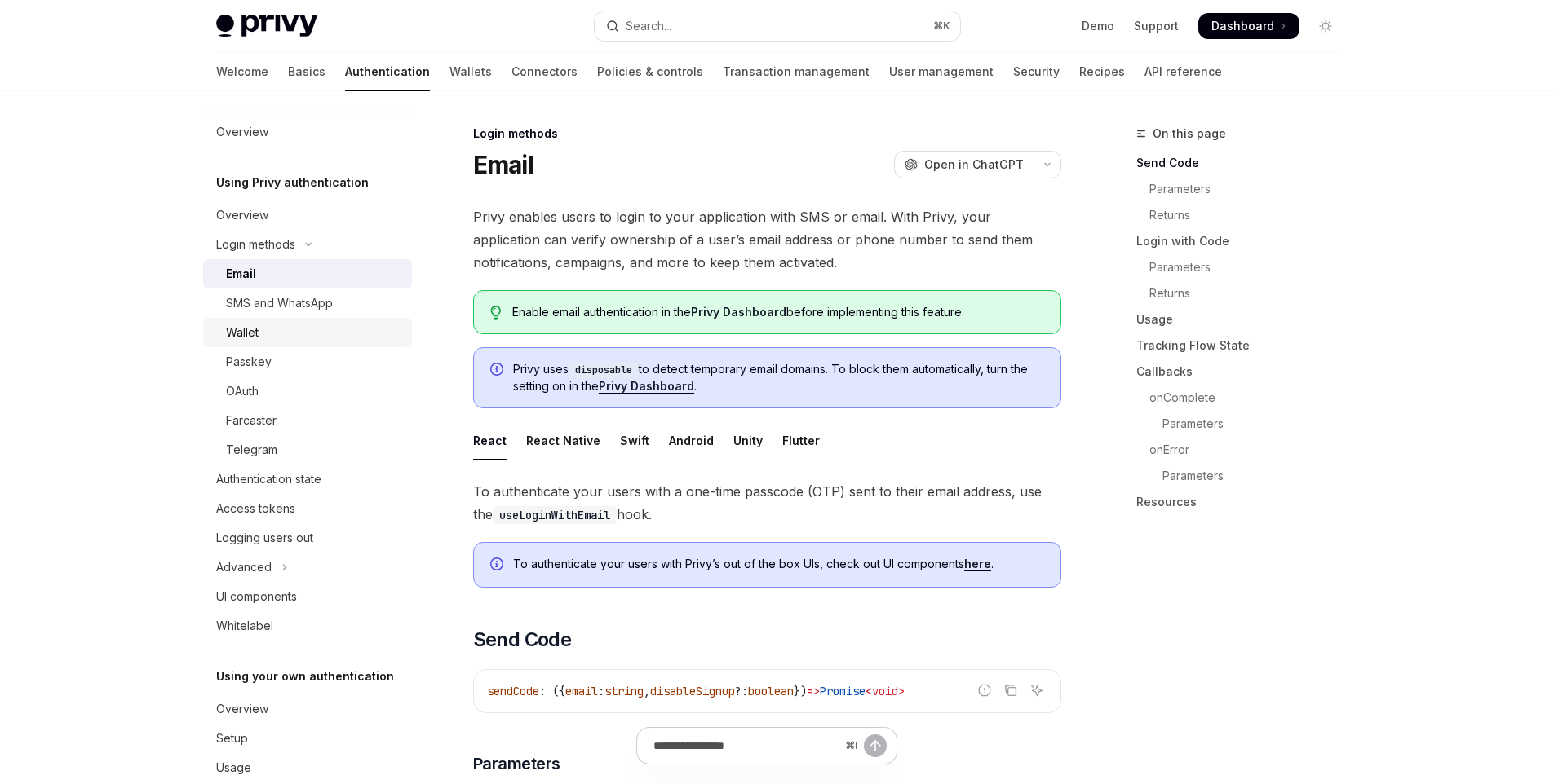
click at [266, 329] on div "Wallet" at bounding box center [314, 332] width 176 height 19
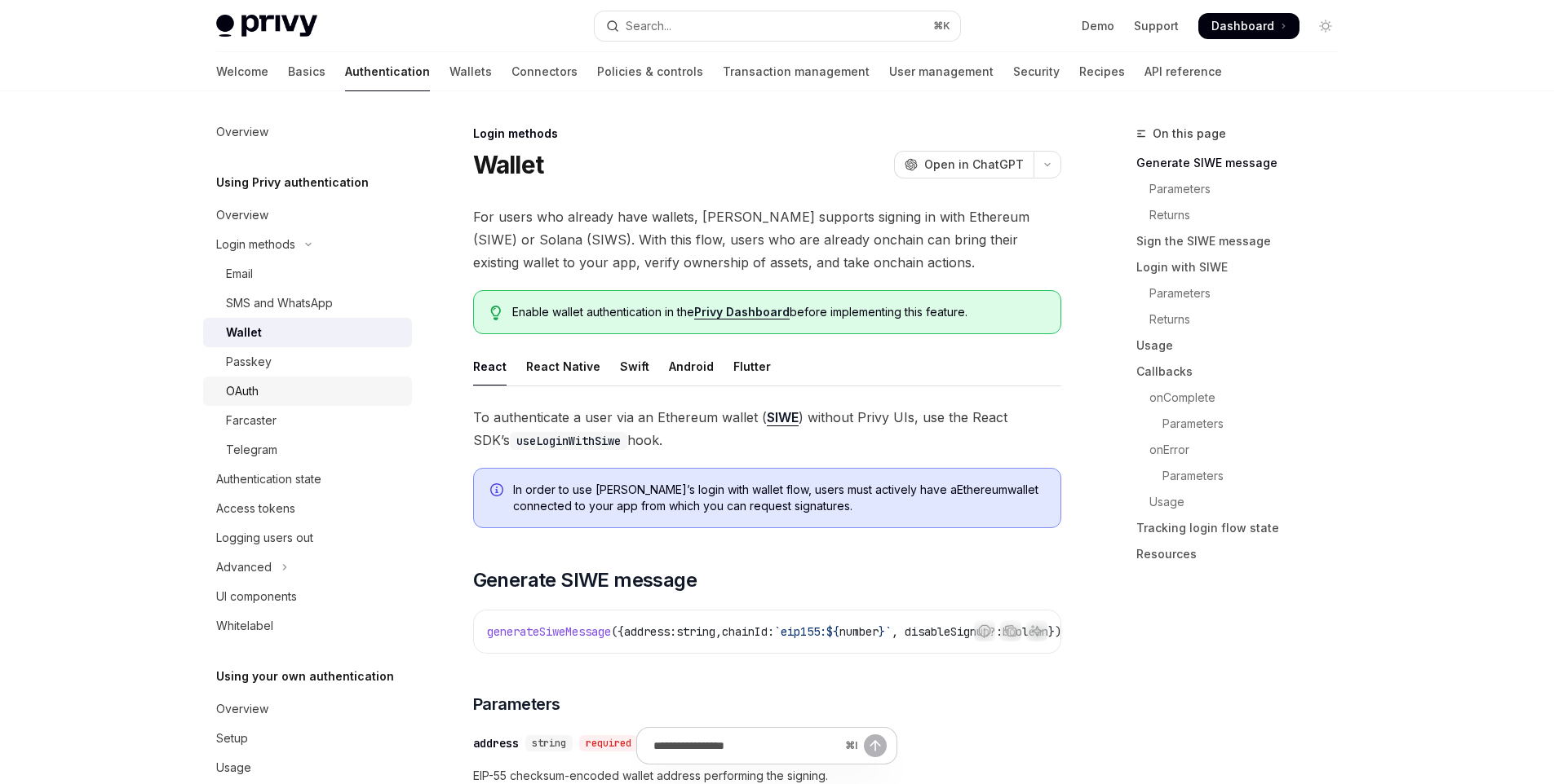
click at [261, 394] on div "OAuth" at bounding box center [314, 392] width 176 height 19
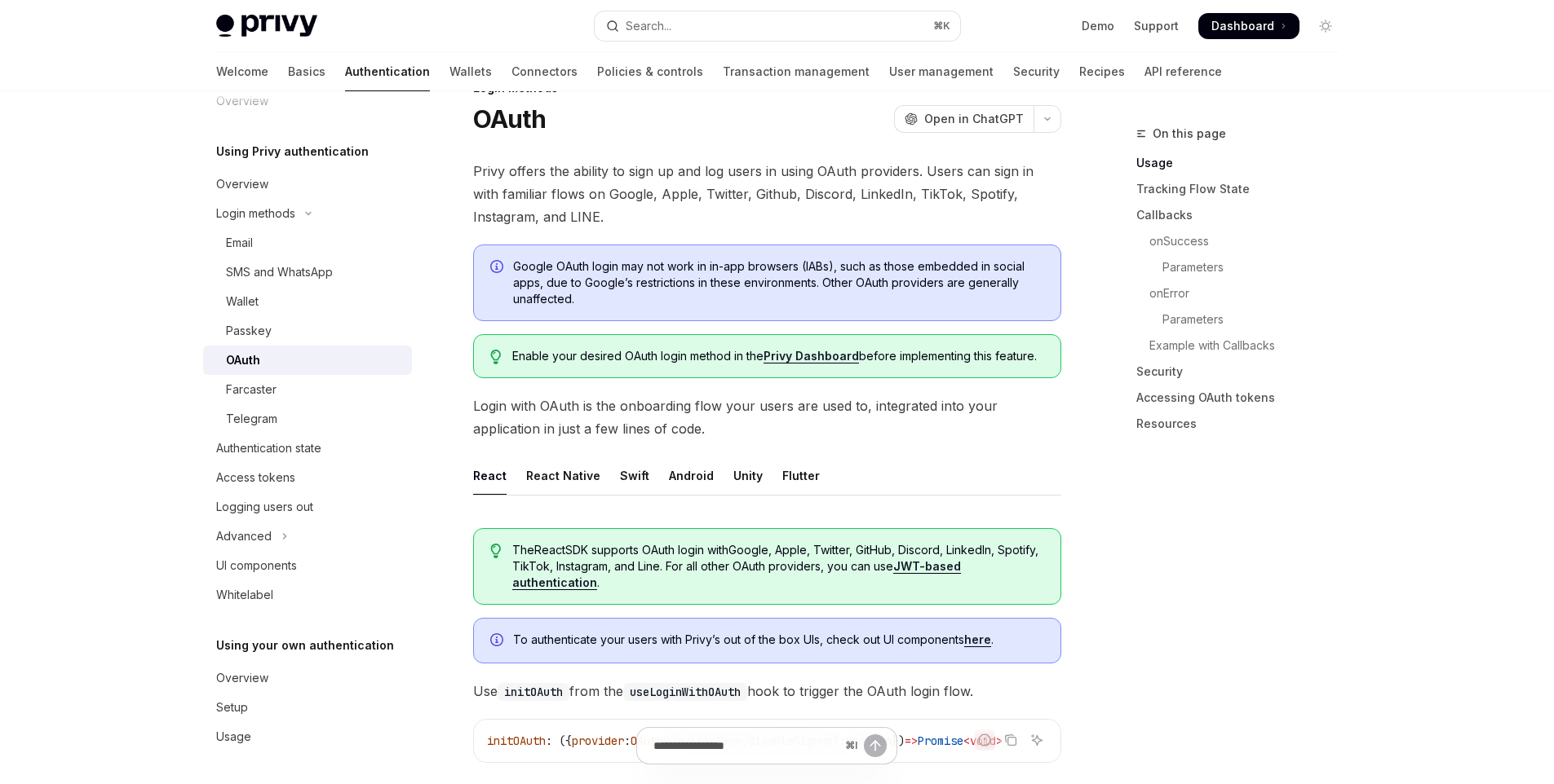
scroll to position [47, 0]
click at [971, 636] on link "here" at bounding box center [977, 639] width 27 height 14
type textarea "*"
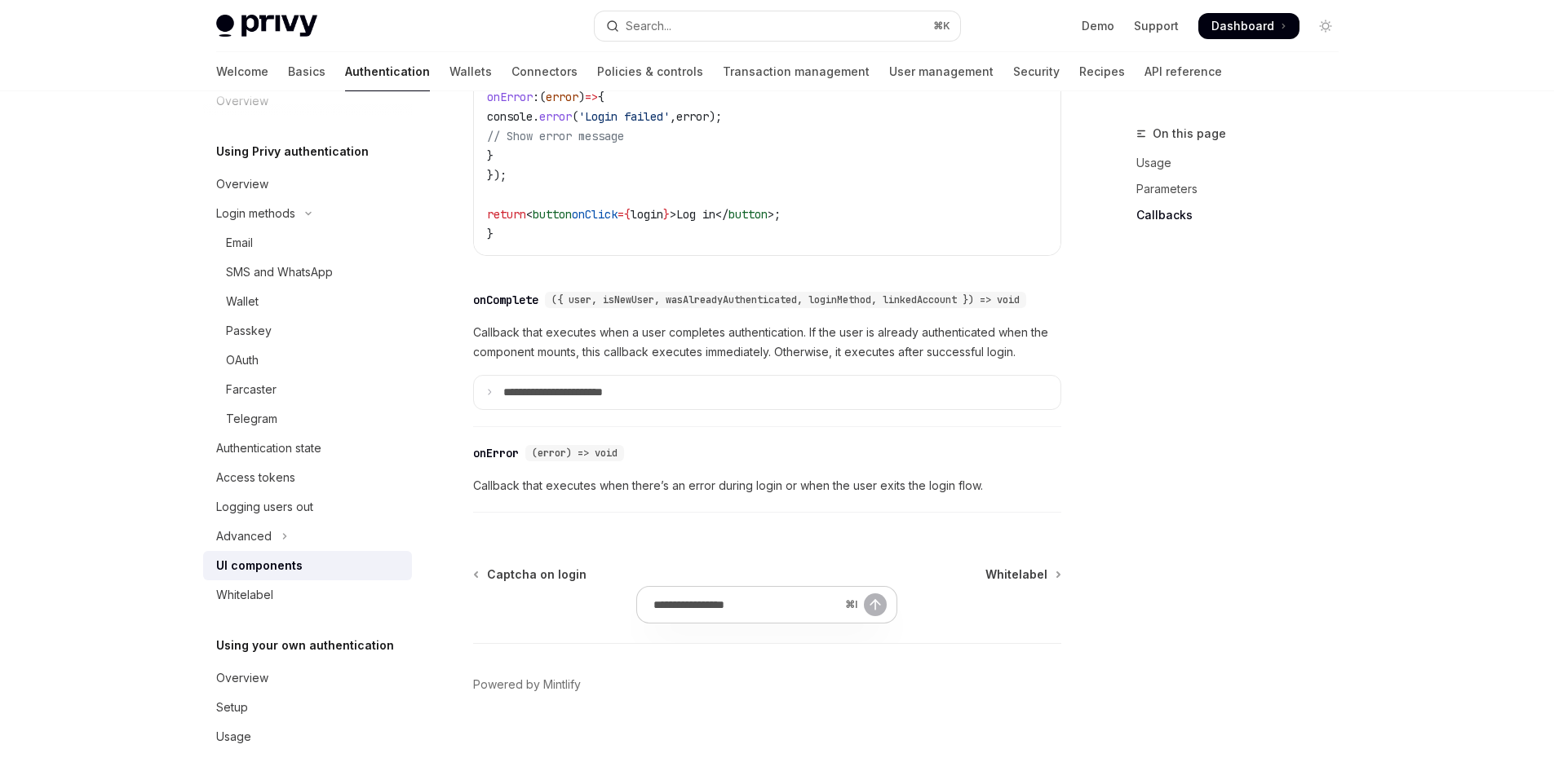
scroll to position [2347, 0]
click at [1149, 482] on div "On this page Usage Parameters Callbacks" at bounding box center [1227, 455] width 248 height 661
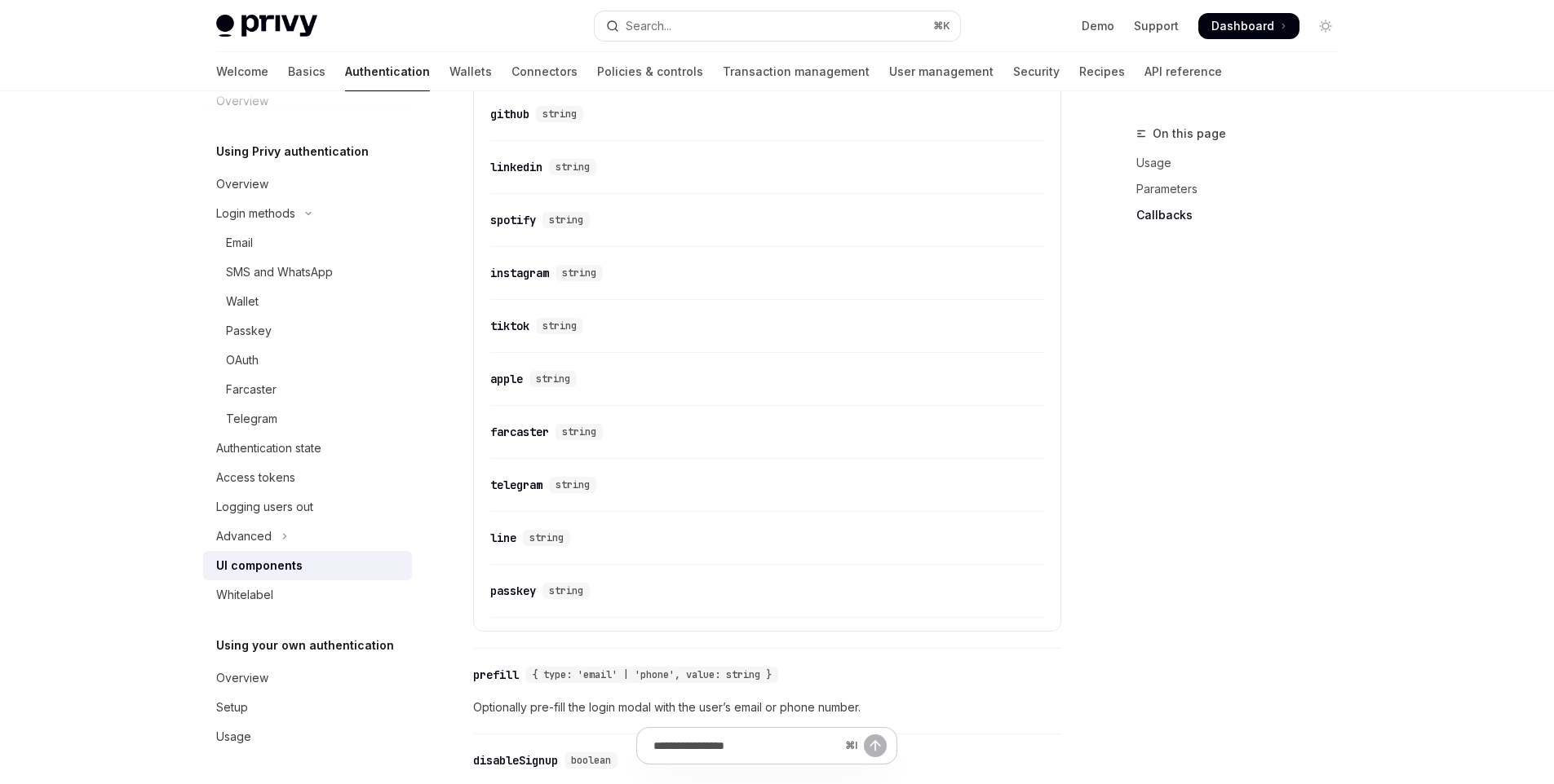
scroll to position [3568, 0]
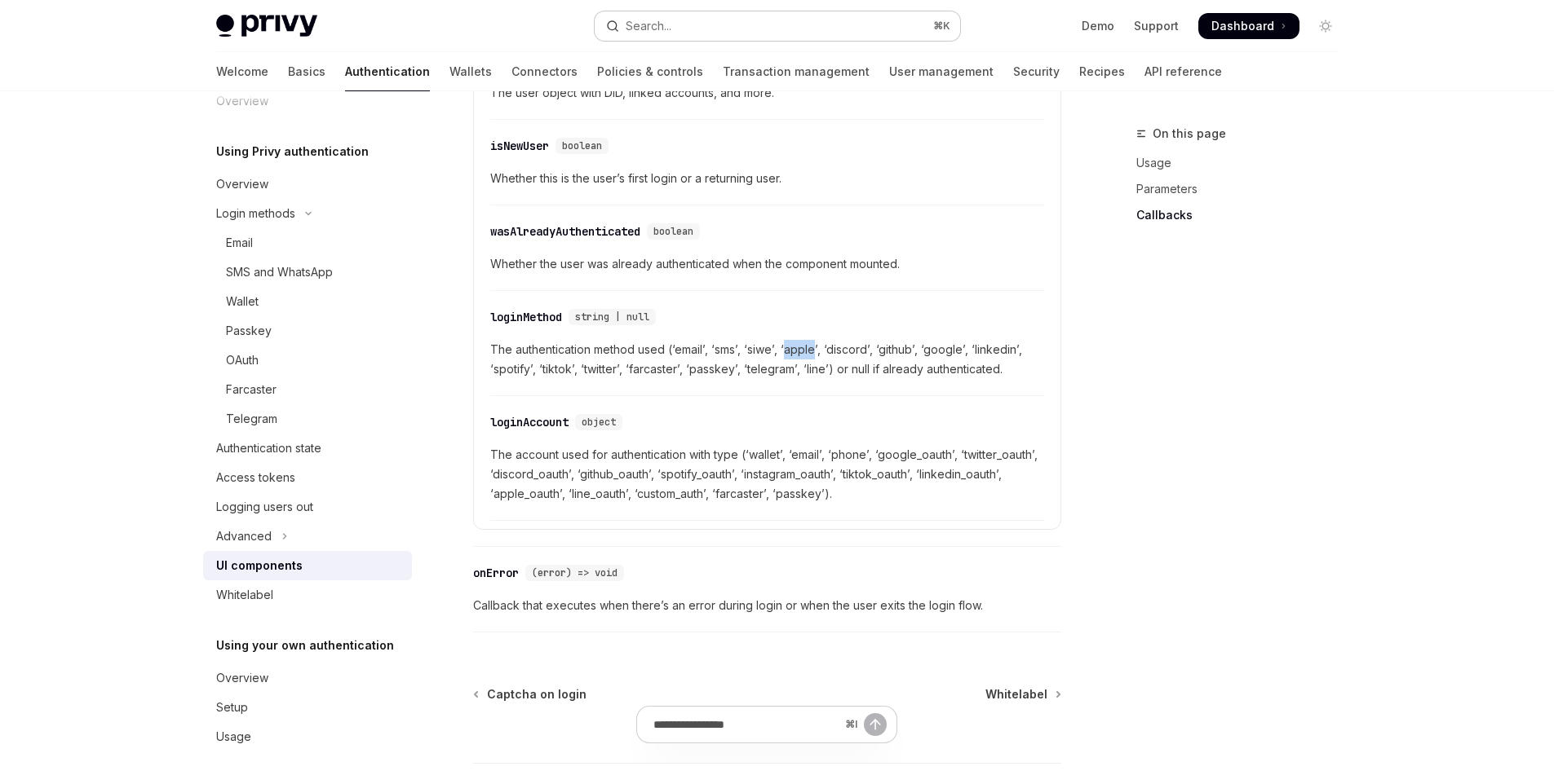
click at [818, 36] on button "Search... ⌘ K" at bounding box center [777, 26] width 366 height 30
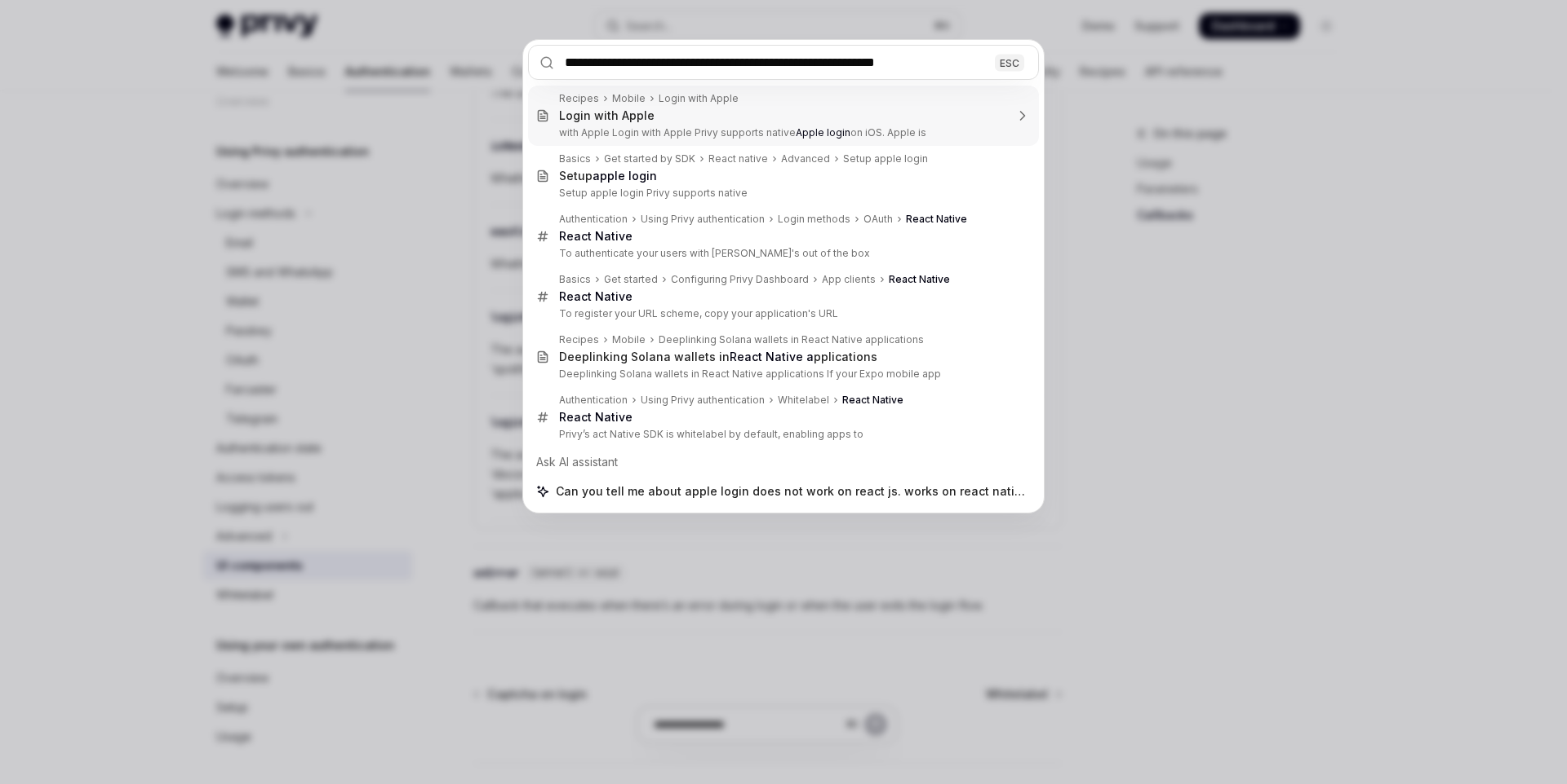
type input "**********"
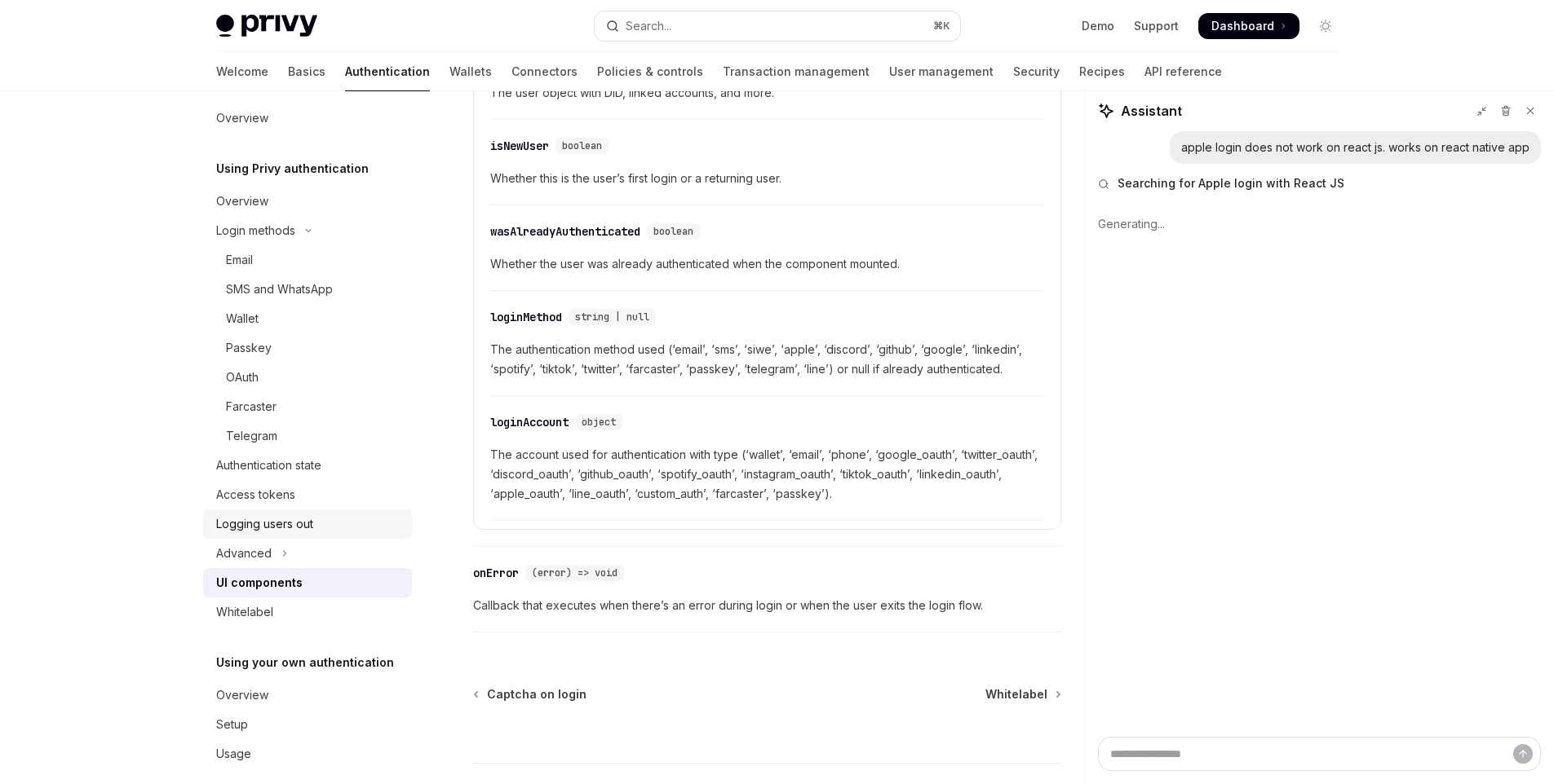
scroll to position [0, 0]
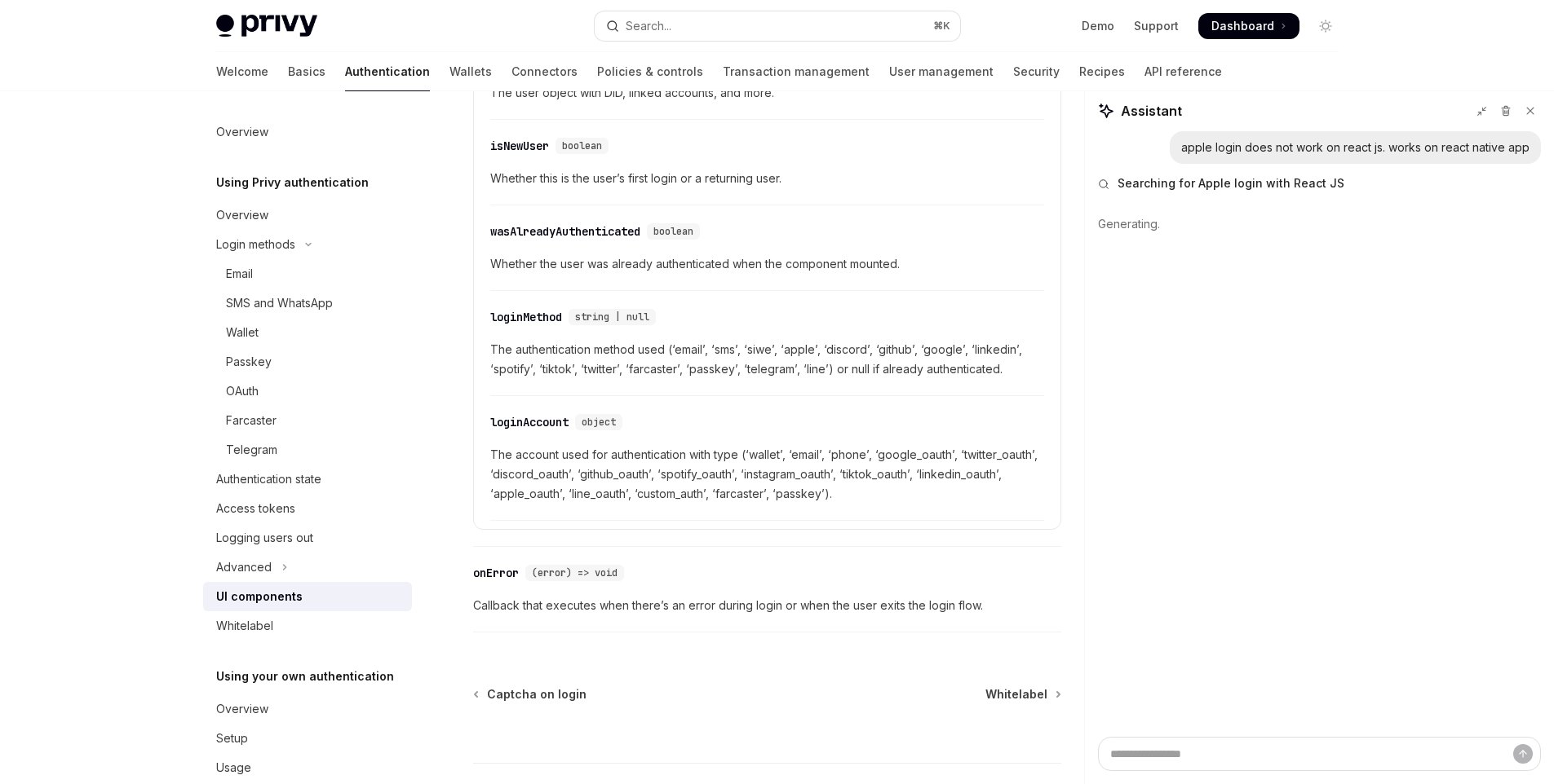
type textarea "*"
click at [1181, 757] on textarea "Ask a question..." at bounding box center [1319, 754] width 443 height 34
type textarea "*"
type textarea "**"
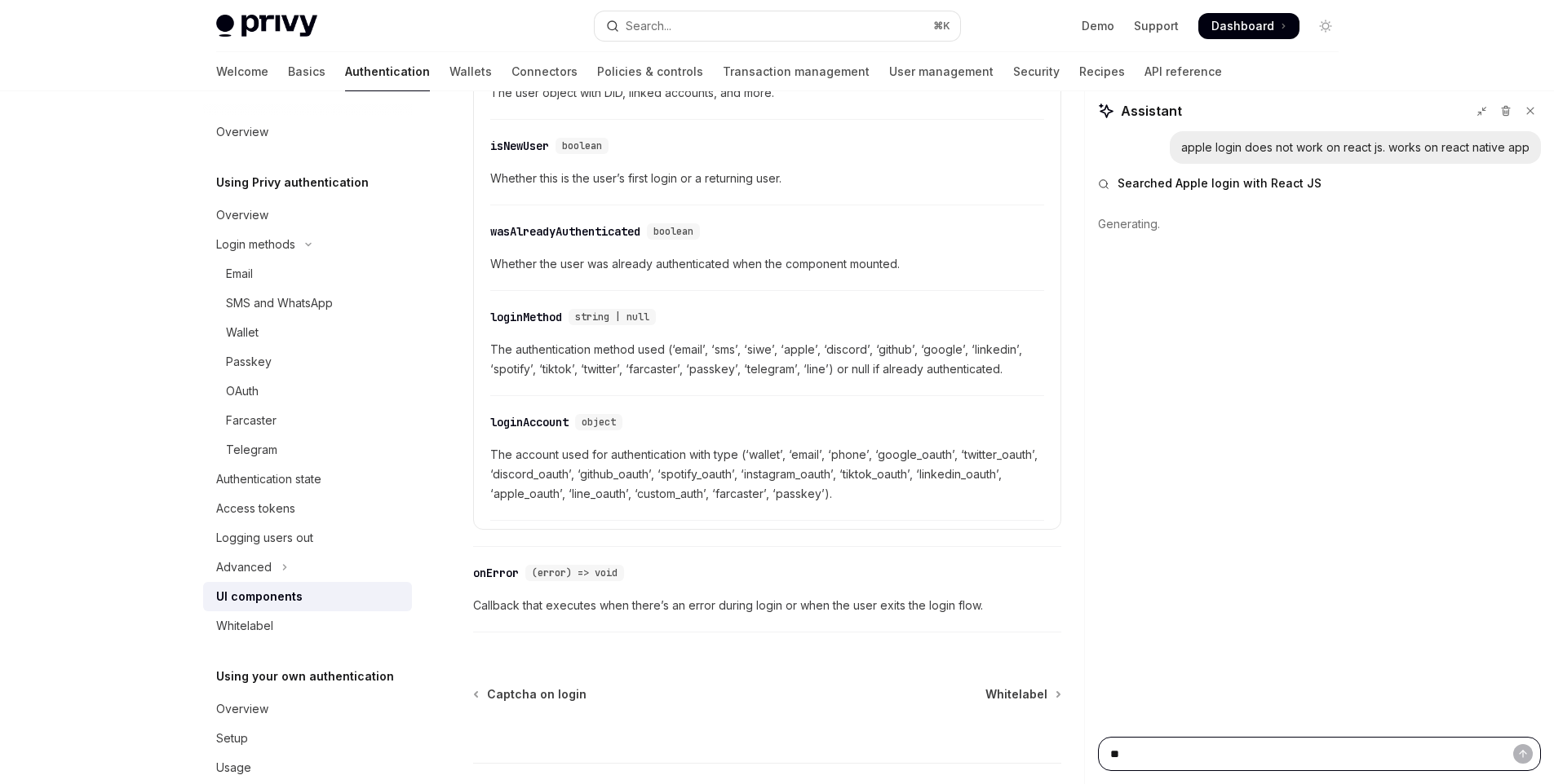
type textarea "*"
type textarea "***"
type textarea "*"
type textarea "****"
type textarea "*"
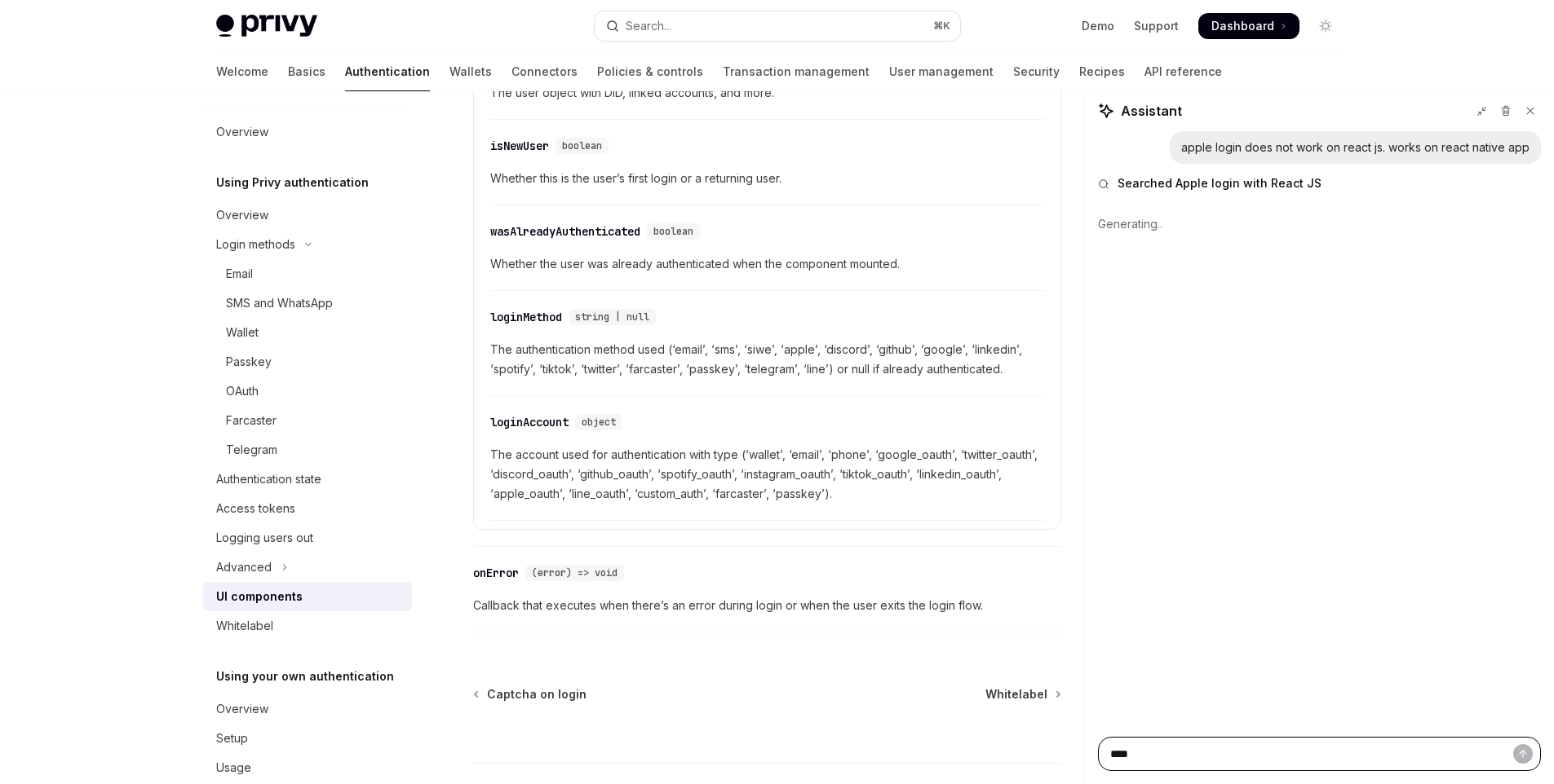
type textarea "*****"
type textarea "*"
type textarea "*****"
type textarea "*"
type textarea "*****"
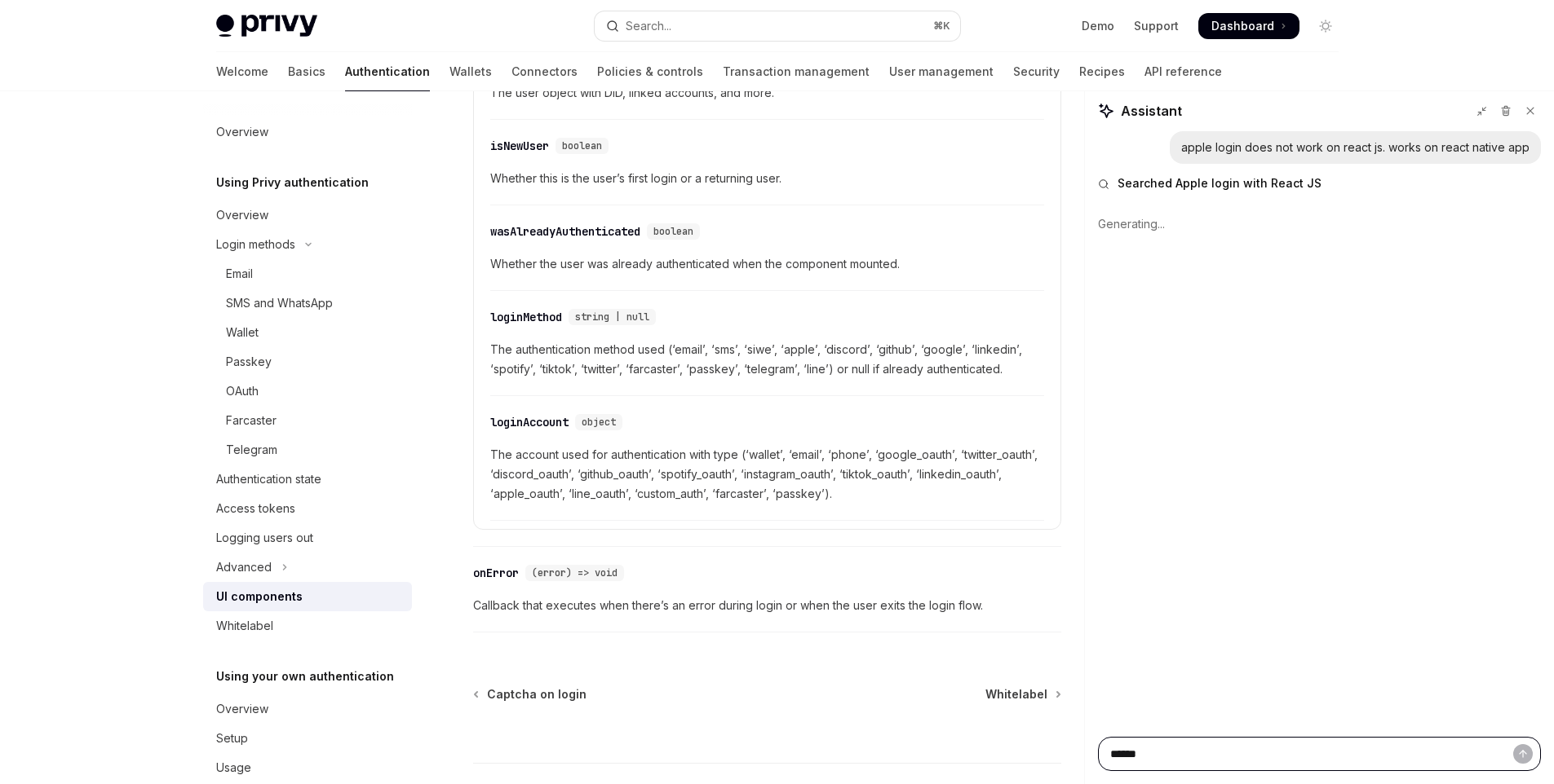
type textarea "*"
type textarea "****"
type textarea "*"
type textarea "***"
type textarea "*"
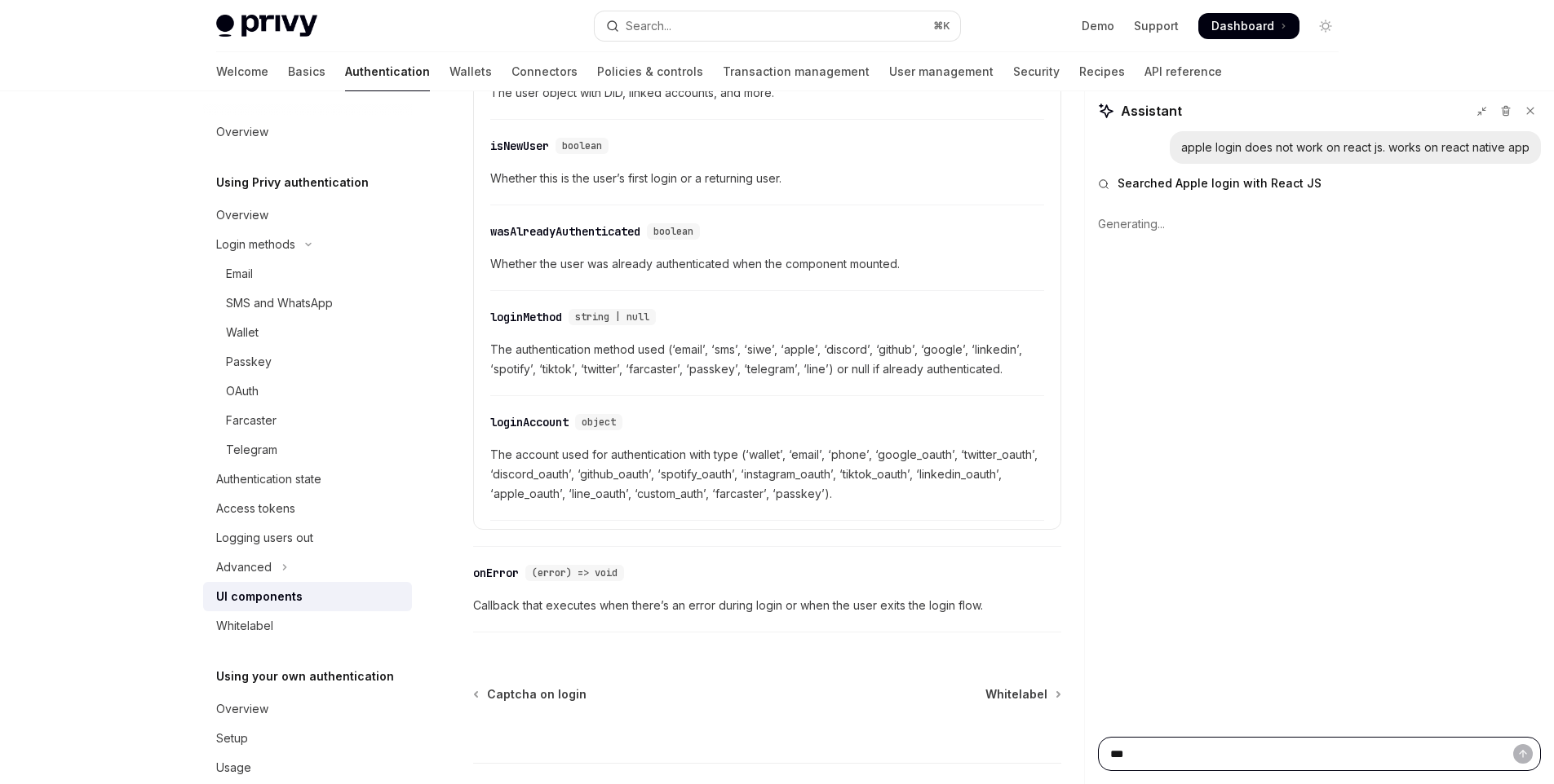
type textarea "**"
type textarea "*"
type textarea "***"
type textarea "*"
type textarea "****"
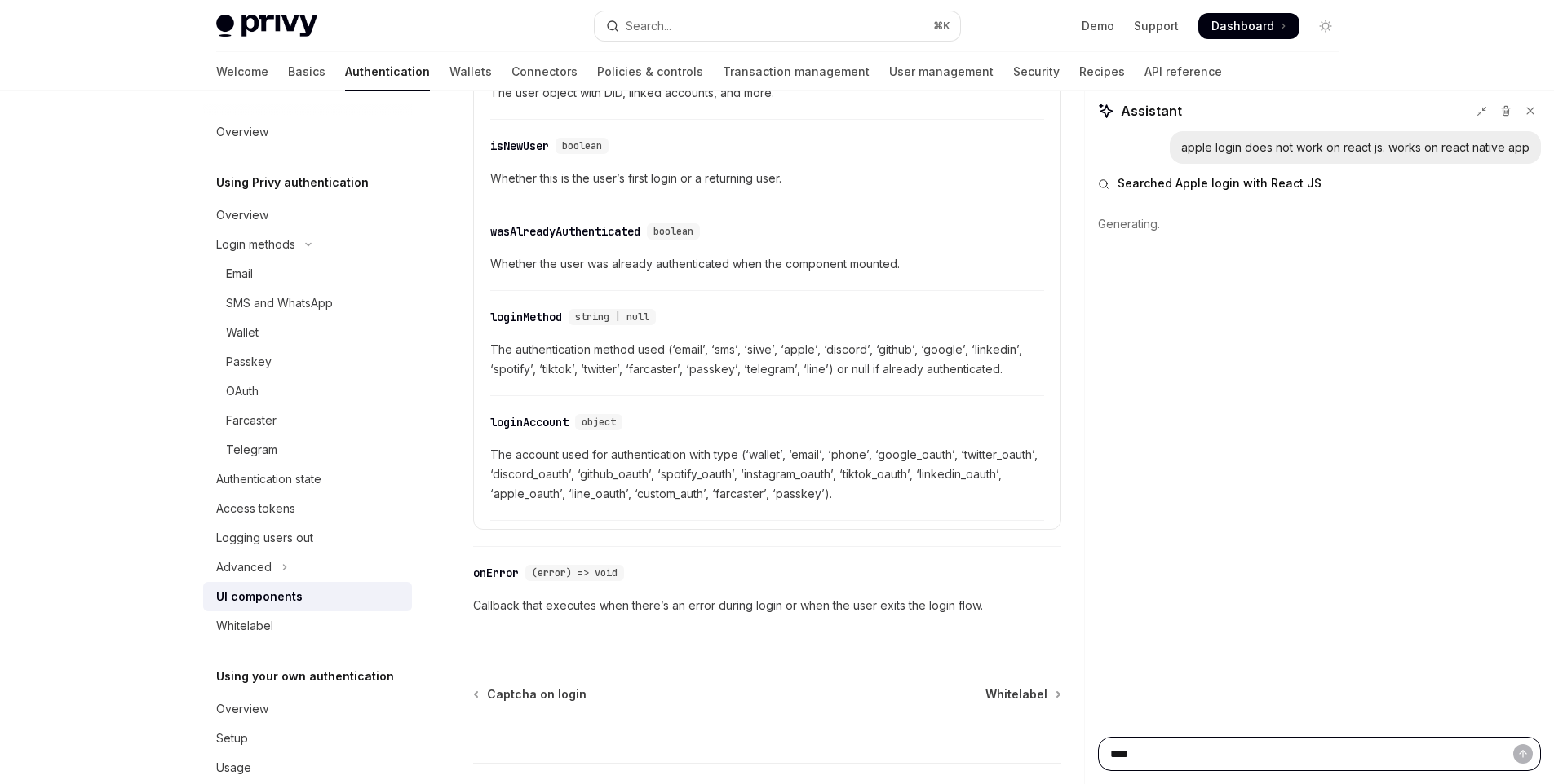
type textarea "*"
type textarea "*****"
type textarea "*"
type textarea "*****"
type textarea "*"
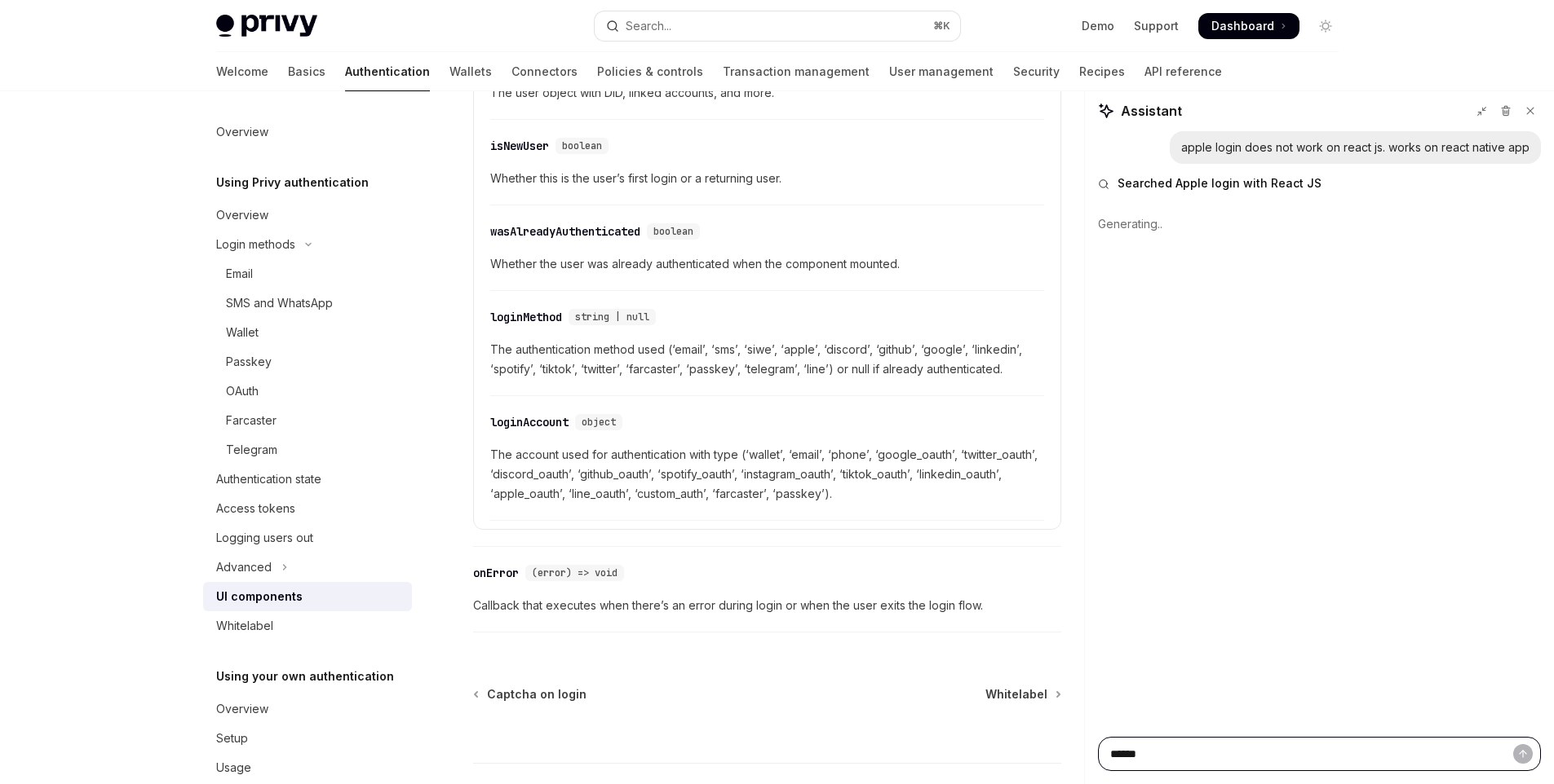
type textarea "*******"
type textarea "*"
type textarea "********"
type textarea "*"
type textarea "*********"
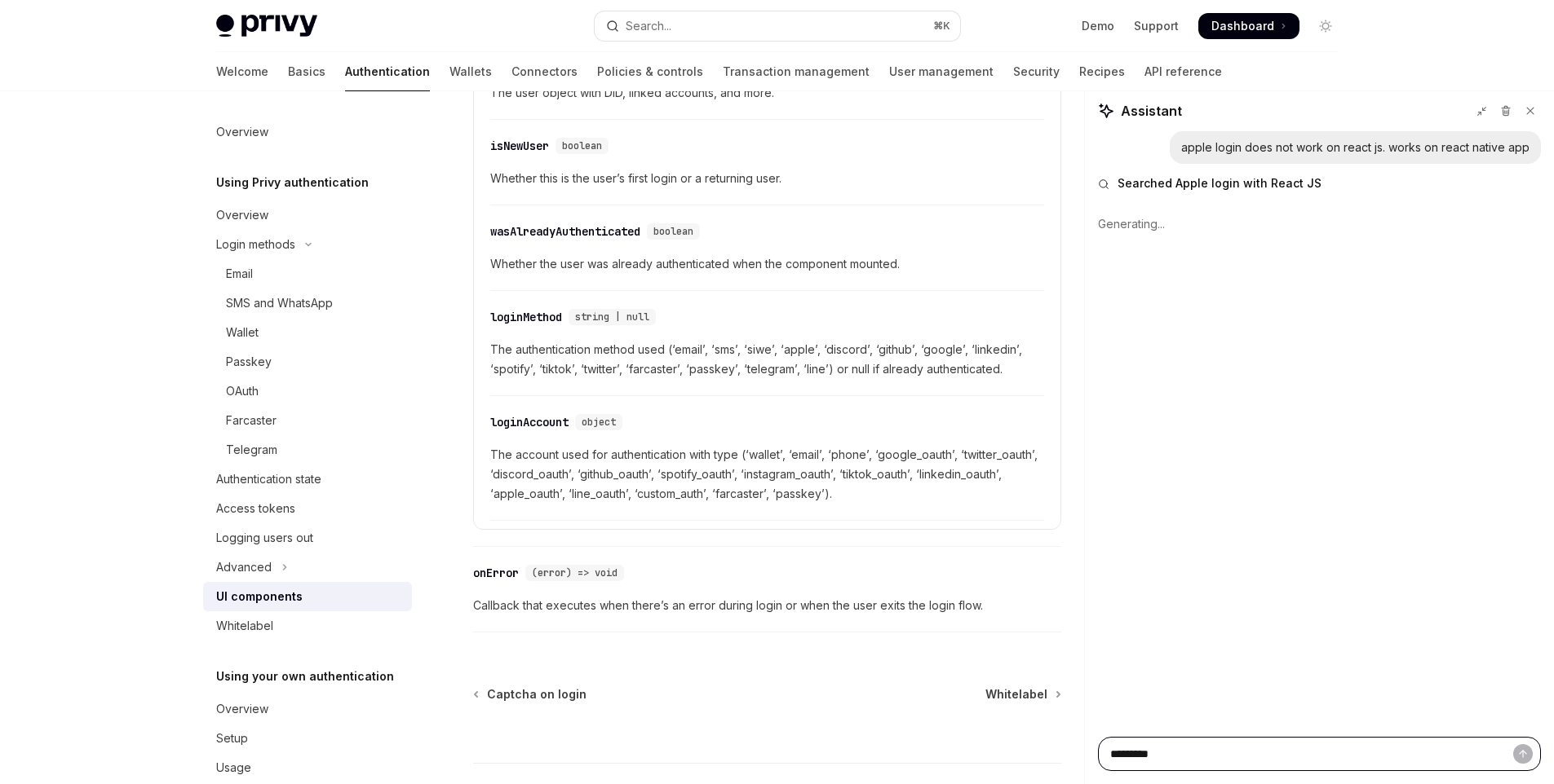
type textarea "*"
type textarea "********"
type textarea "*"
type textarea "*********"
type textarea "*"
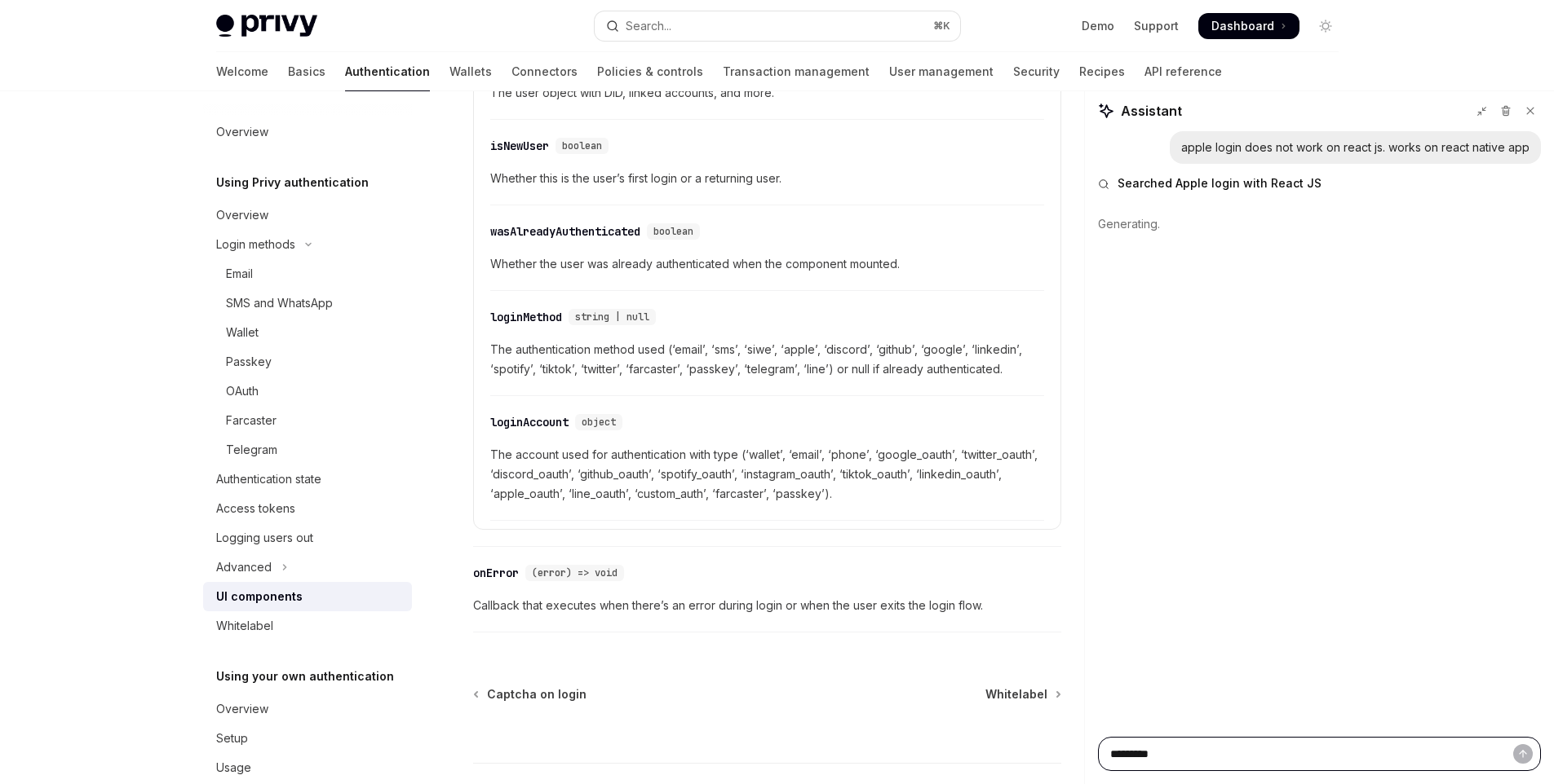
type textarea "**********"
type textarea "*"
type textarea "**********"
type textarea "*"
type textarea "**********"
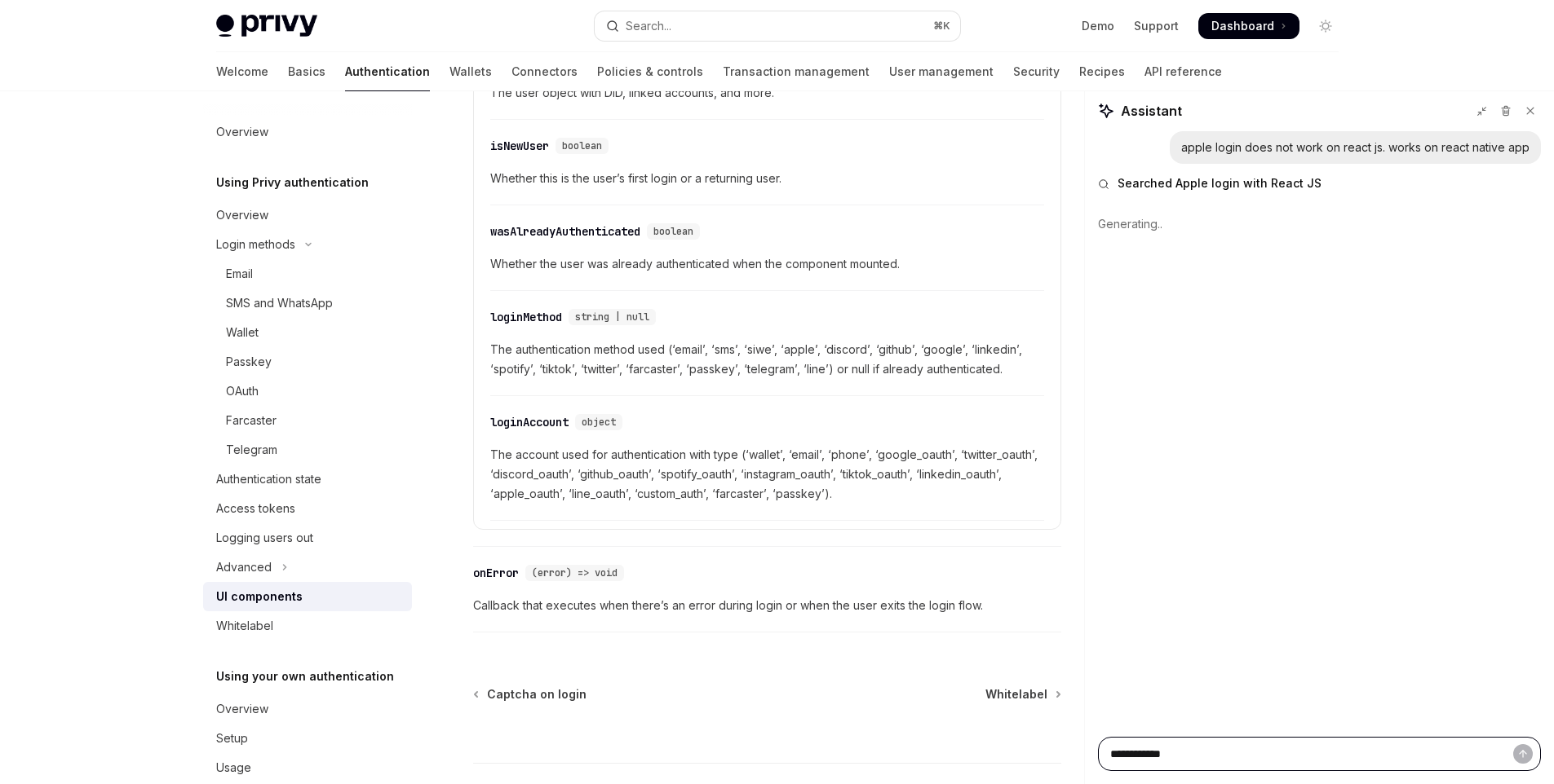
type textarea "*"
type textarea "**********"
type textarea "*"
type textarea "**********"
type textarea "*"
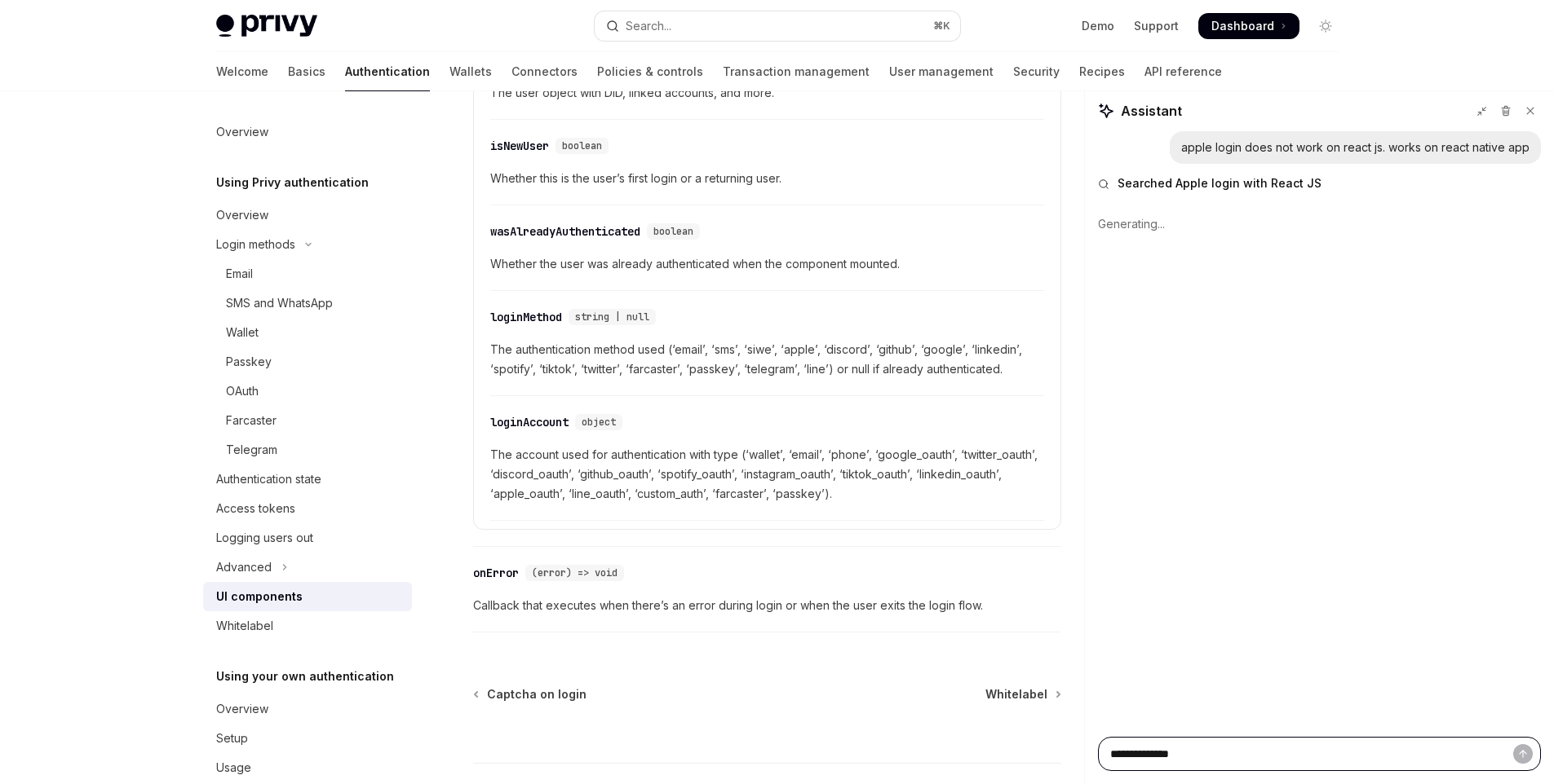
type textarea "**********"
type textarea "*"
type textarea "**********"
type textarea "*"
type textarea "**********"
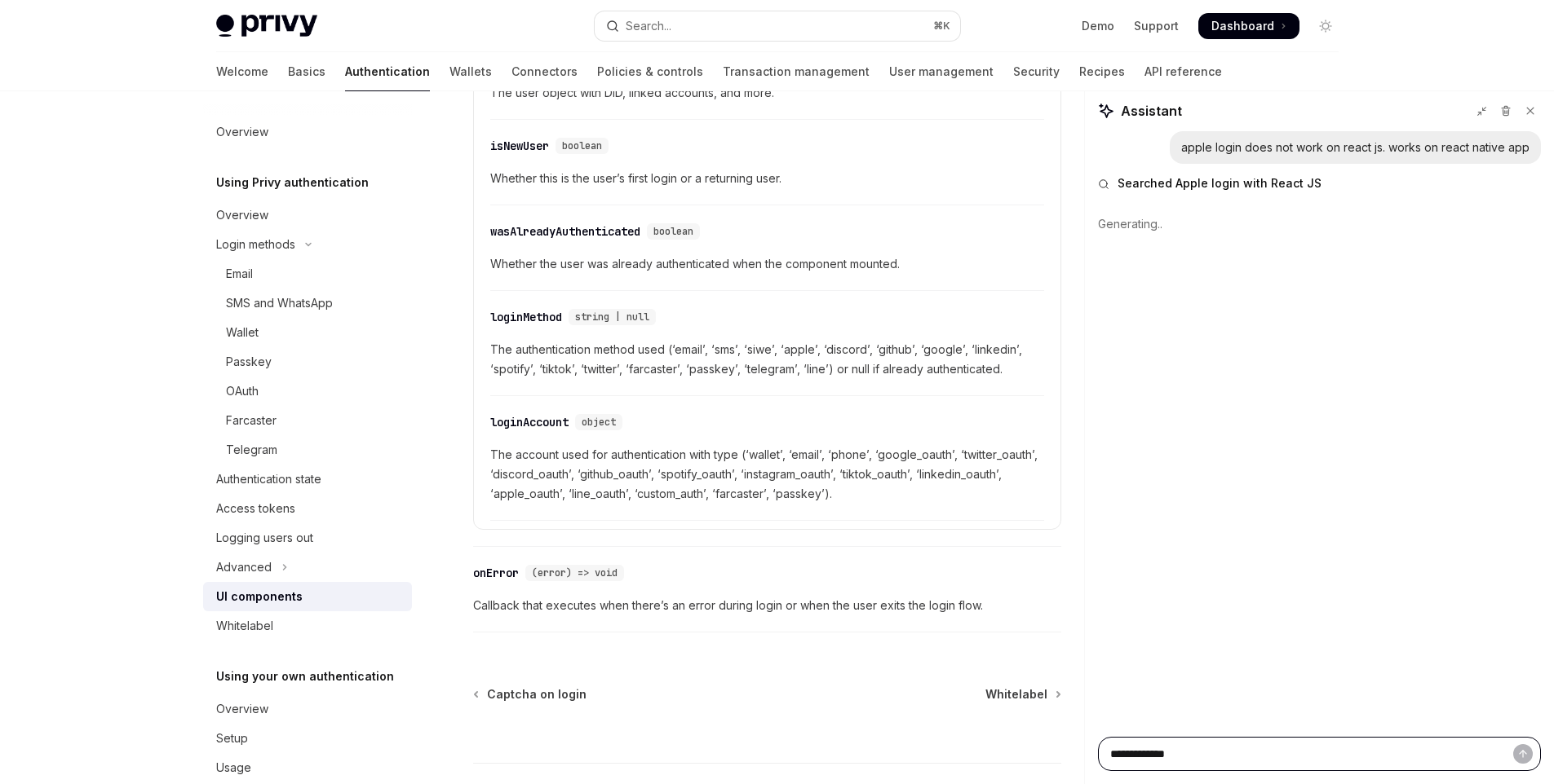
type textarea "*"
type textarea "**********"
type textarea "*"
type textarea "**********"
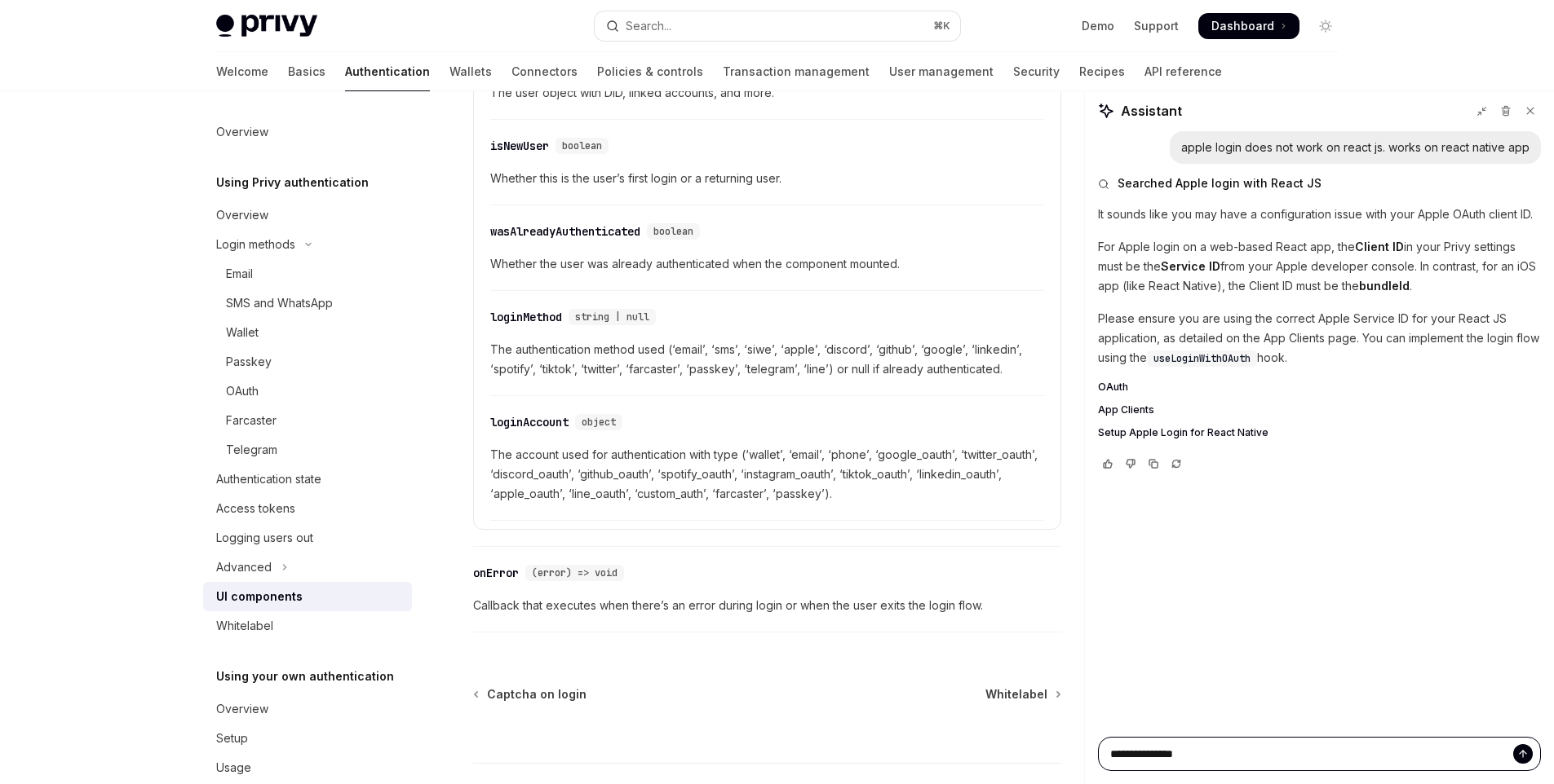
type textarea "*"
type textarea "**********"
click at [1525, 753] on icon "Send message" at bounding box center [1522, 752] width 7 height 3
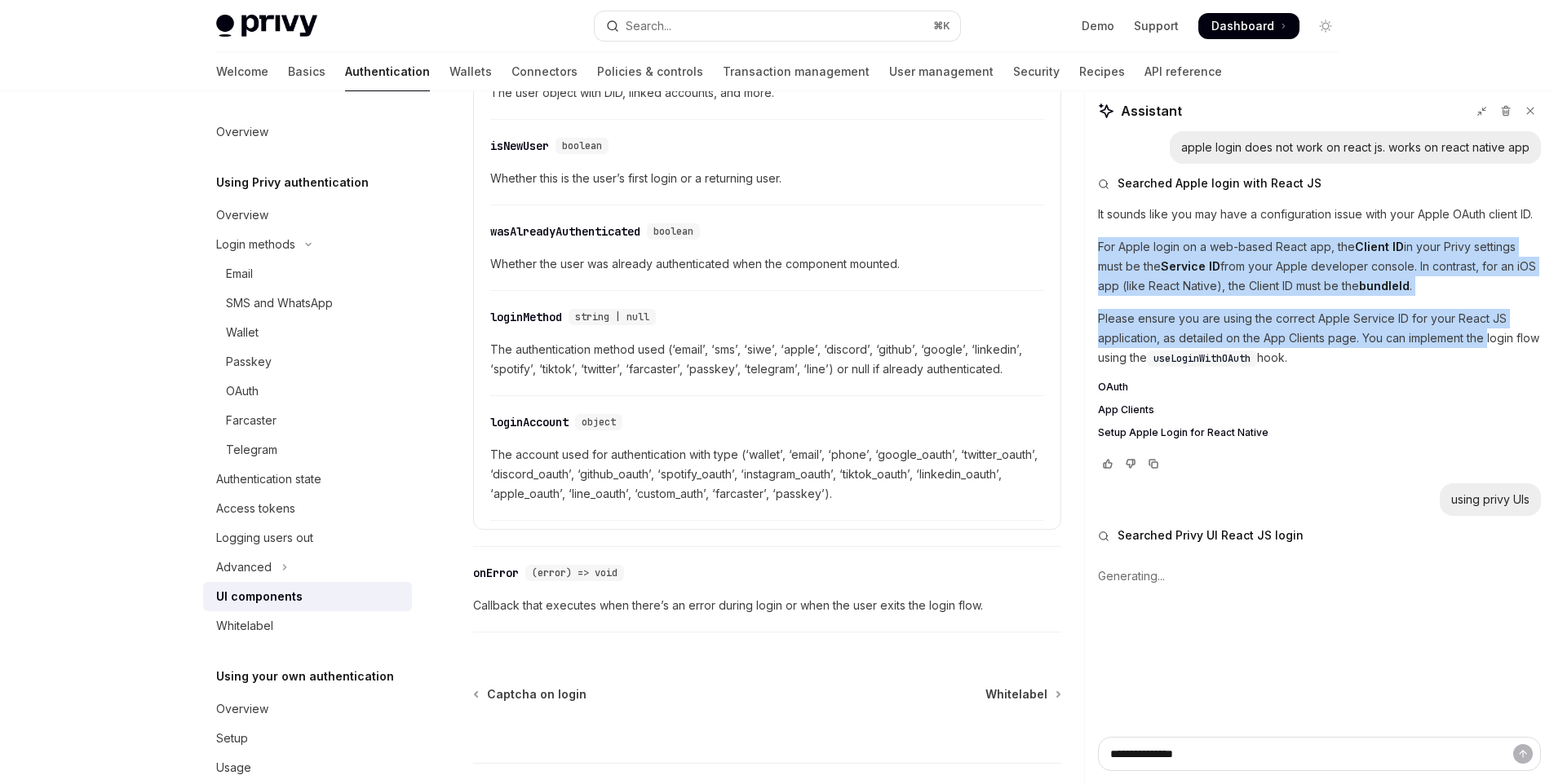
drag, startPoint x: 1097, startPoint y: 244, endPoint x: 1488, endPoint y: 348, distance: 404.6
click at [1488, 348] on div "It sounds like you may have a configuration issue with your Apple OAuth client …" at bounding box center [1319, 323] width 443 height 238
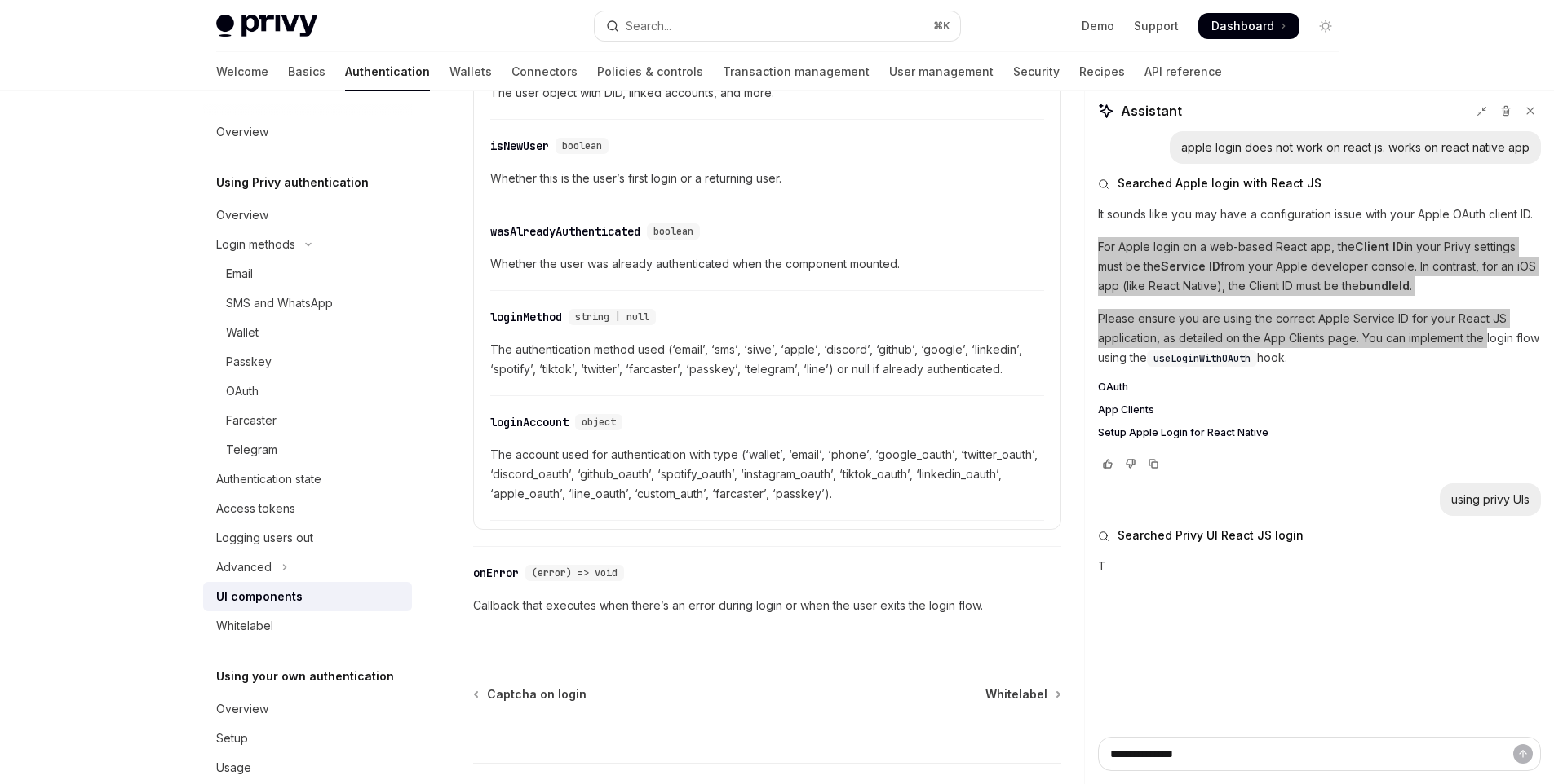
type textarea "*"
